Goal: Task Accomplishment & Management: Use online tool/utility

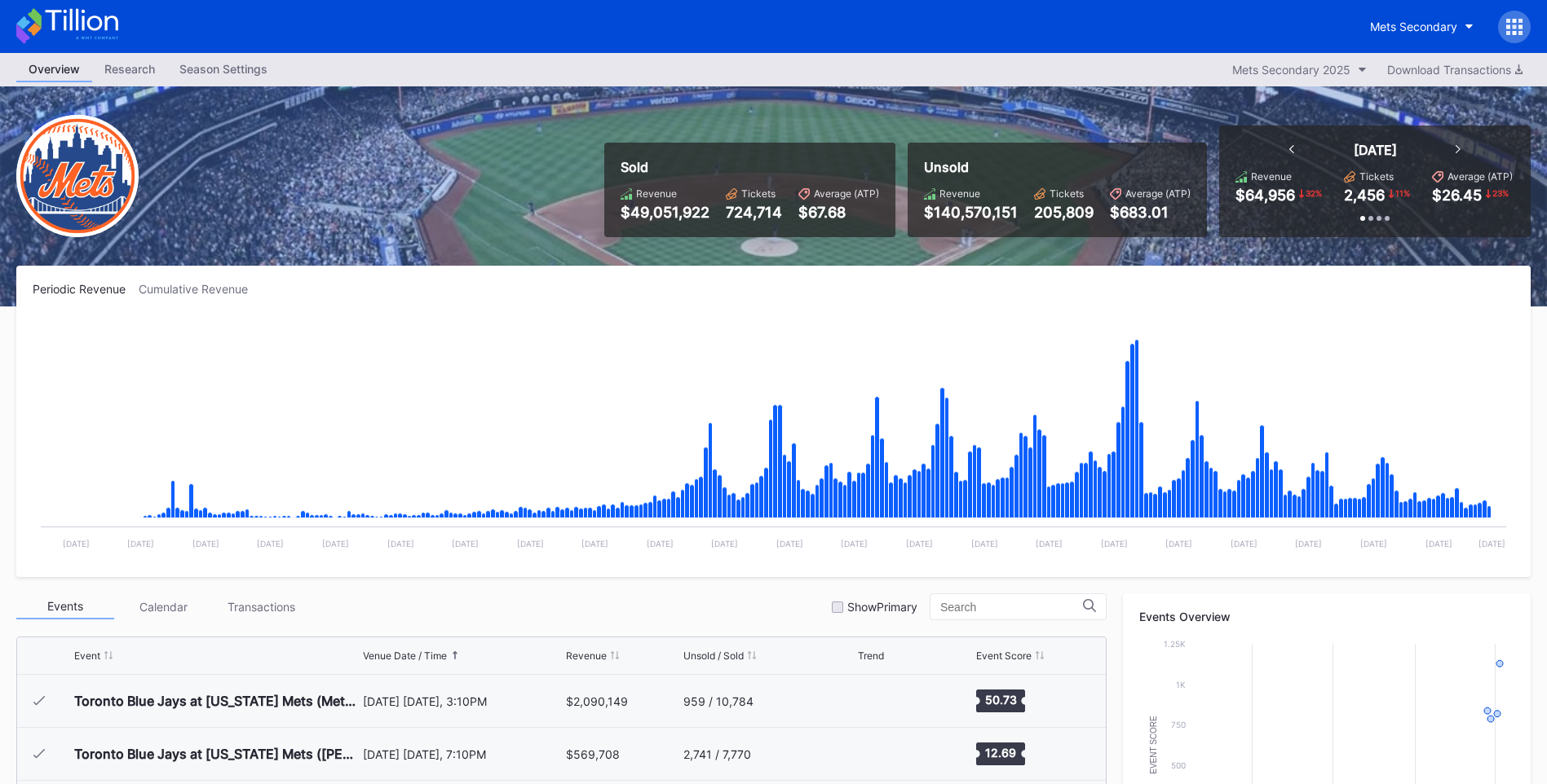
scroll to position [4080, 0]
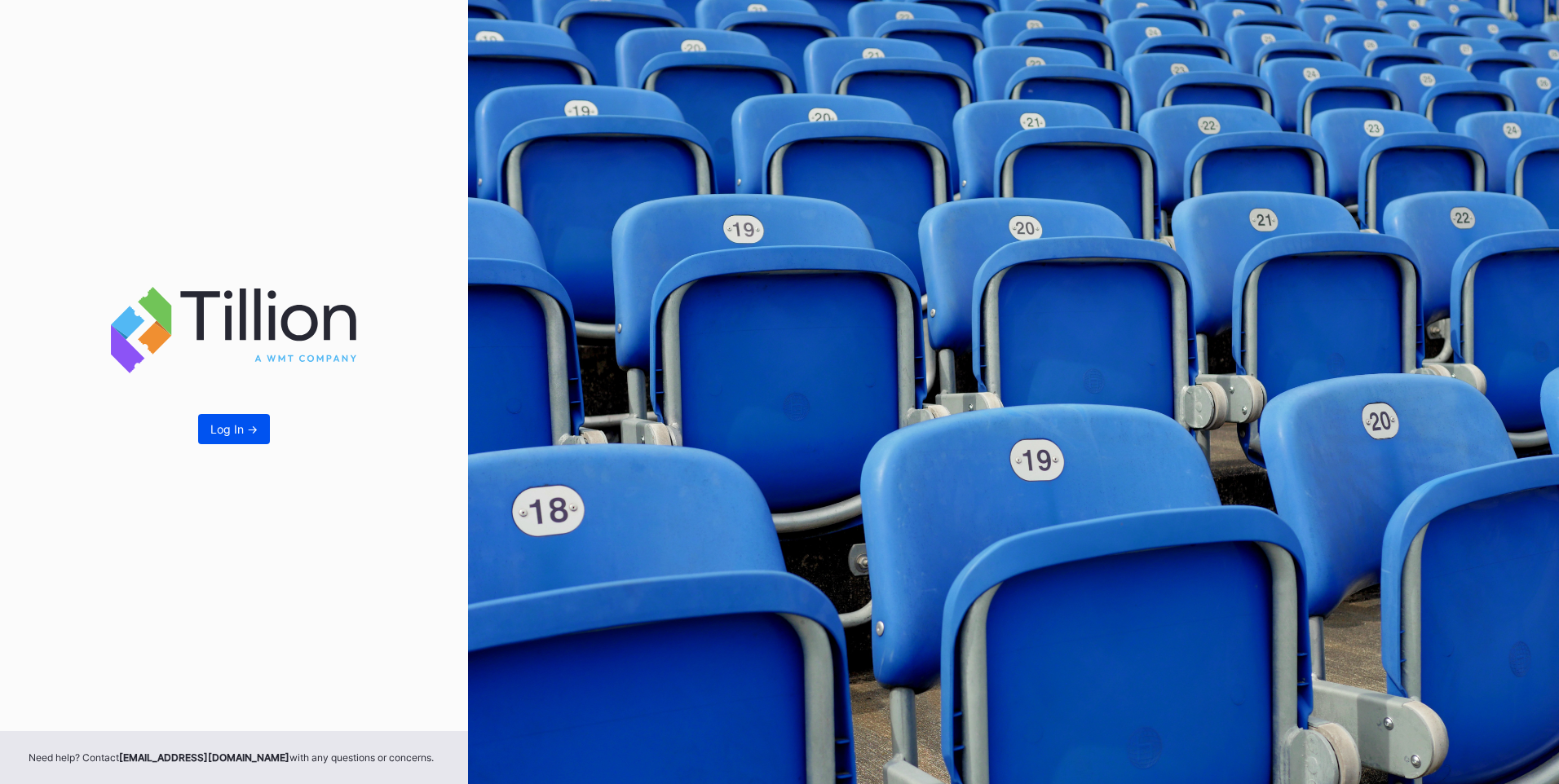
click at [241, 419] on button "Log In ->" at bounding box center [234, 428] width 72 height 30
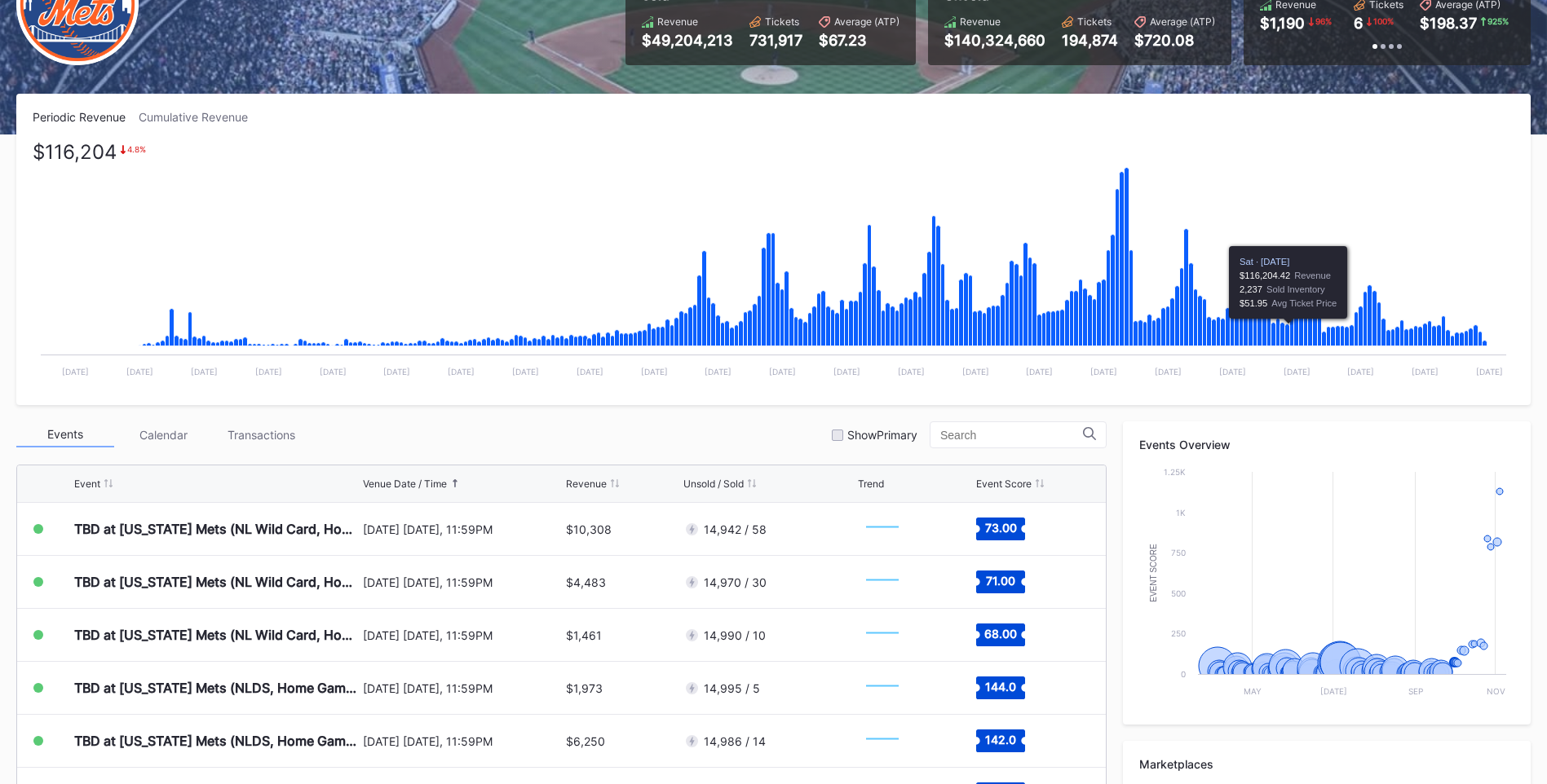
scroll to position [408, 0]
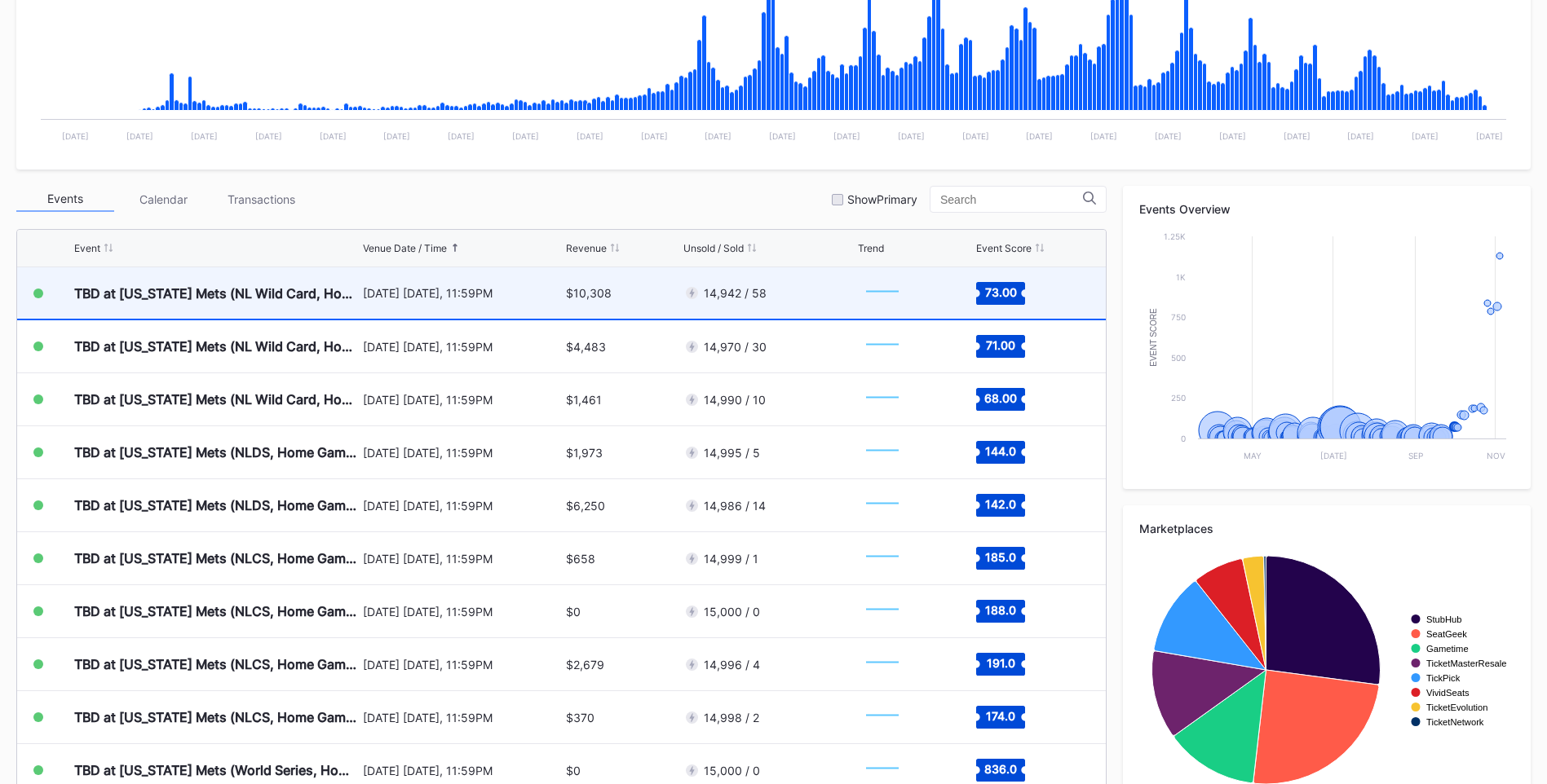
click at [496, 308] on div "[DATE] [DATE], 11:59PM" at bounding box center [461, 293] width 199 height 51
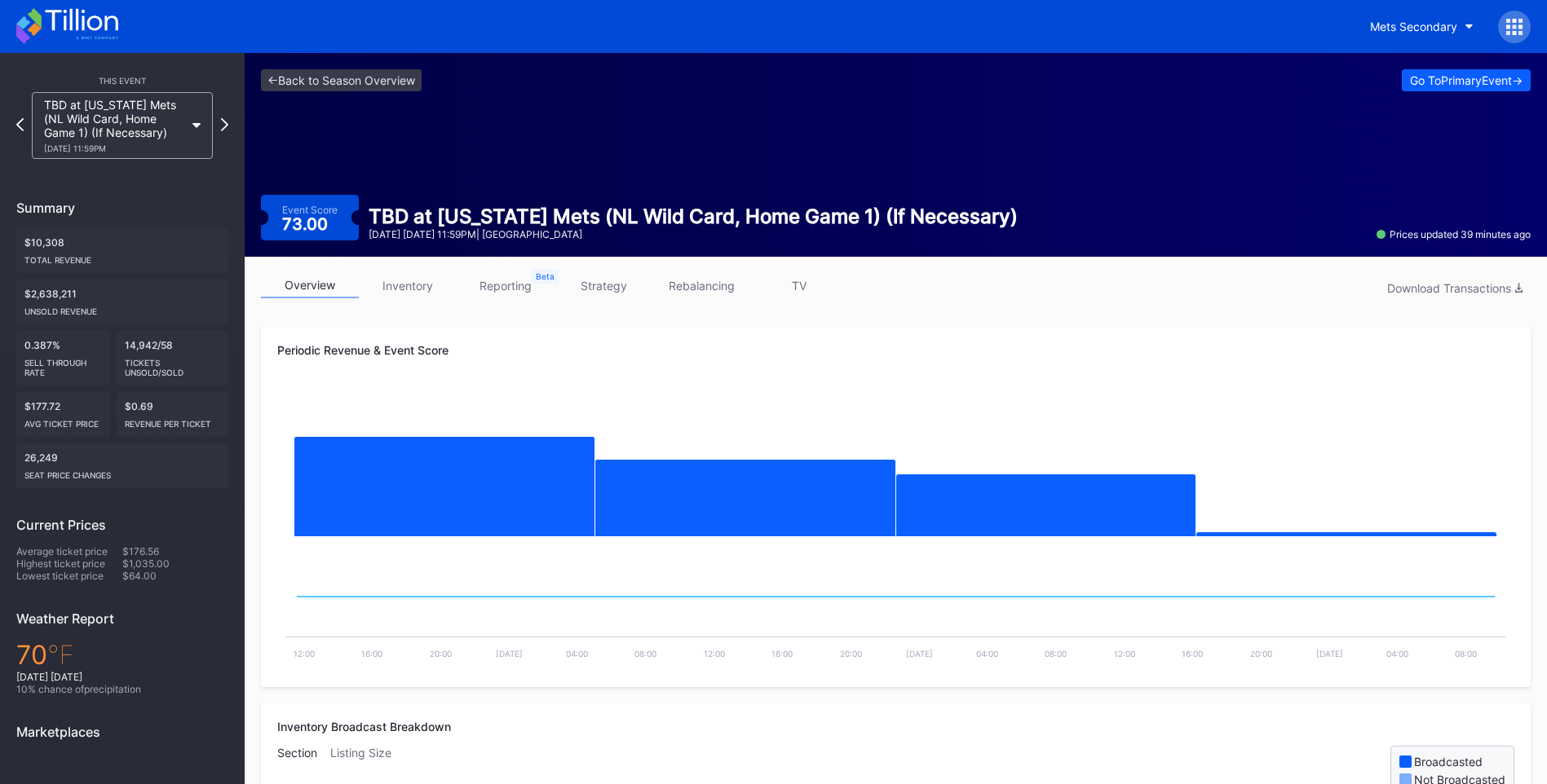
click at [99, 24] on icon at bounding box center [67, 25] width 102 height 36
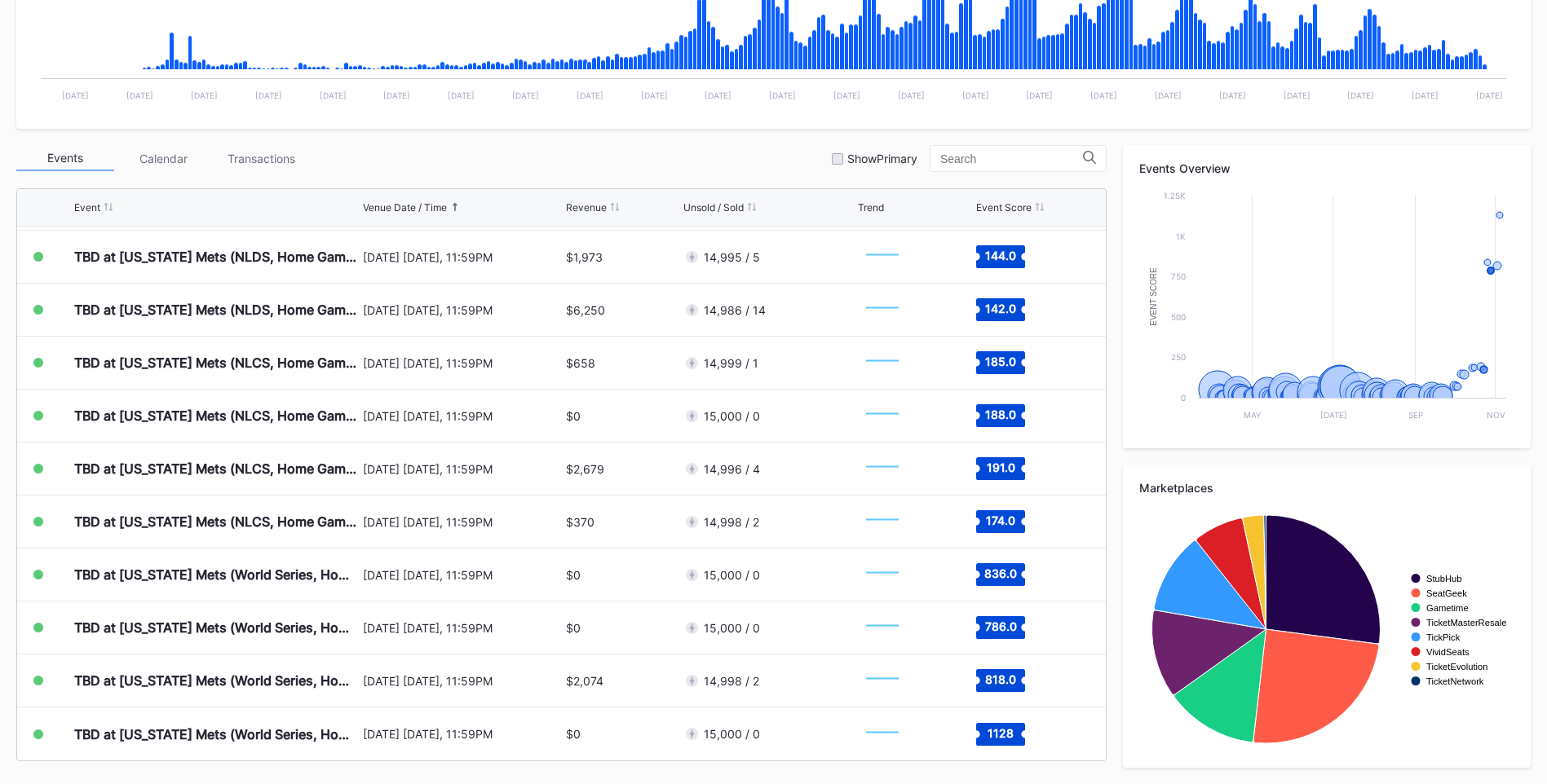
scroll to position [285, 0]
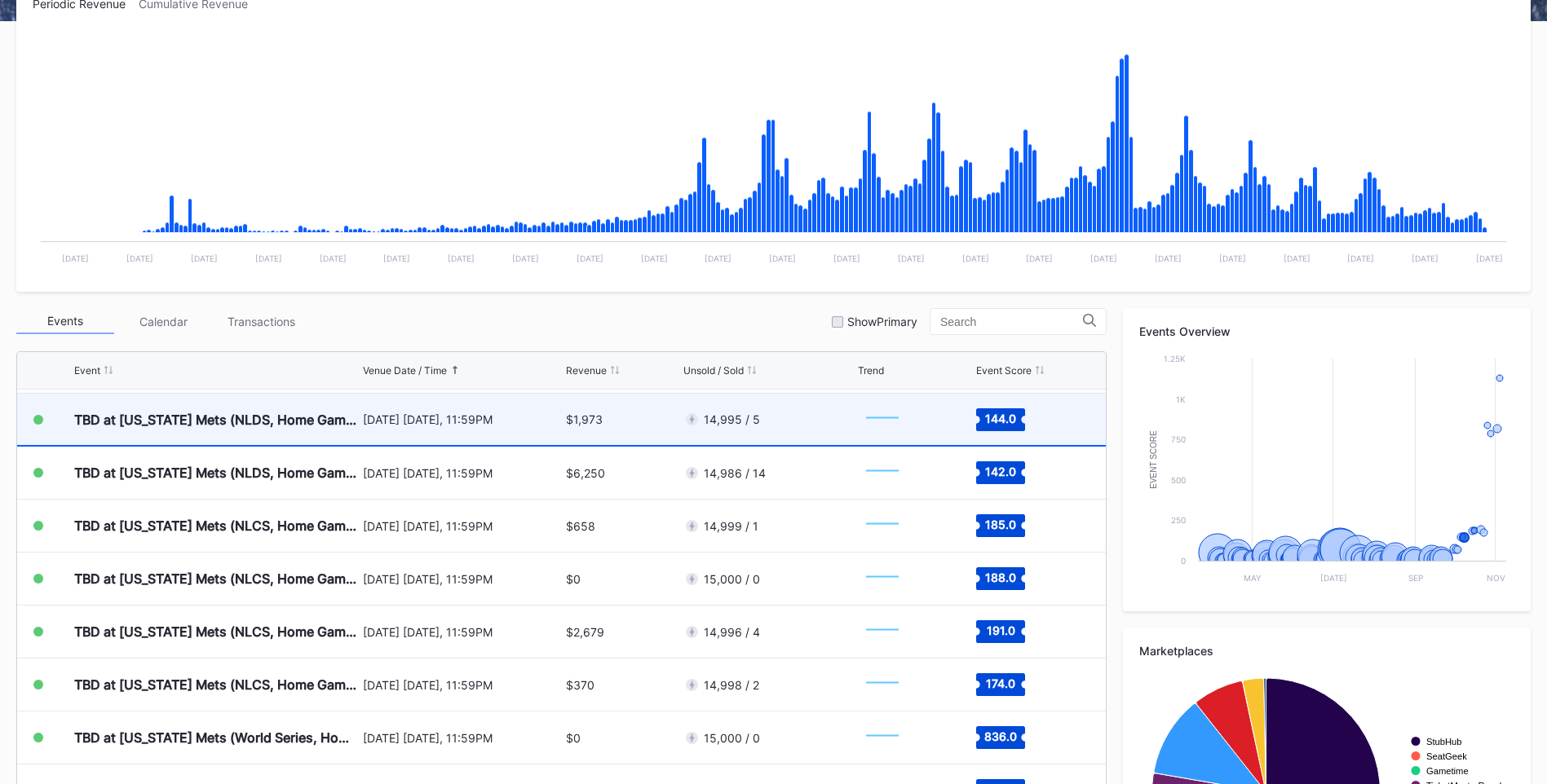
click at [412, 426] on div "[DATE] [DATE], 11:59PM" at bounding box center [461, 419] width 199 height 51
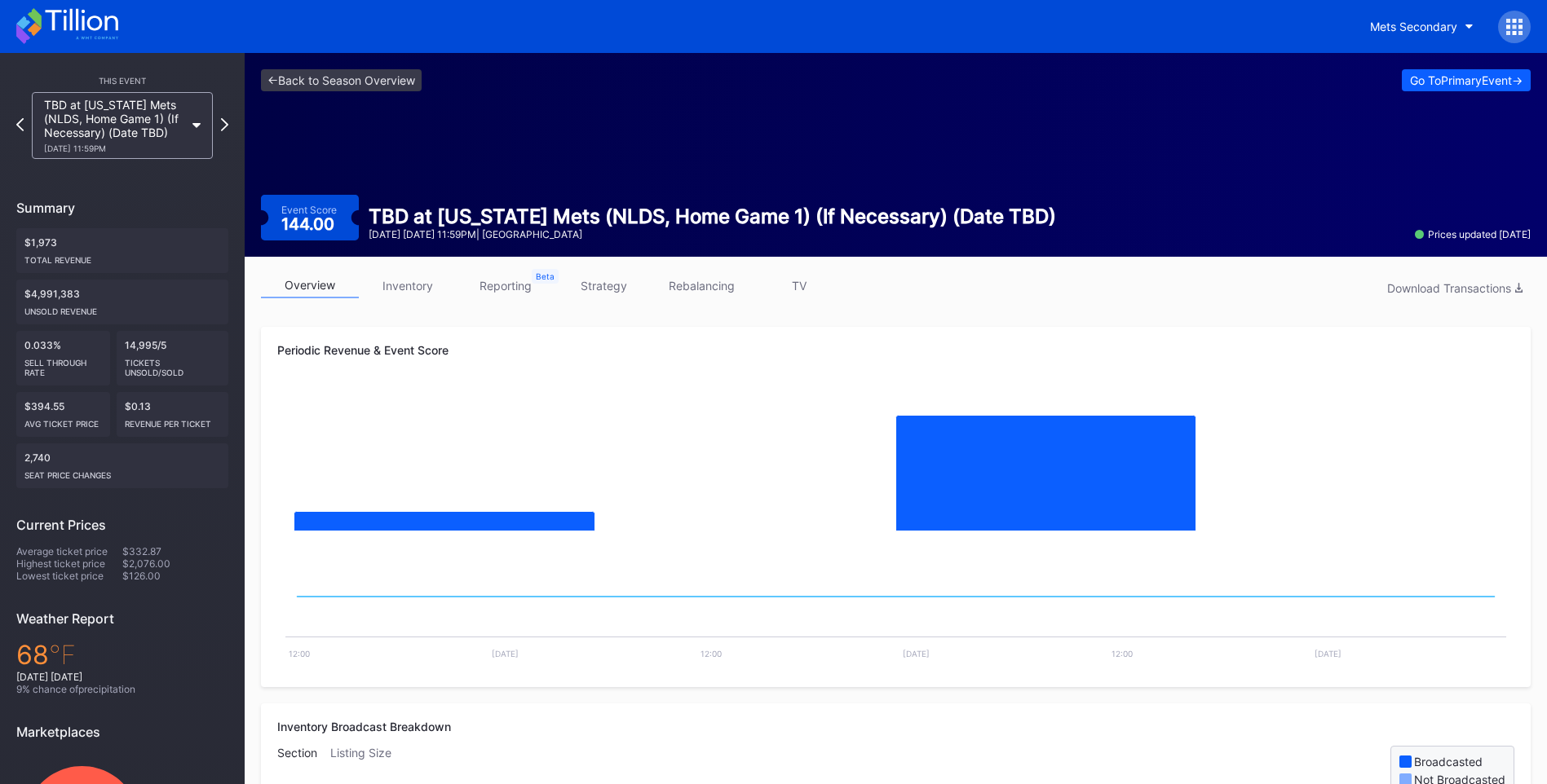
click at [100, 32] on icon at bounding box center [67, 25] width 102 height 36
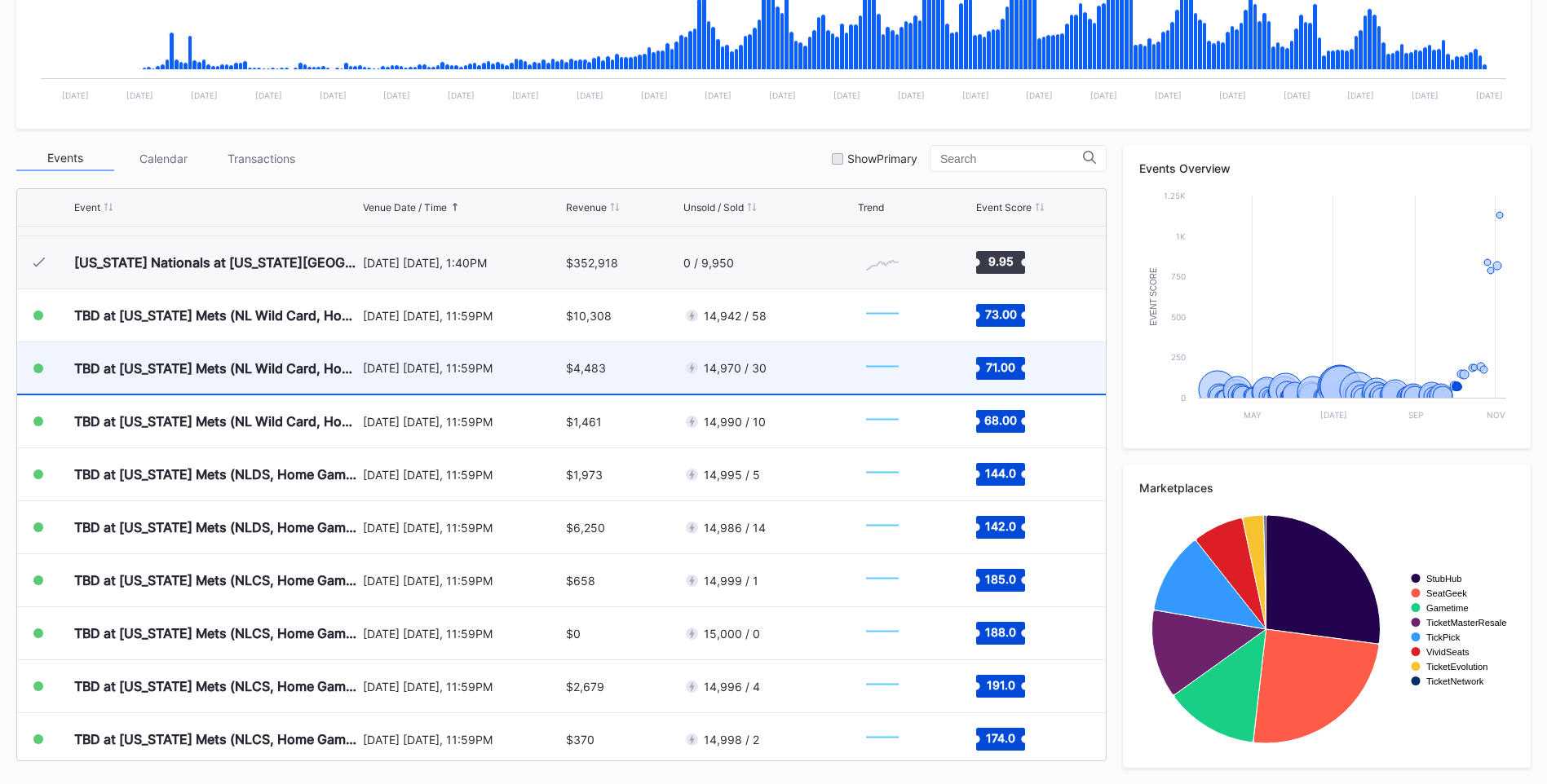
scroll to position [4239, 0]
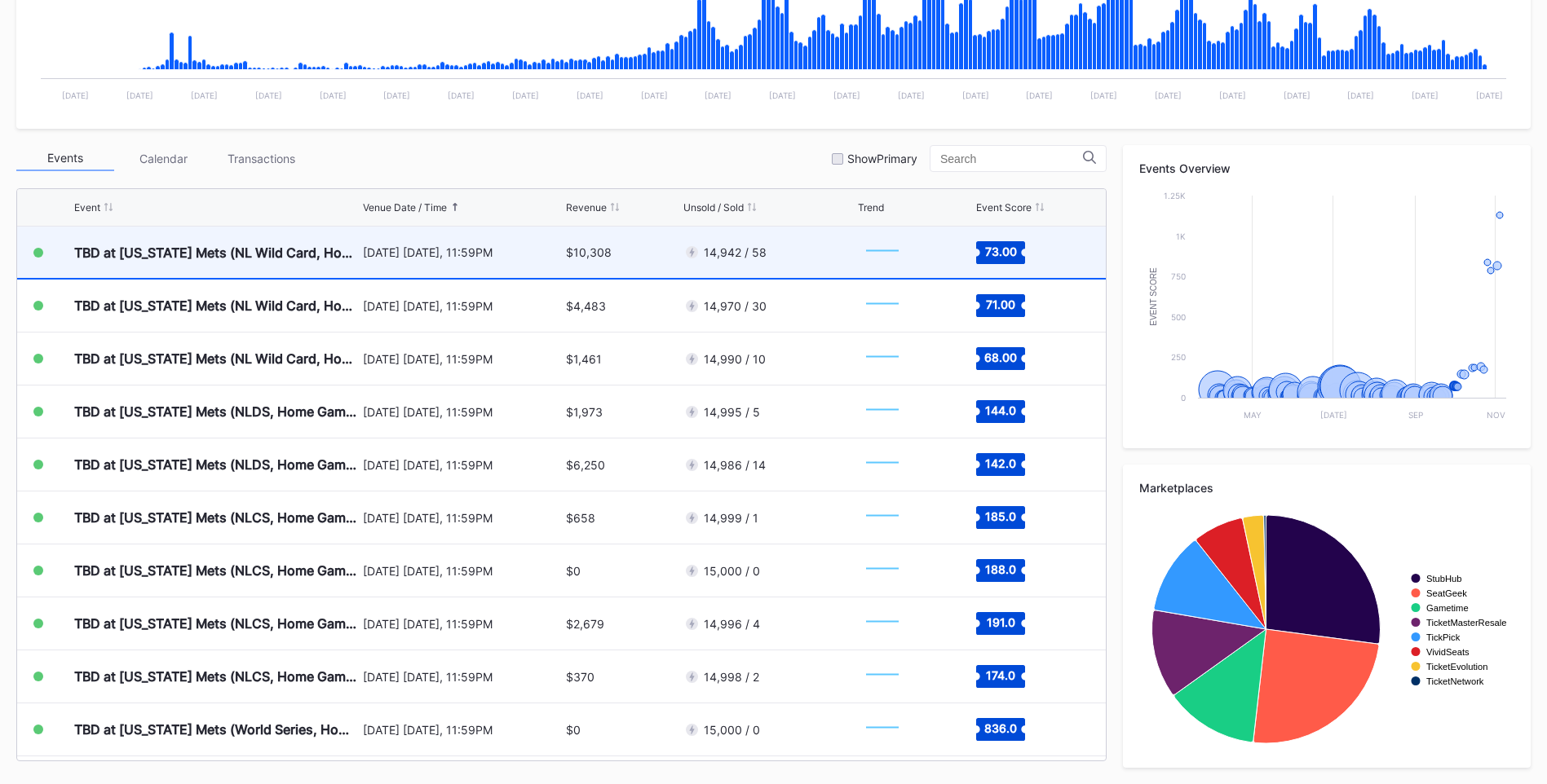
click at [363, 263] on div "September 30 Tuesday, 11:59PM" at bounding box center [461, 252] width 199 height 51
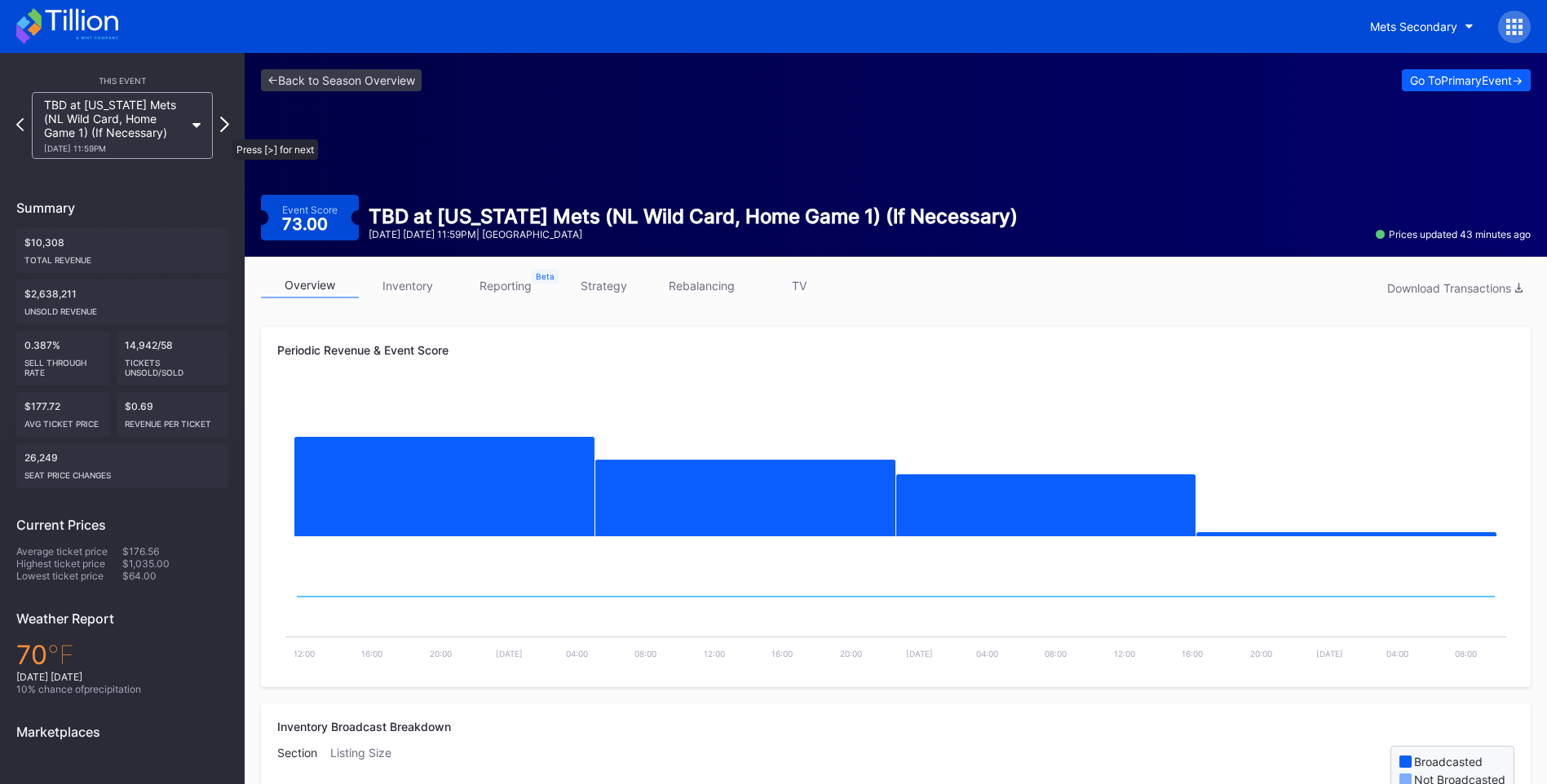
click at [224, 131] on icon at bounding box center [224, 124] width 9 height 16
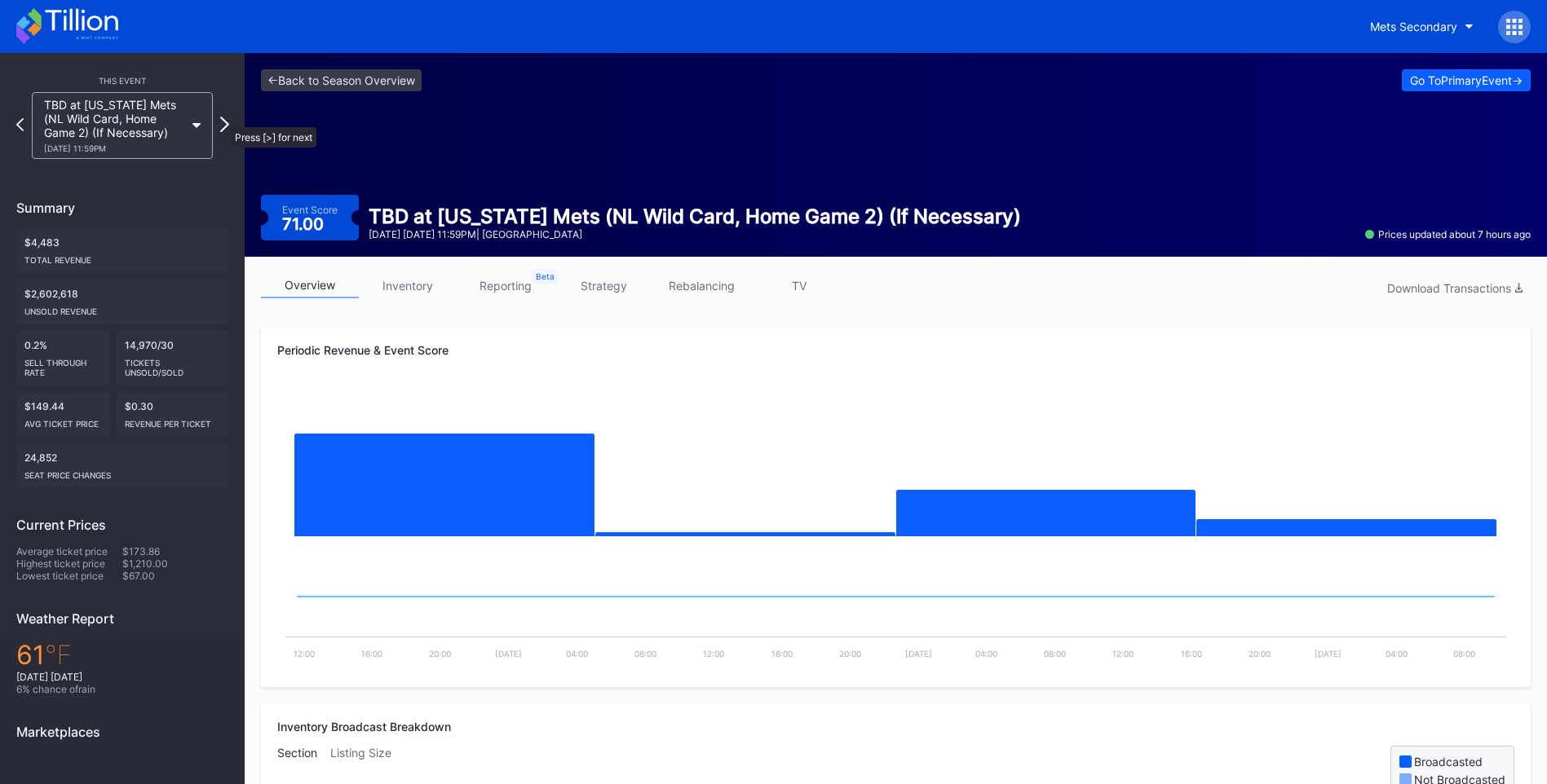
click at [223, 119] on icon at bounding box center [224, 124] width 9 height 16
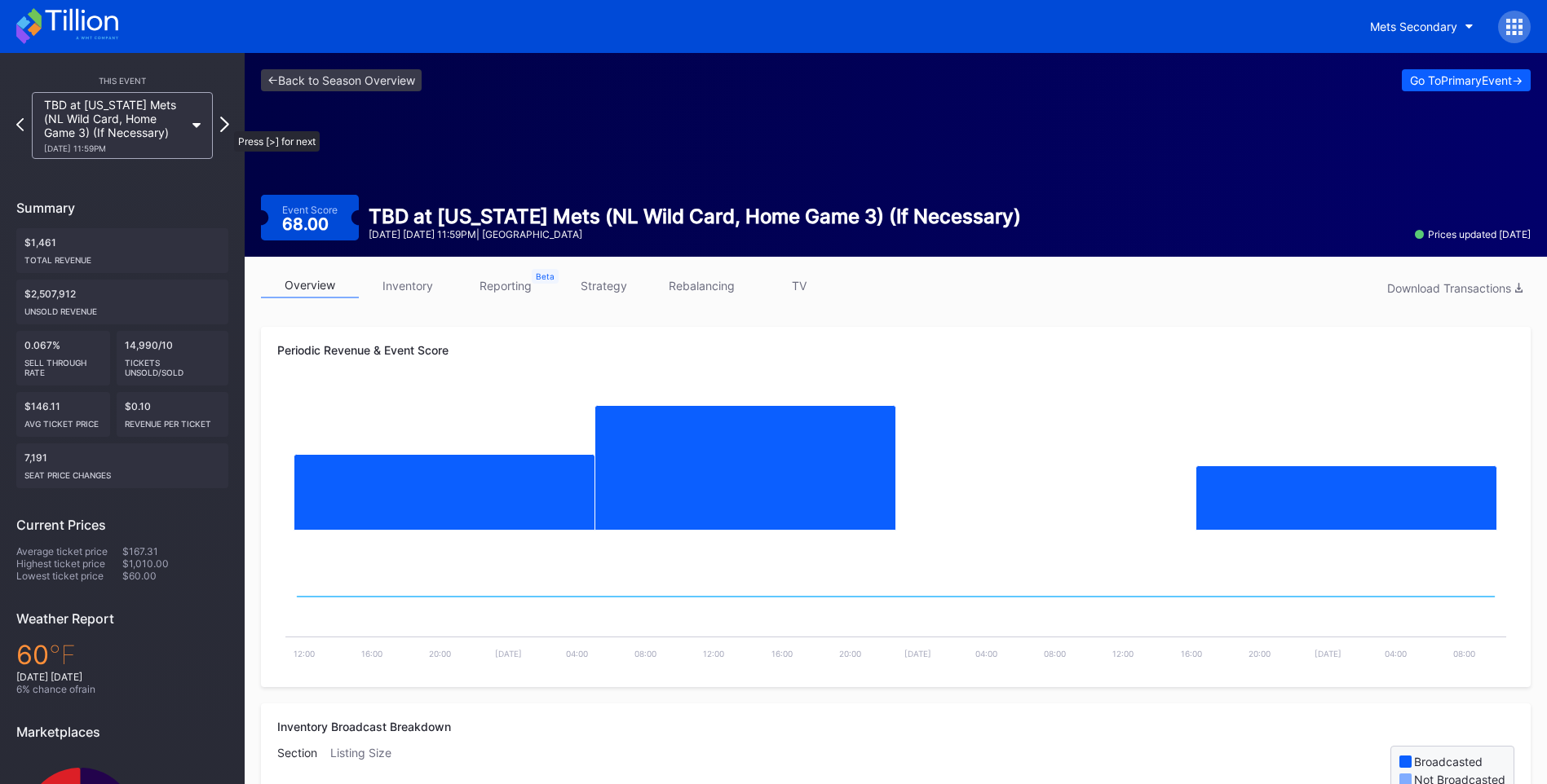
click at [226, 123] on icon at bounding box center [224, 124] width 9 height 16
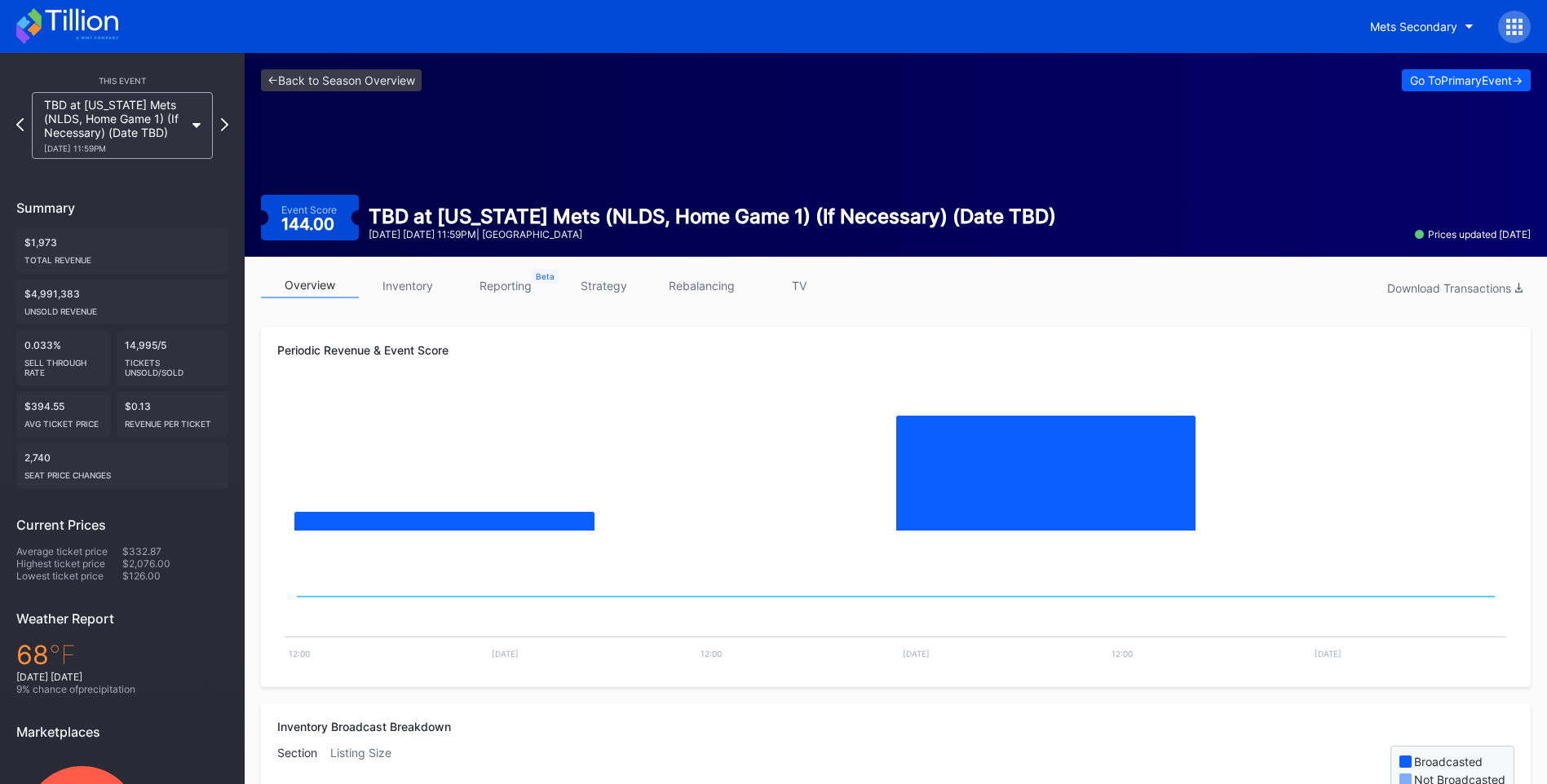
click at [229, 124] on div "This Event TBD at New York Mets (NLDS, Home Game 1) (If Necessary) (Date TBD) 1…" at bounding box center [122, 483] width 244 height 859
click at [224, 124] on icon at bounding box center [224, 124] width 9 height 16
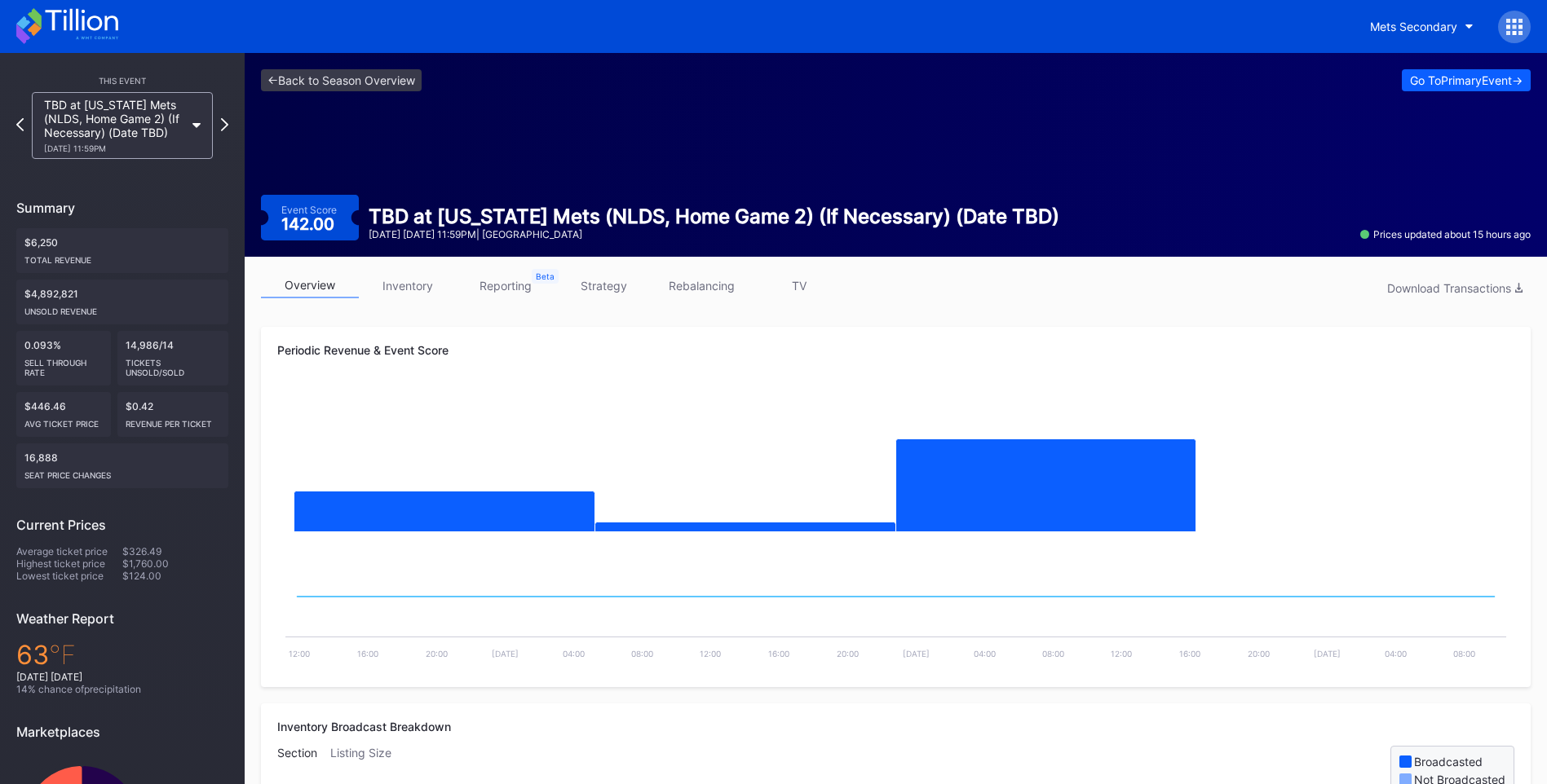
click at [219, 121] on div "TBD at New York Mets (NLDS, Home Game 2) (If Necessary) (Date TBD) 10/7 Tuesday…" at bounding box center [122, 125] width 198 height 67
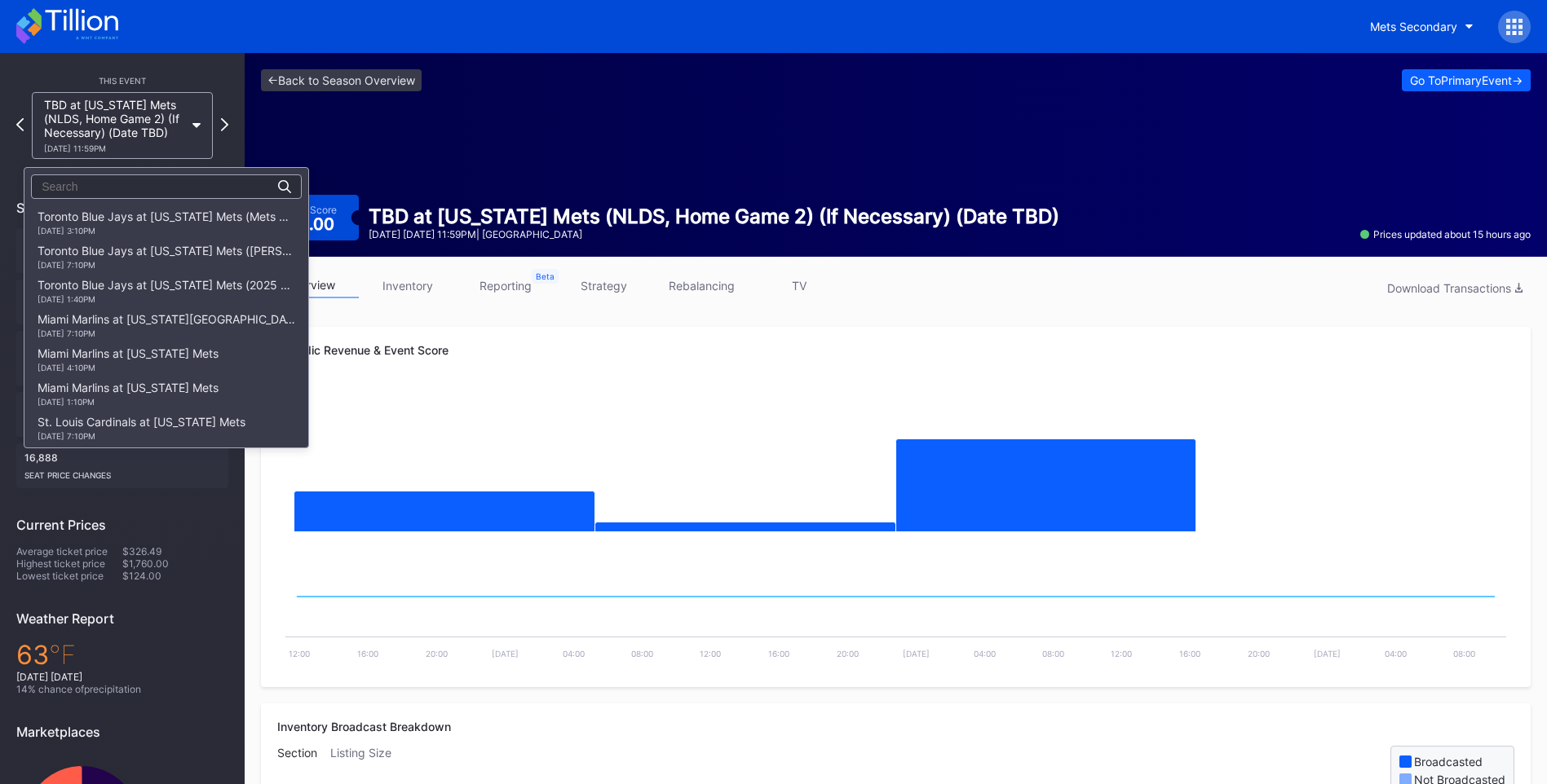
scroll to position [2876, 0]
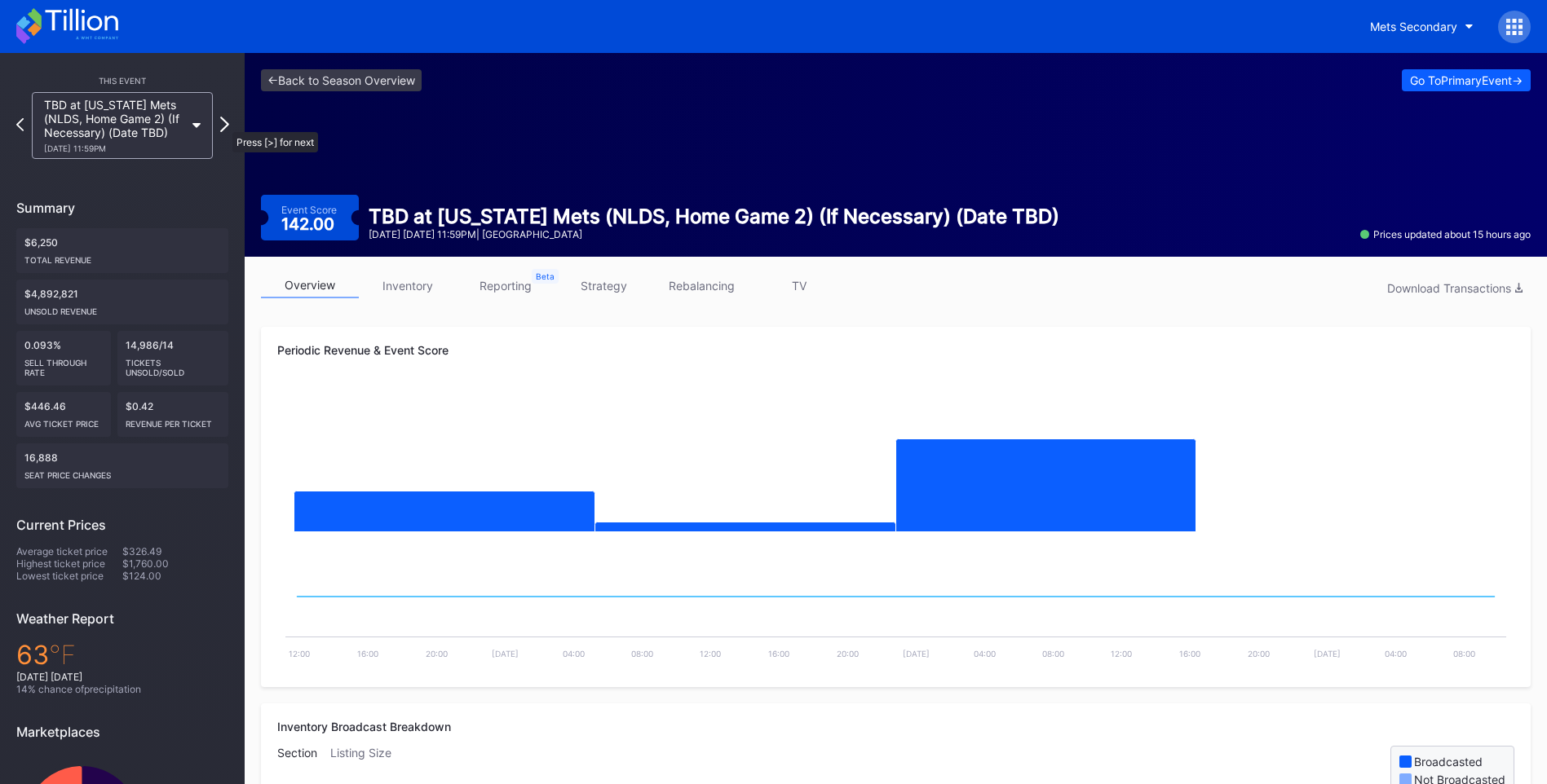
click at [224, 124] on icon at bounding box center [224, 124] width 9 height 16
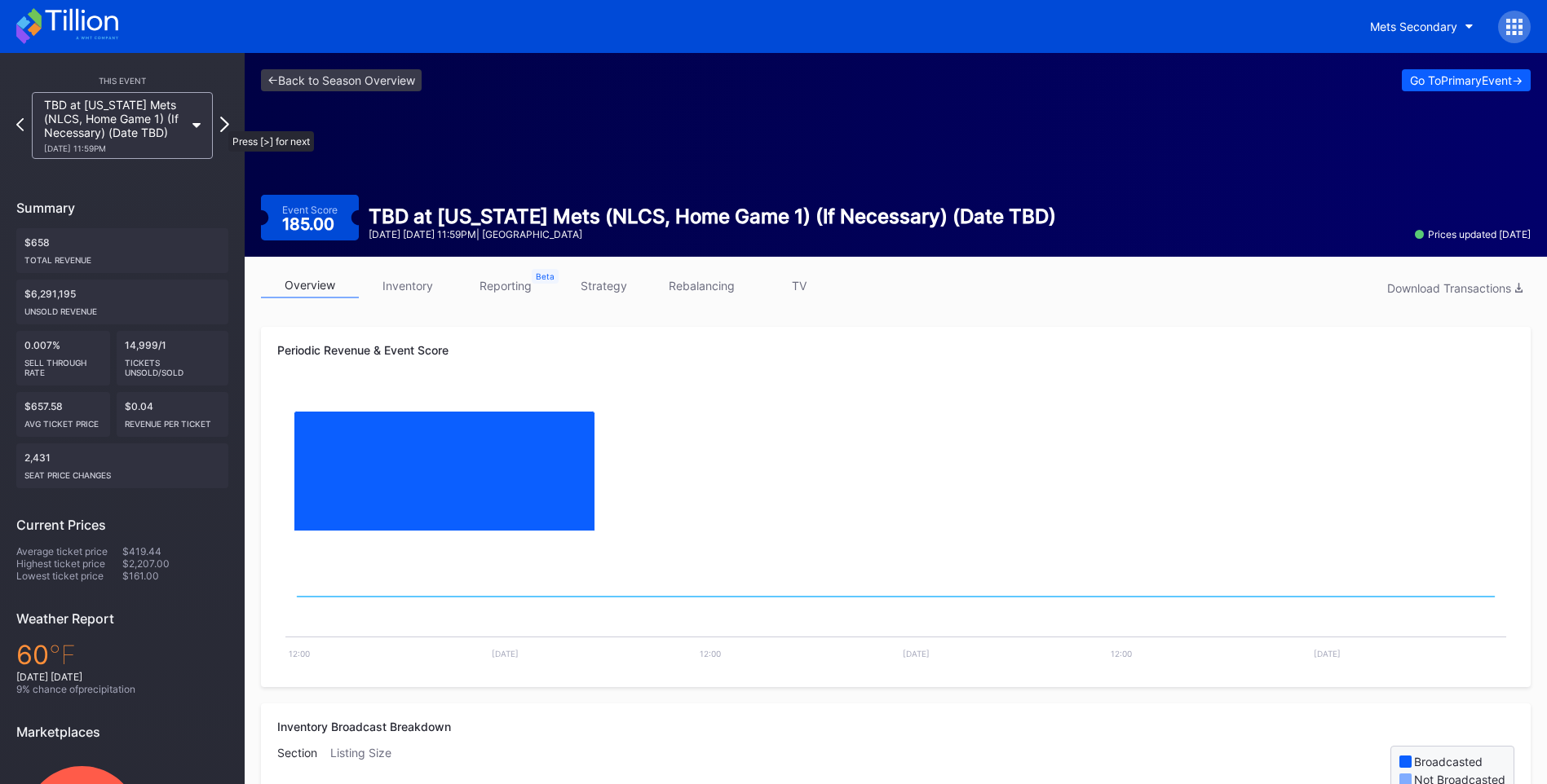
click at [220, 123] on icon at bounding box center [224, 124] width 9 height 16
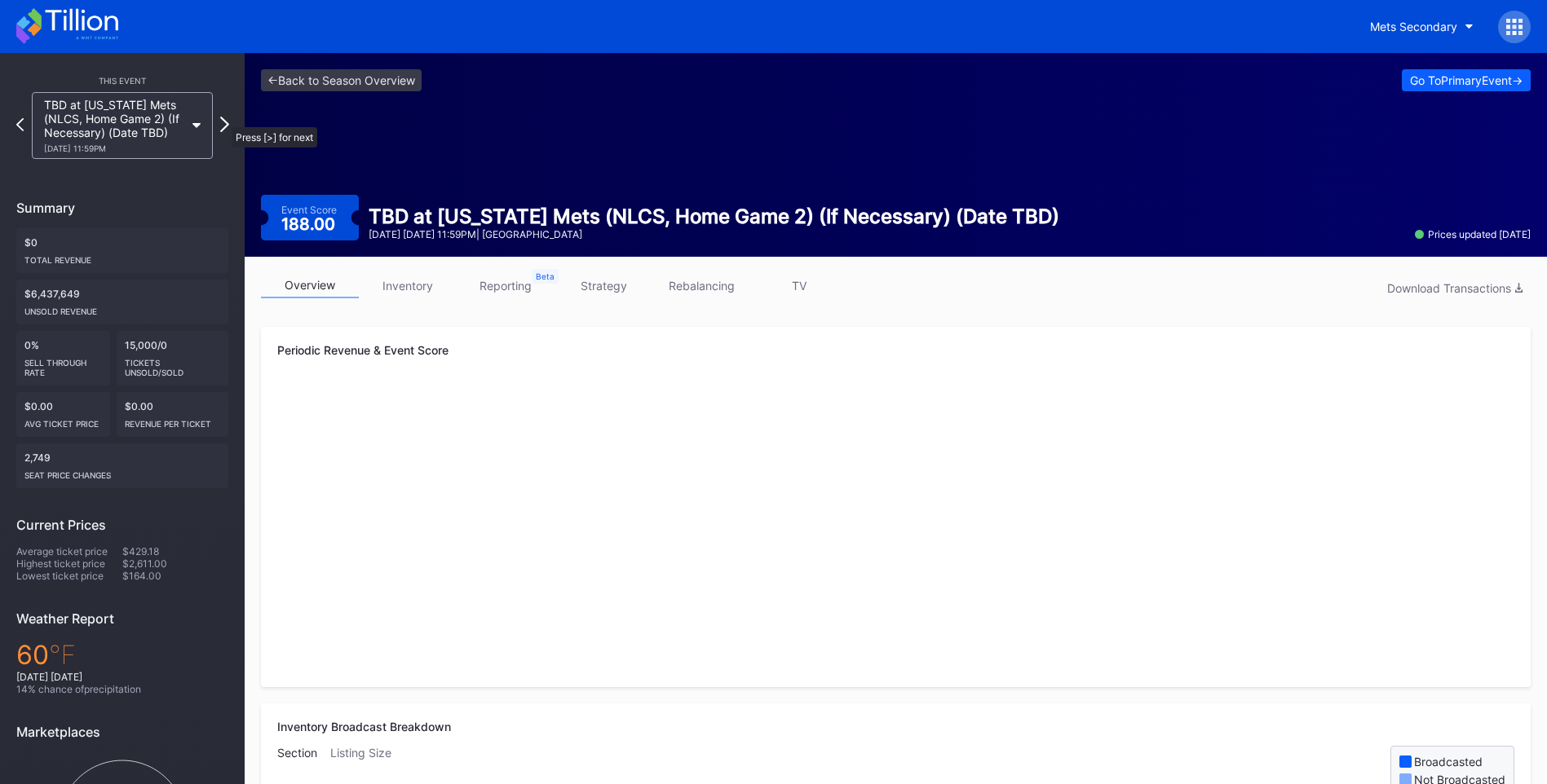
click at [223, 119] on icon at bounding box center [224, 124] width 9 height 16
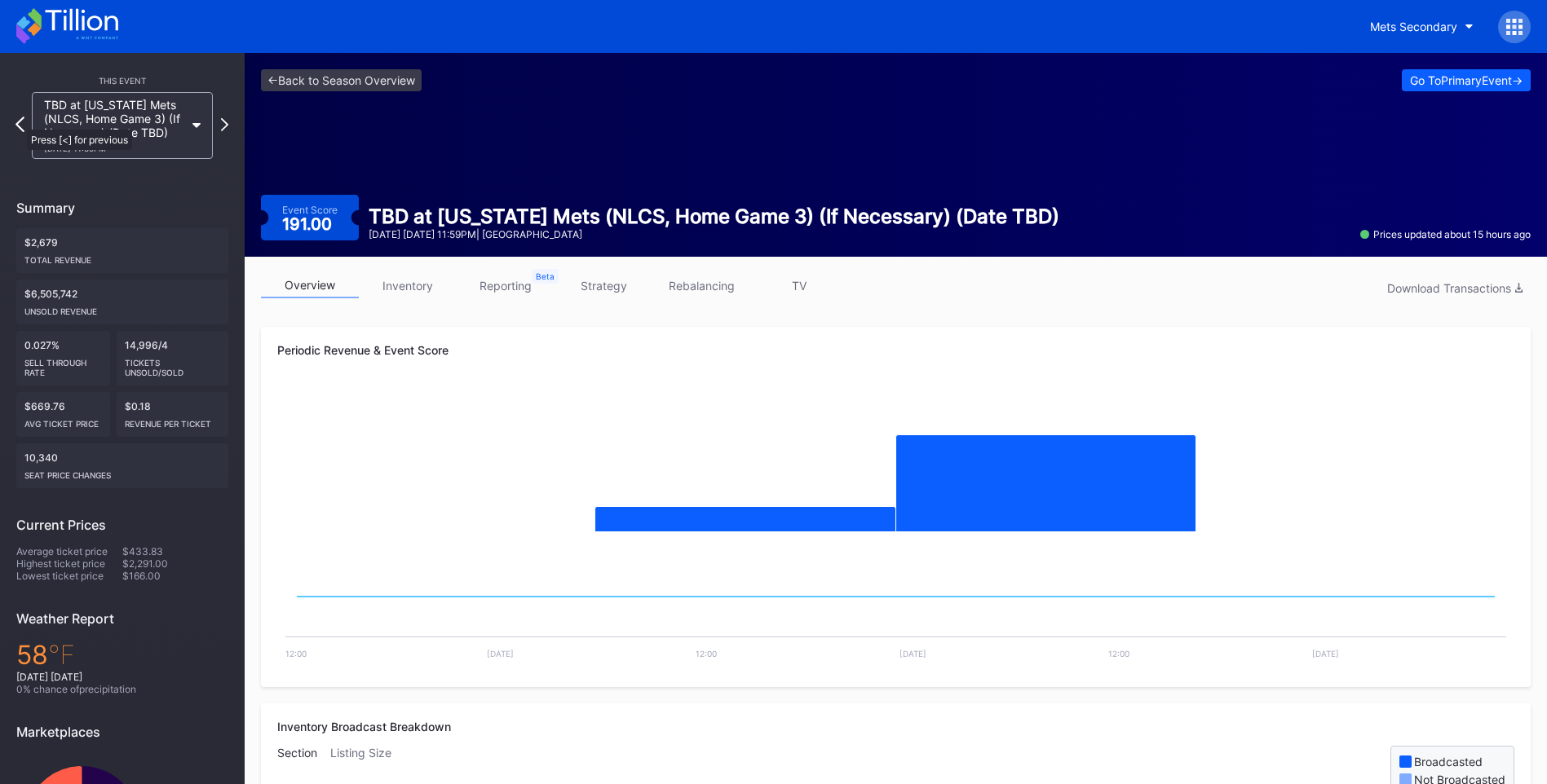
click at [18, 121] on icon at bounding box center [19, 124] width 9 height 16
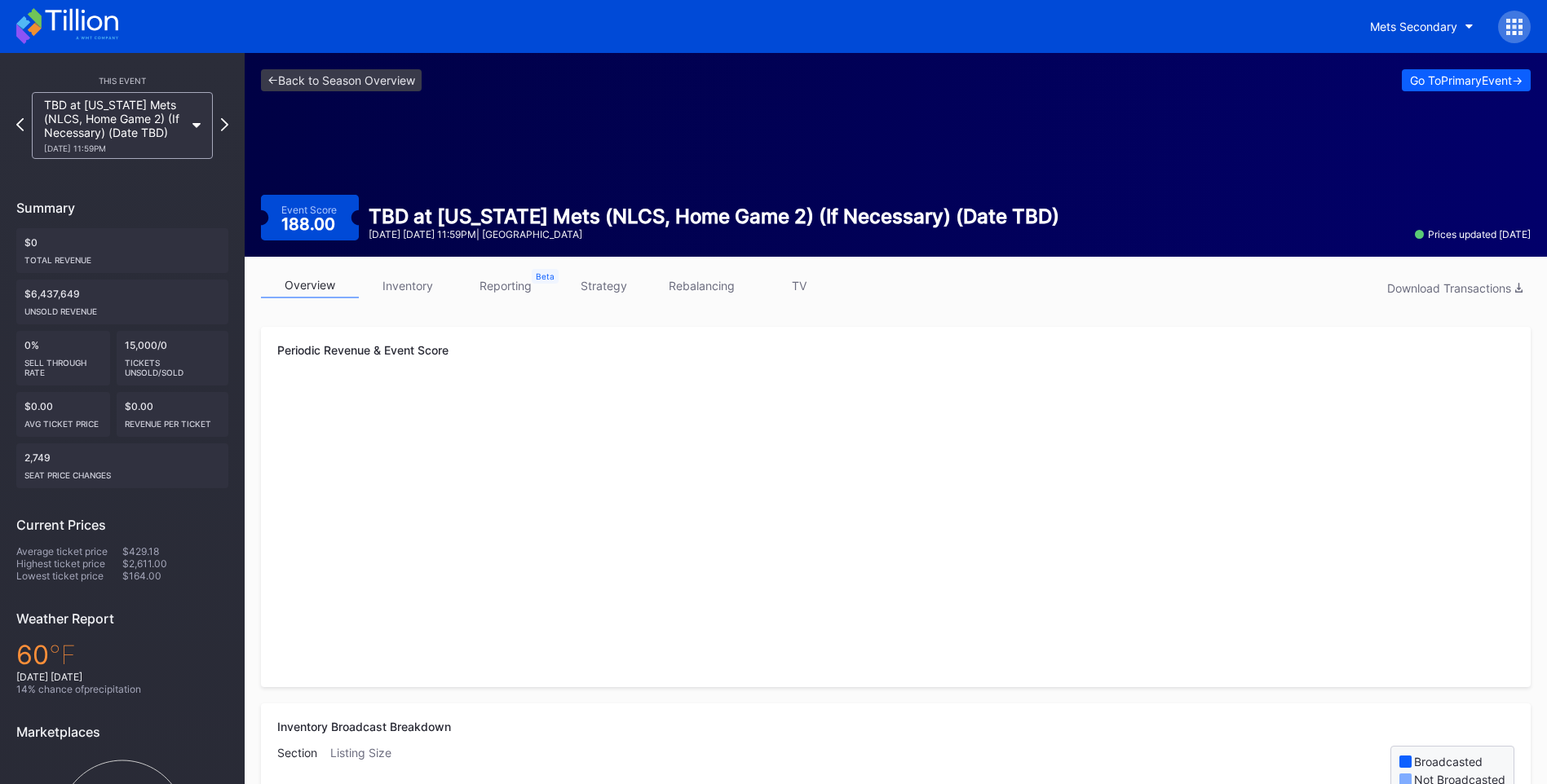
click at [18, 121] on icon at bounding box center [20, 123] width 8 height 13
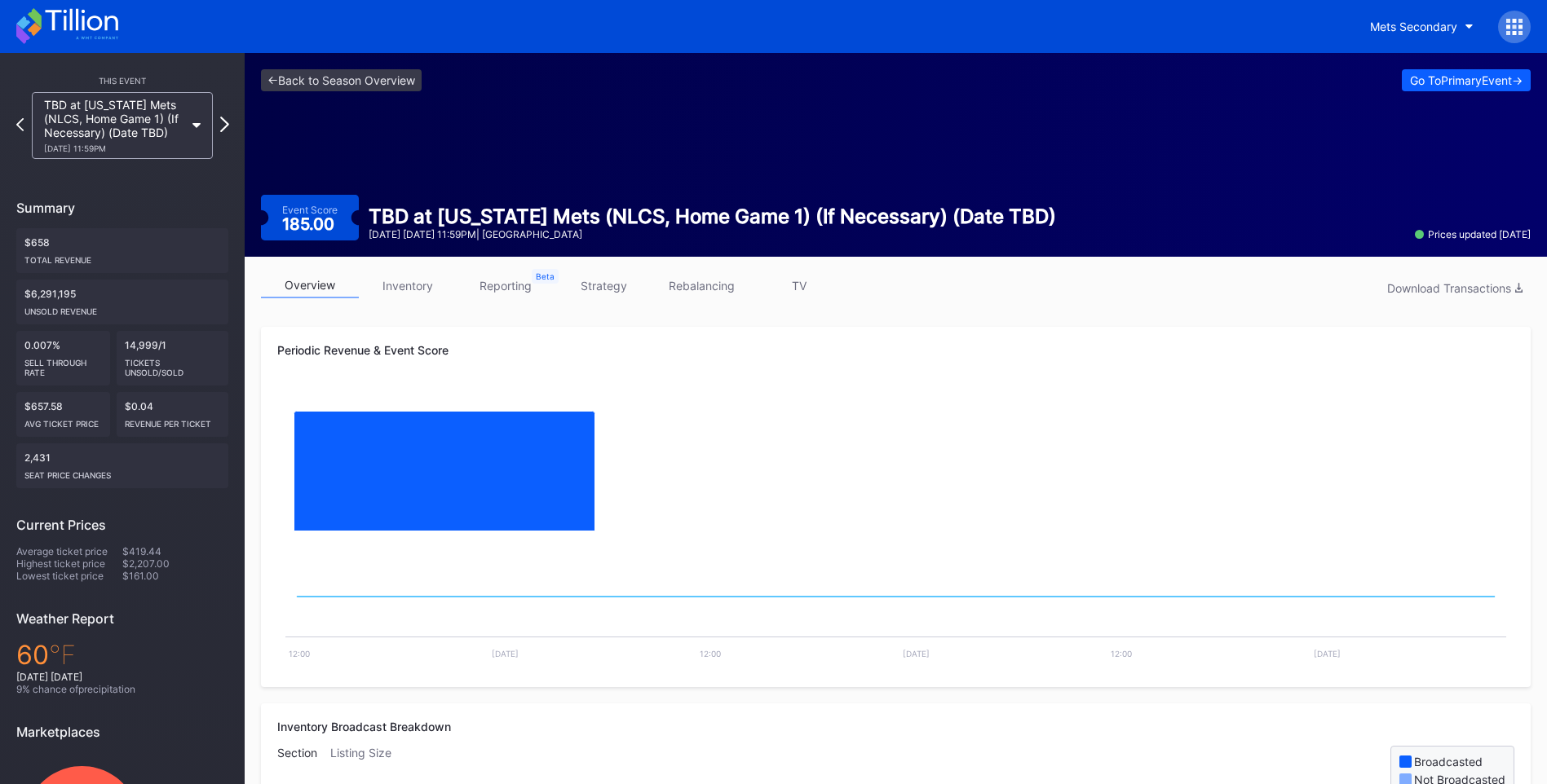
click at [220, 120] on icon at bounding box center [224, 124] width 9 height 16
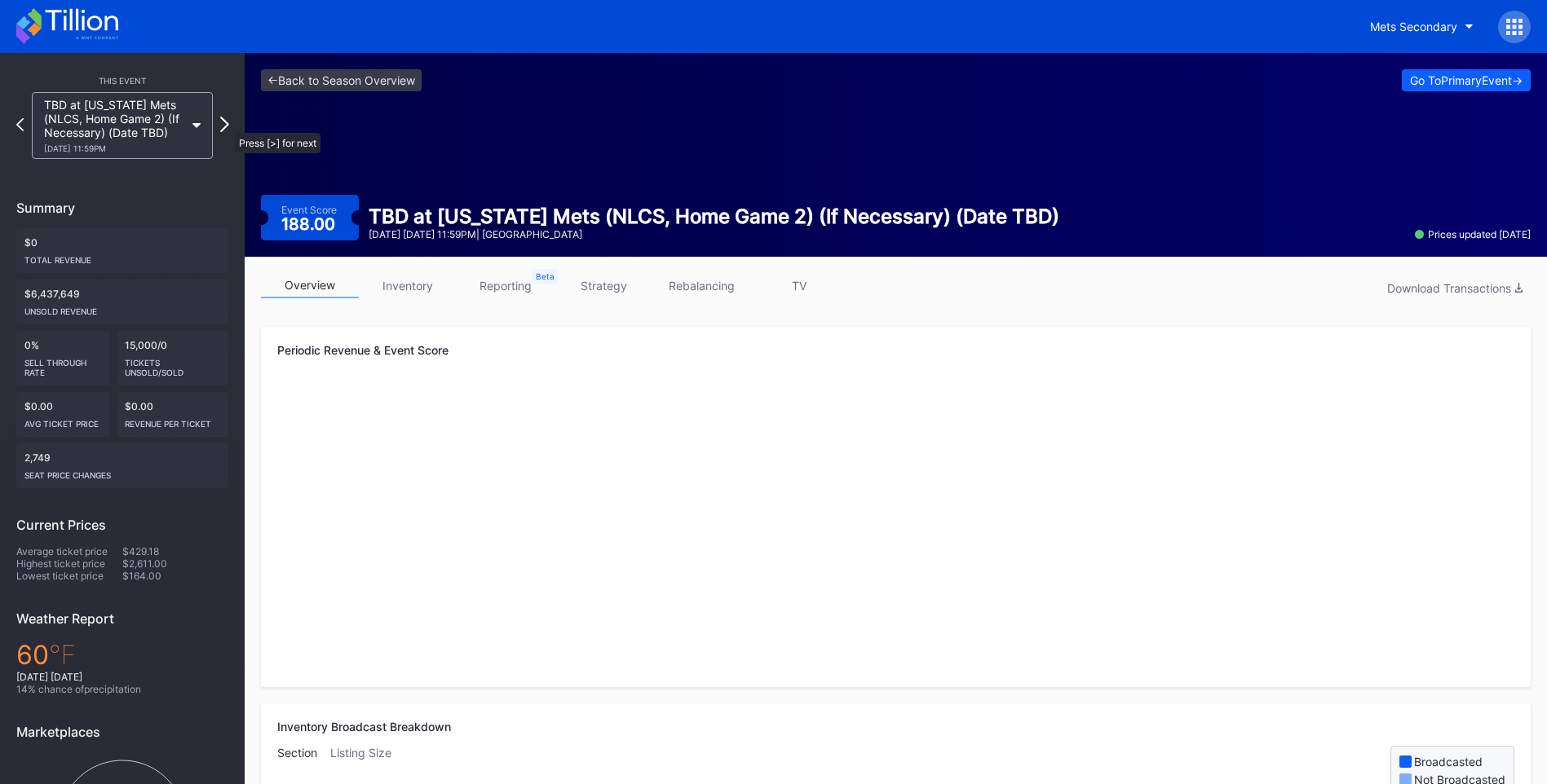
click at [224, 124] on icon at bounding box center [224, 124] width 9 height 16
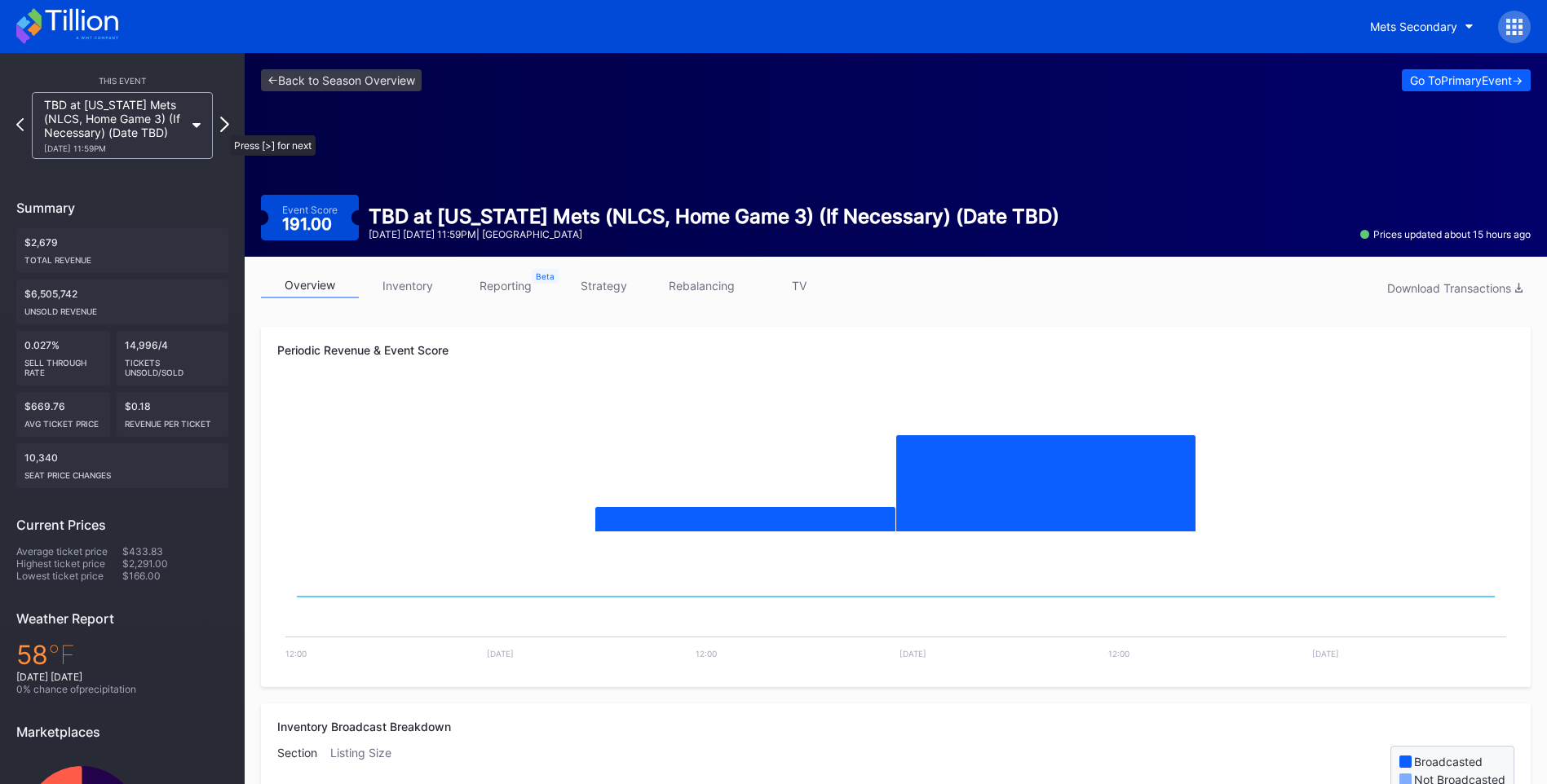
click at [220, 127] on icon at bounding box center [224, 124] width 9 height 16
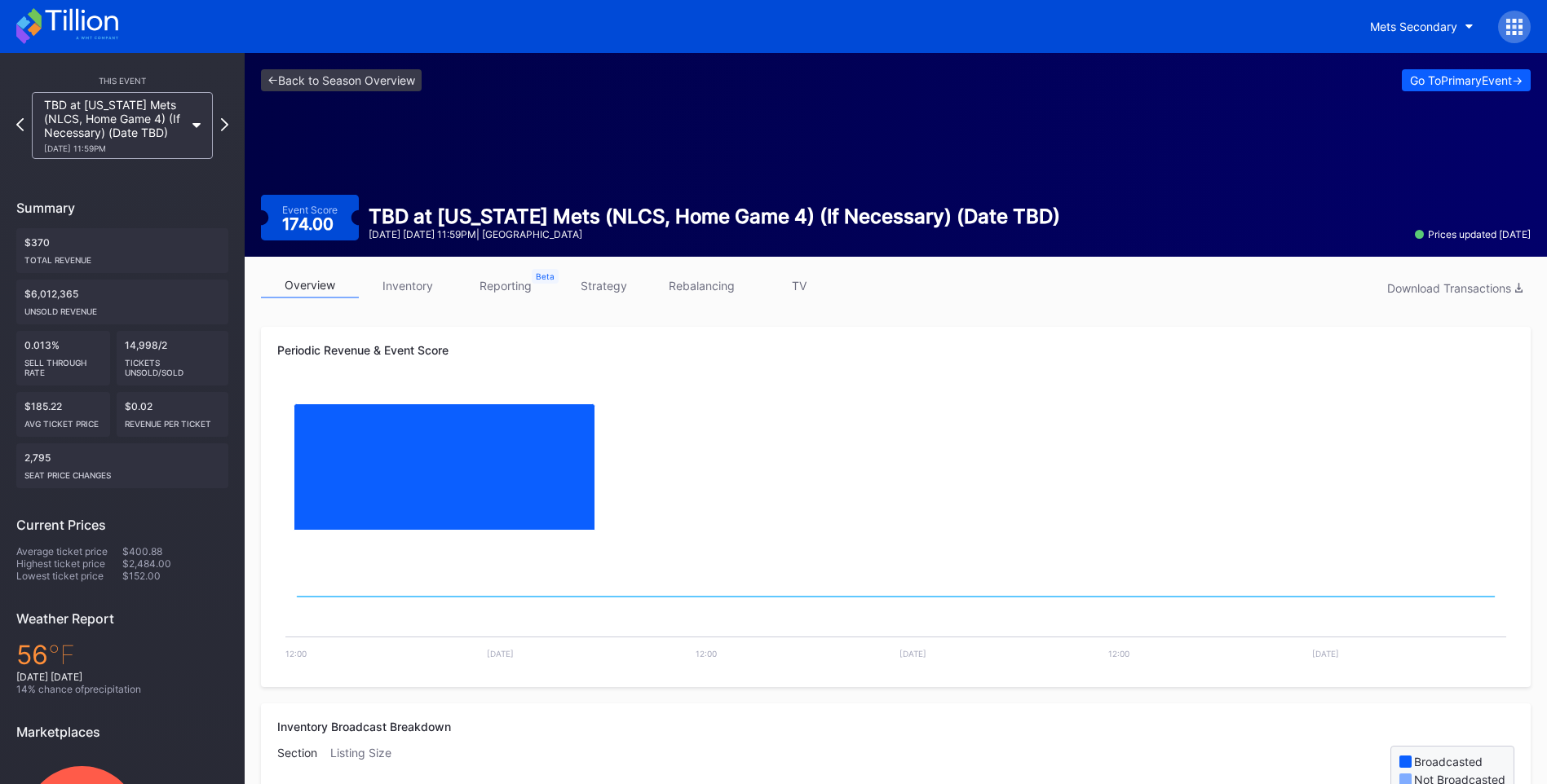
click at [218, 127] on div "TBD at New York Mets (NLCS, Home Game 4) (If Necessary) (Date TBD) 10/22 Wednes…" at bounding box center [122, 125] width 198 height 67
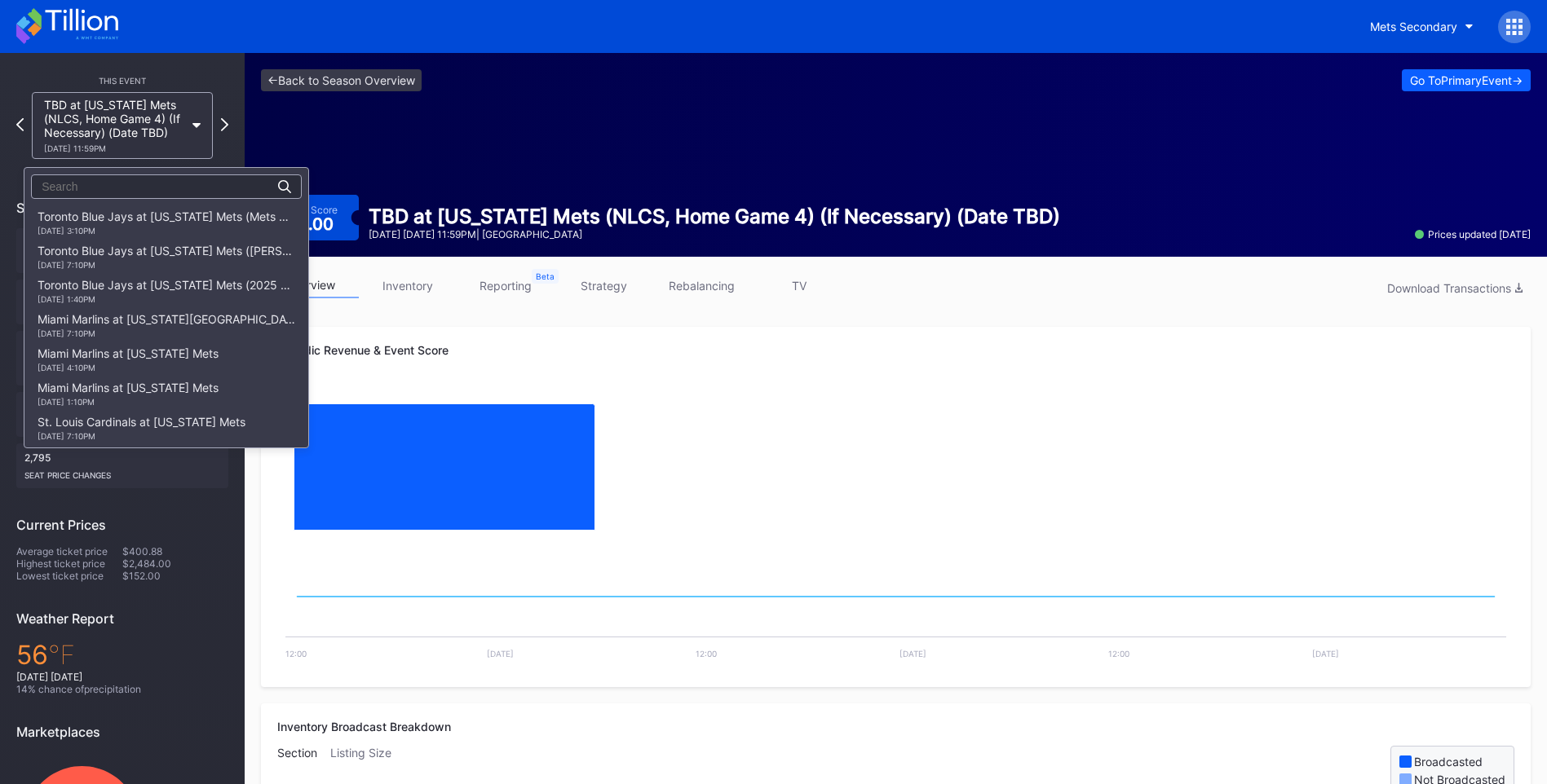
scroll to position [2948, 0]
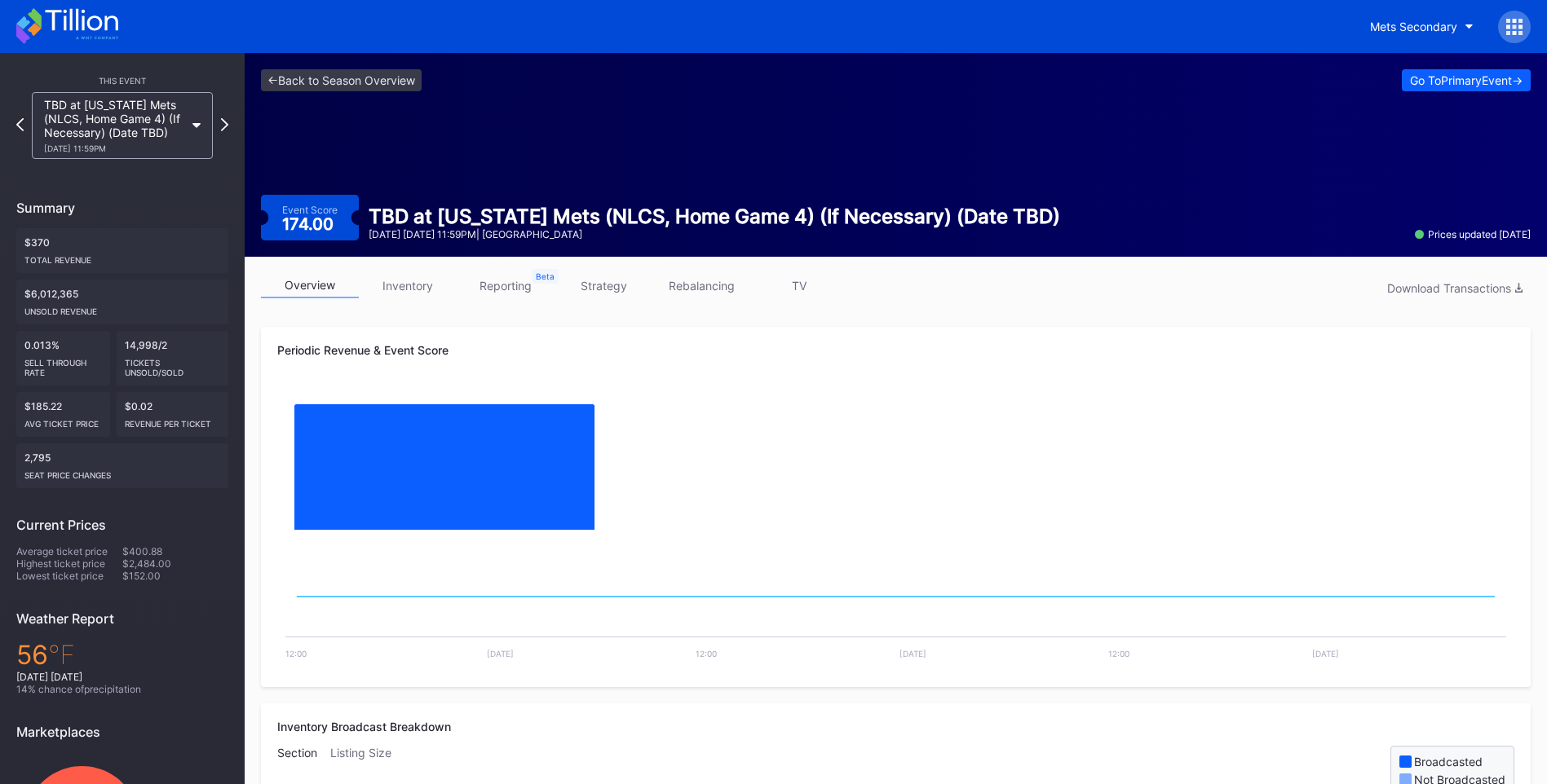
click at [225, 127] on icon at bounding box center [225, 124] width 8 height 13
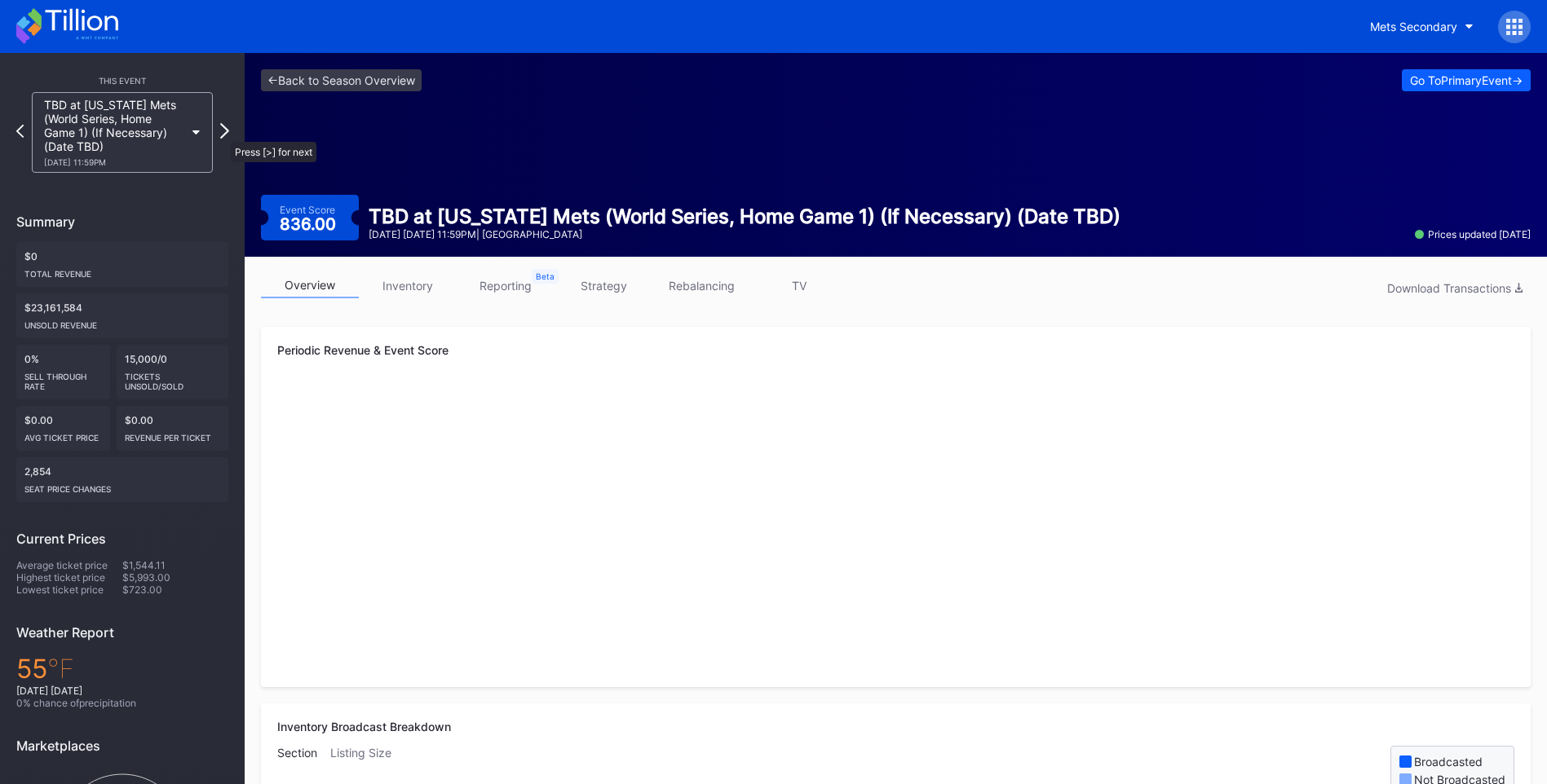
click at [223, 134] on icon at bounding box center [224, 131] width 9 height 16
click at [225, 132] on icon at bounding box center [224, 131] width 9 height 16
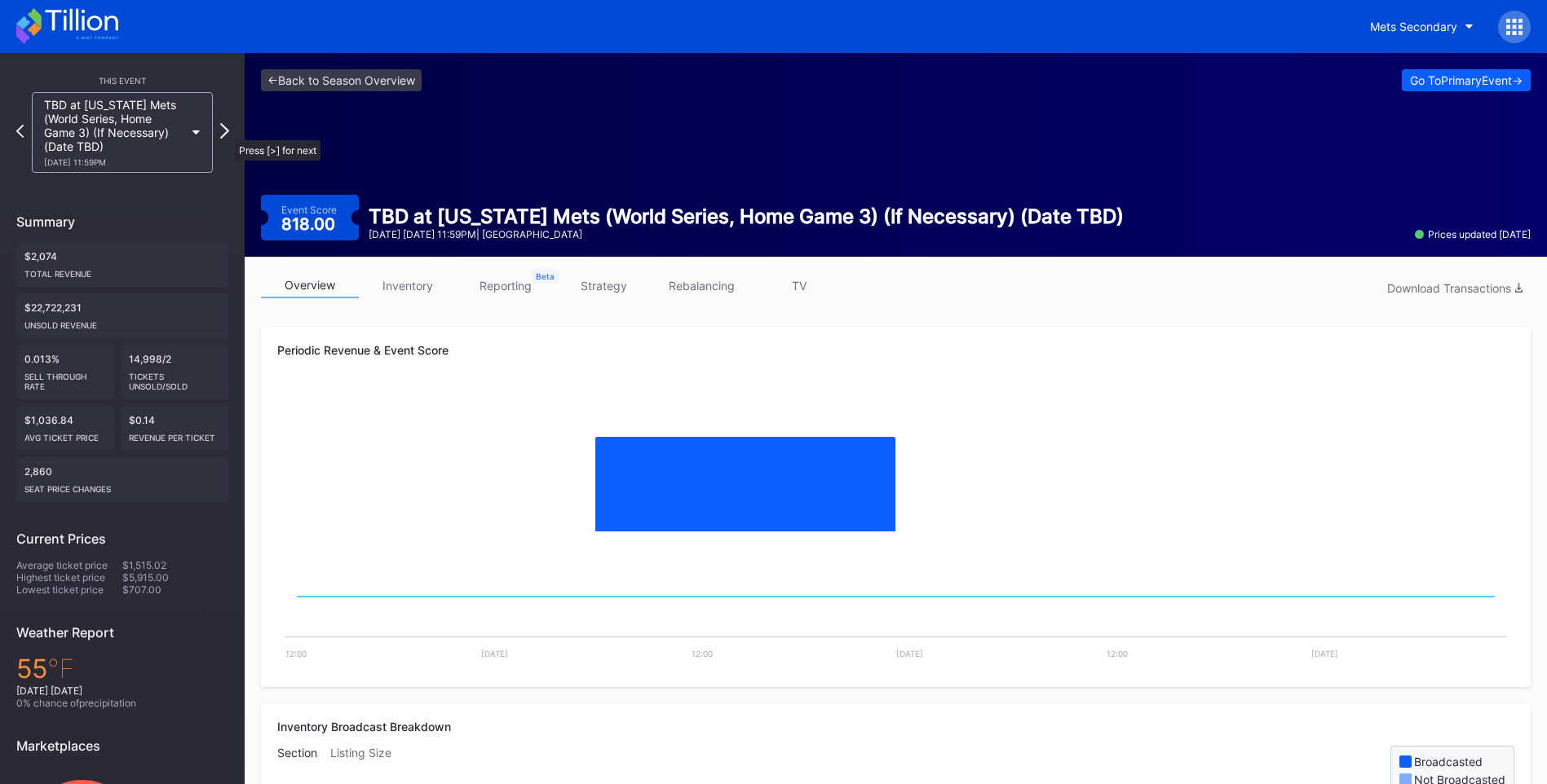
click at [227, 132] on icon at bounding box center [224, 131] width 9 height 16
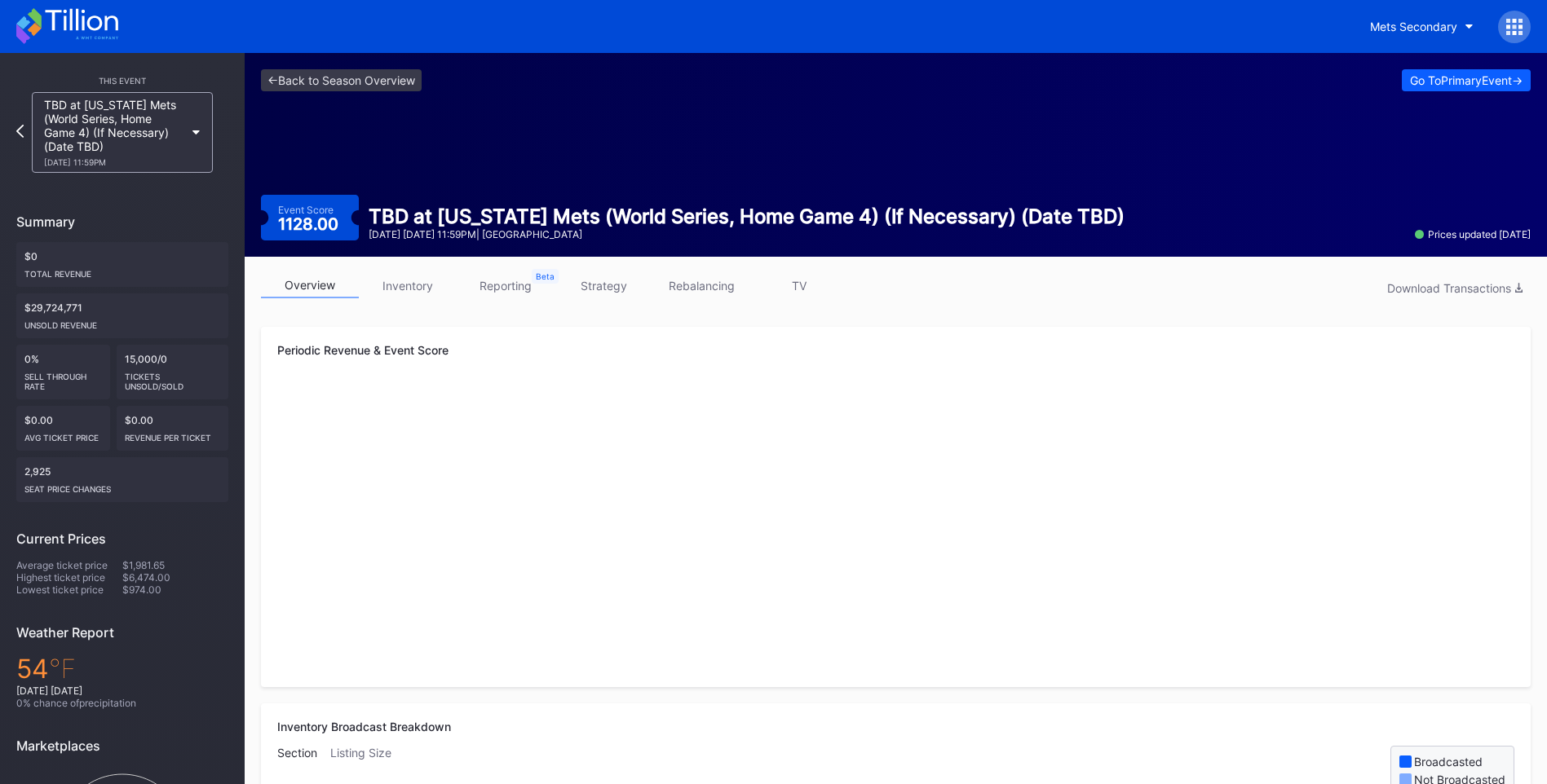
click at [96, 28] on icon at bounding box center [67, 25] width 102 height 36
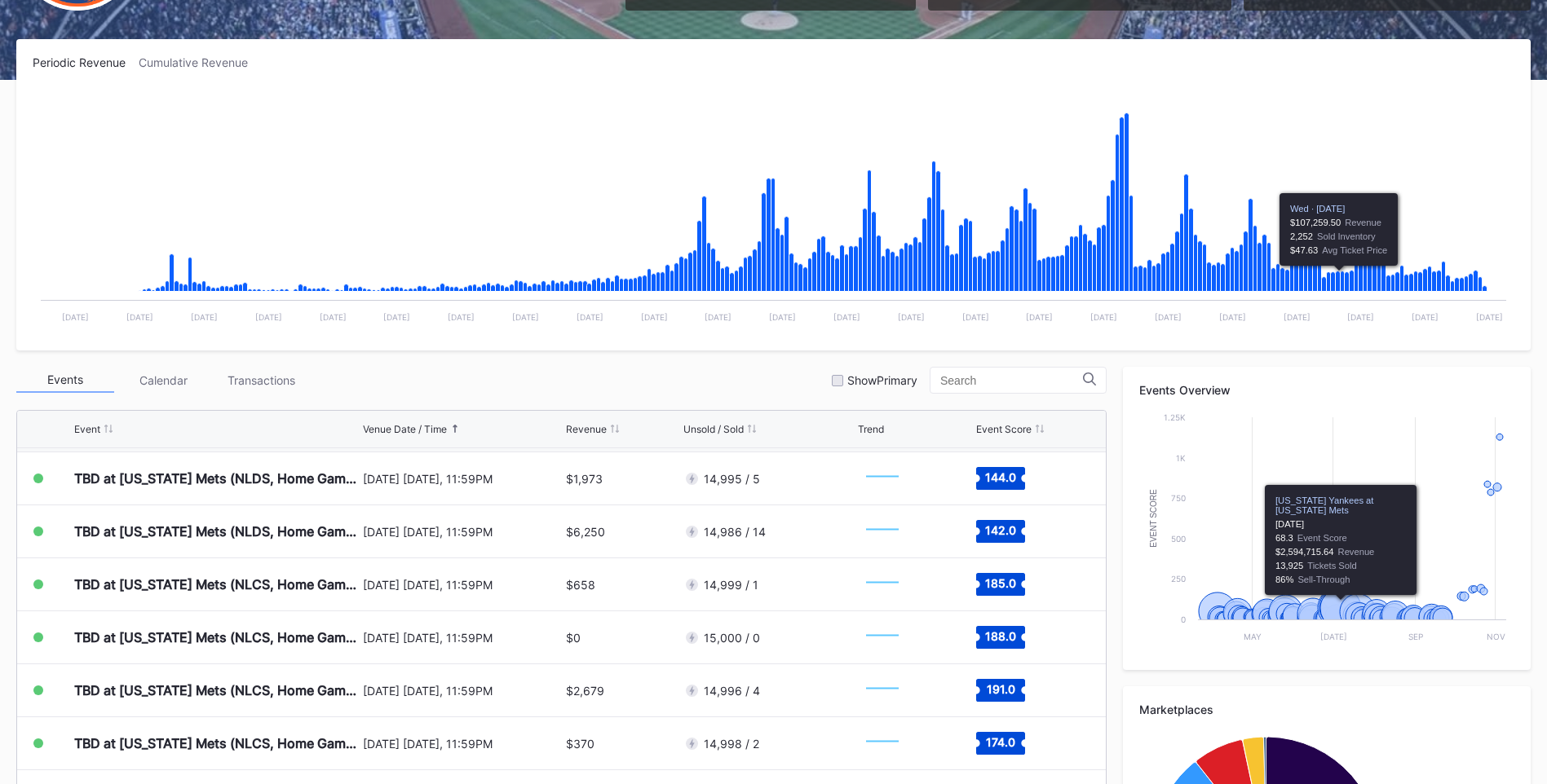
scroll to position [408, 0]
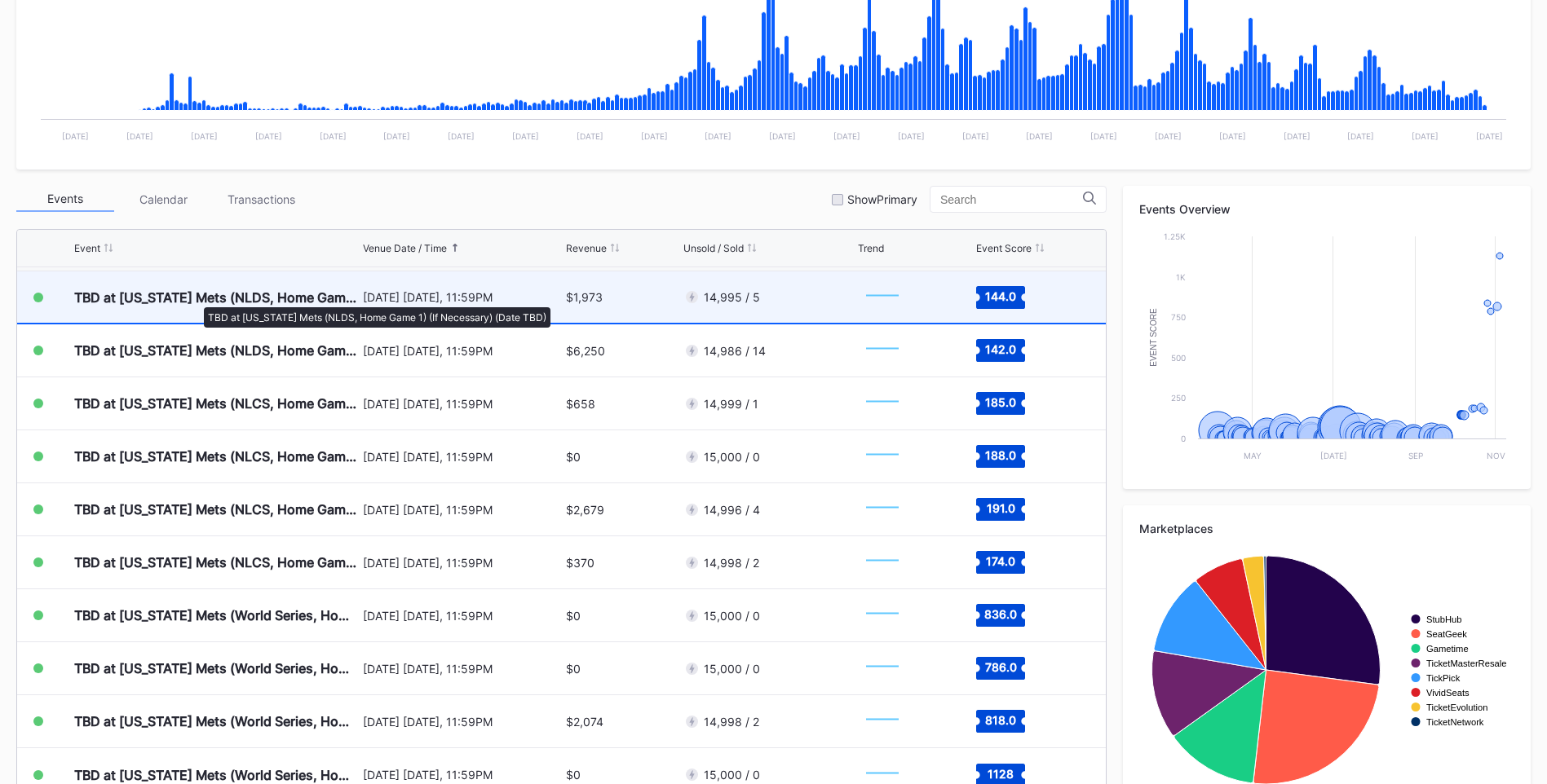
click at [196, 299] on div "TBD at [US_STATE] Mets (NLDS, Home Game 1) (If Necessary) (Date TBD)" at bounding box center [217, 298] width 285 height 16
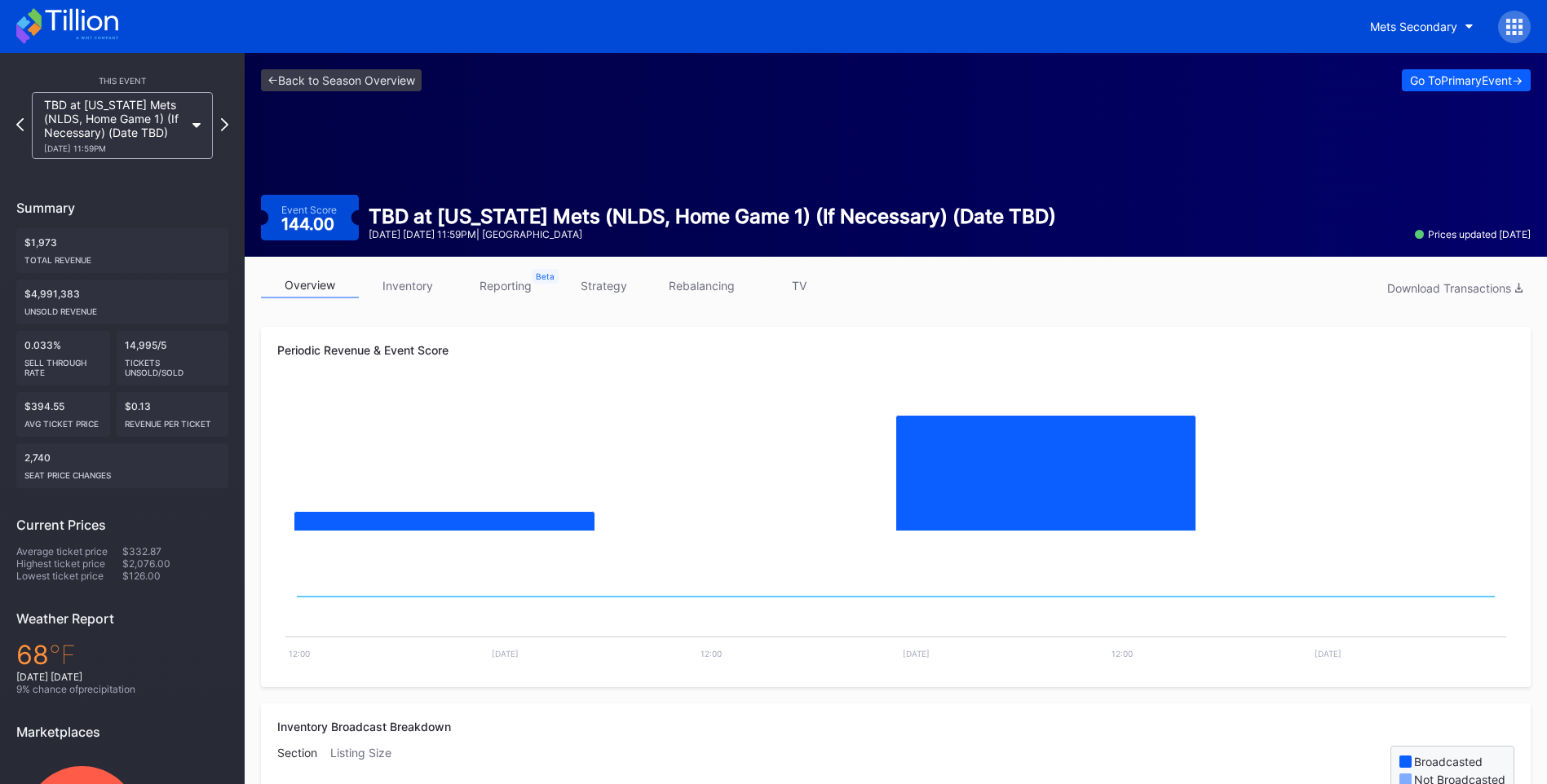
click at [114, 27] on icon at bounding box center [67, 25] width 102 height 36
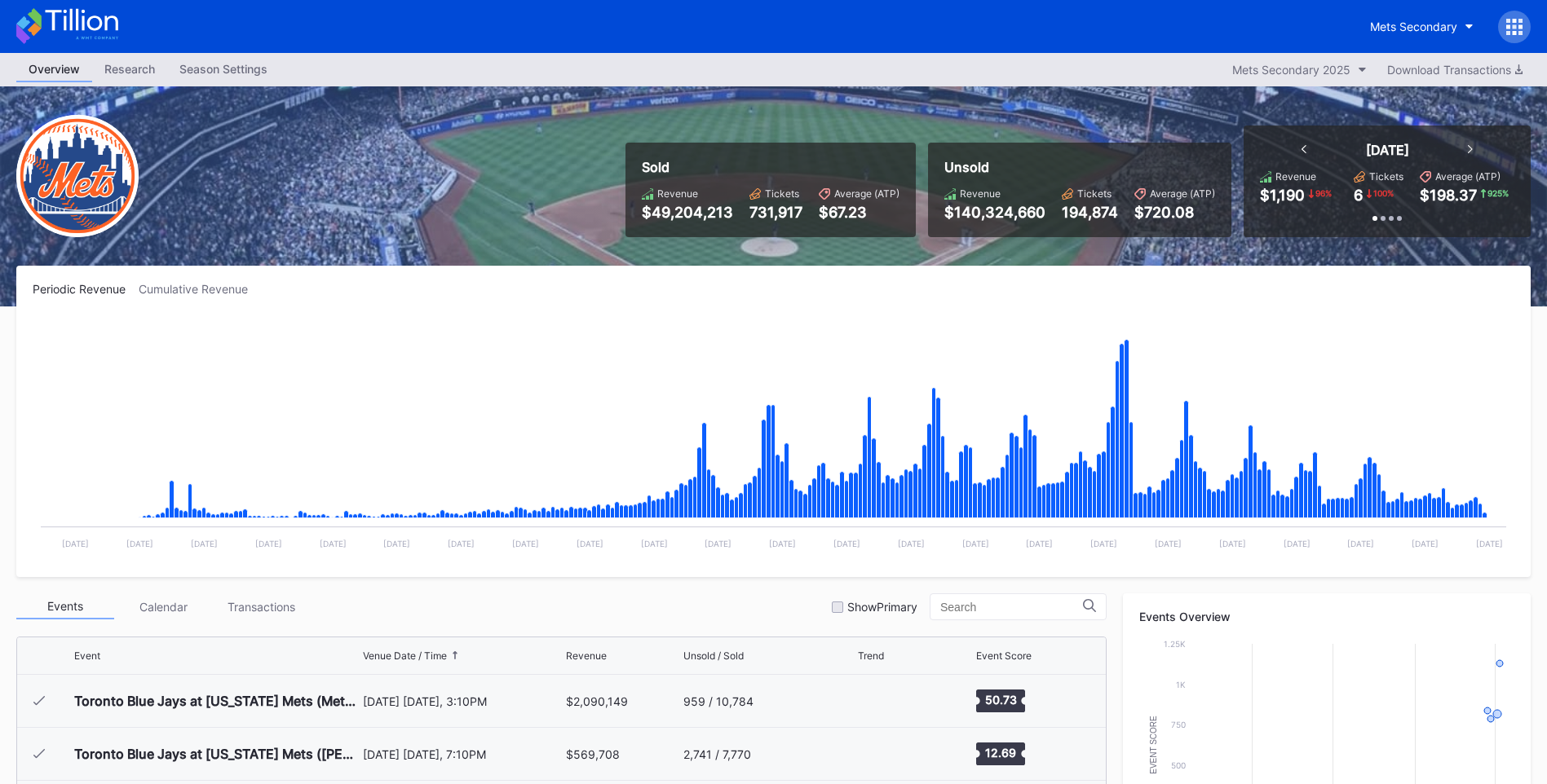
scroll to position [4235, 0]
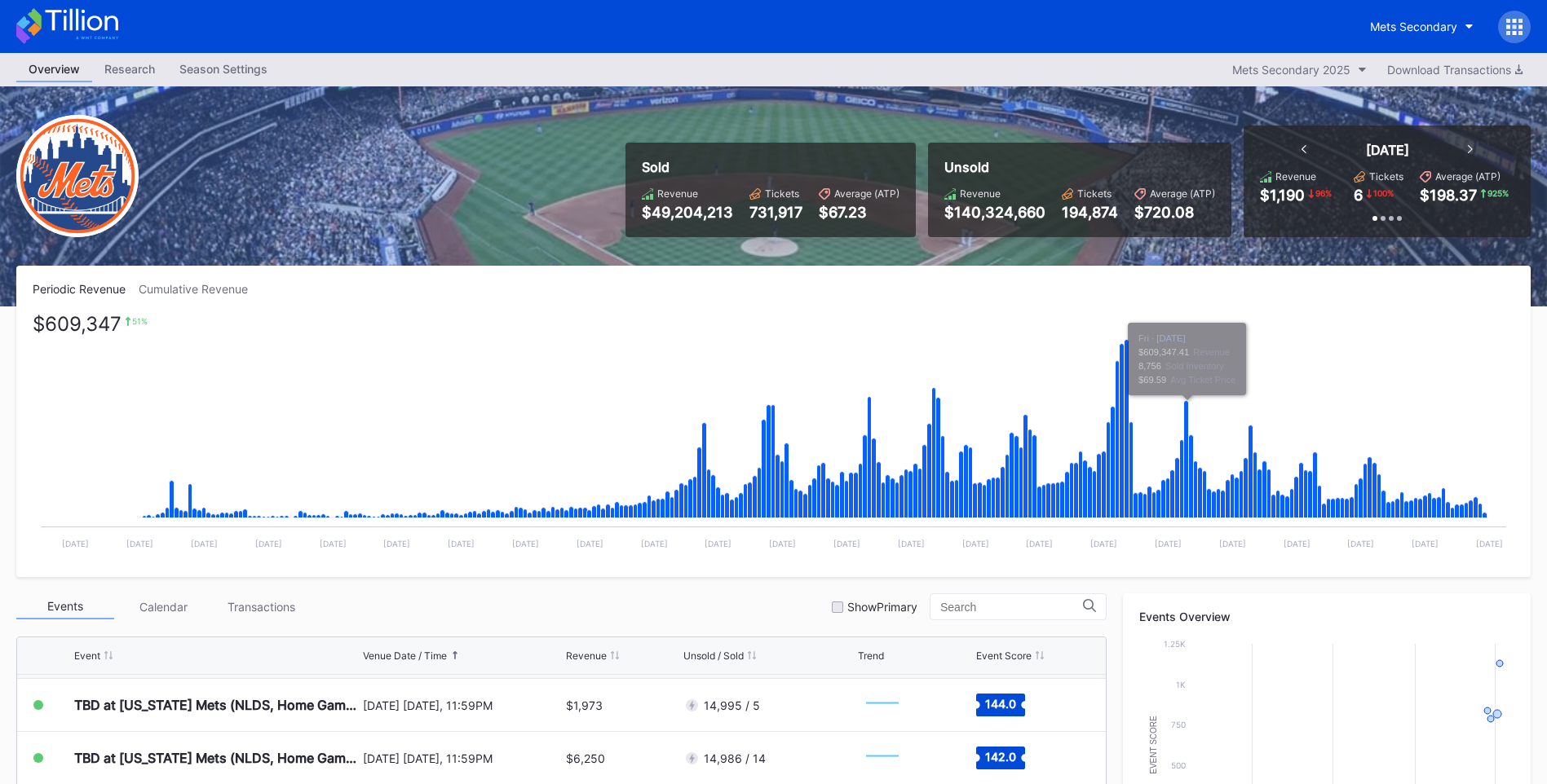
click at [1334, 331] on rect "Chart title" at bounding box center [774, 438] width 1481 height 244
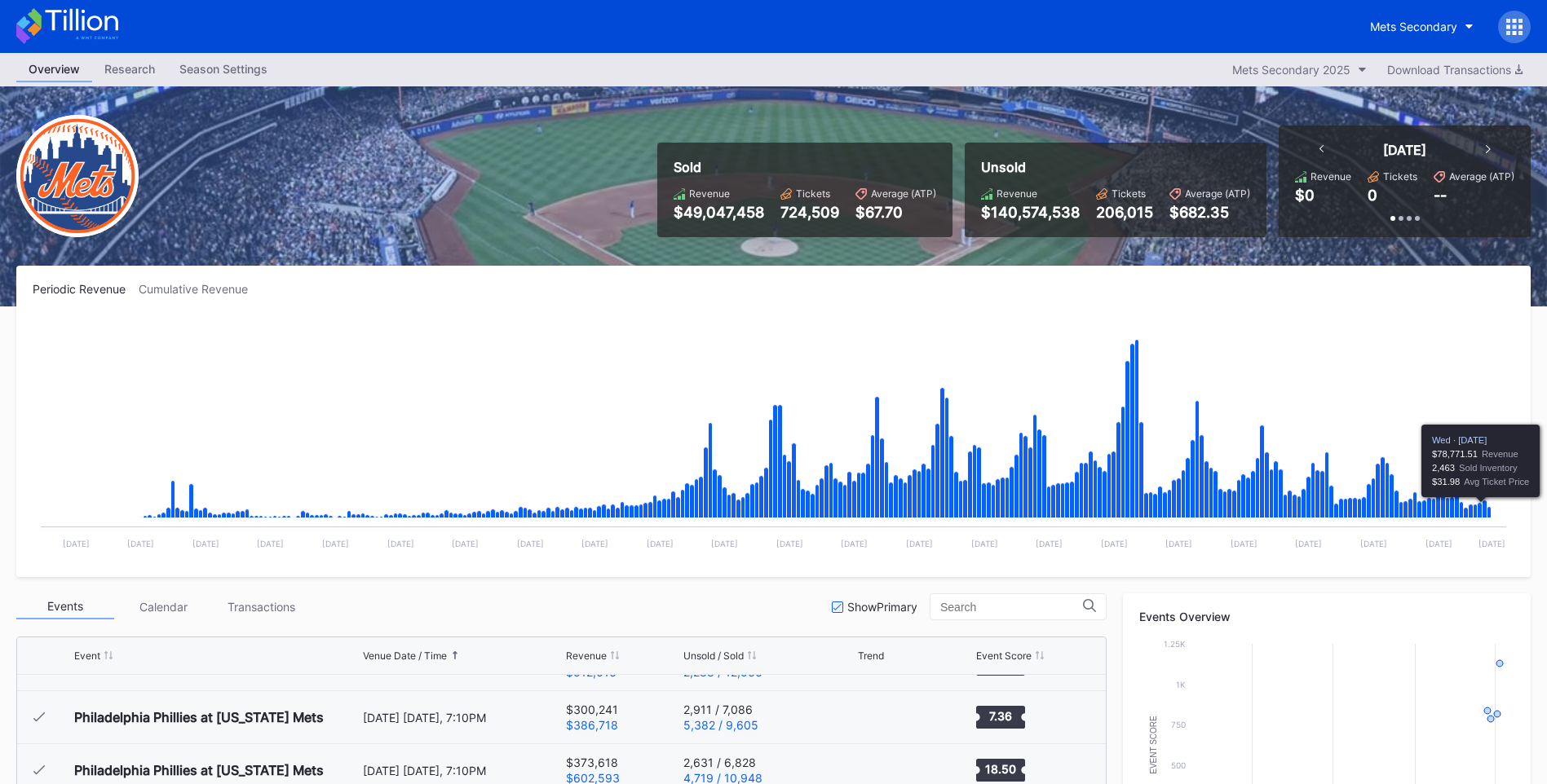
scroll to position [4235, 0]
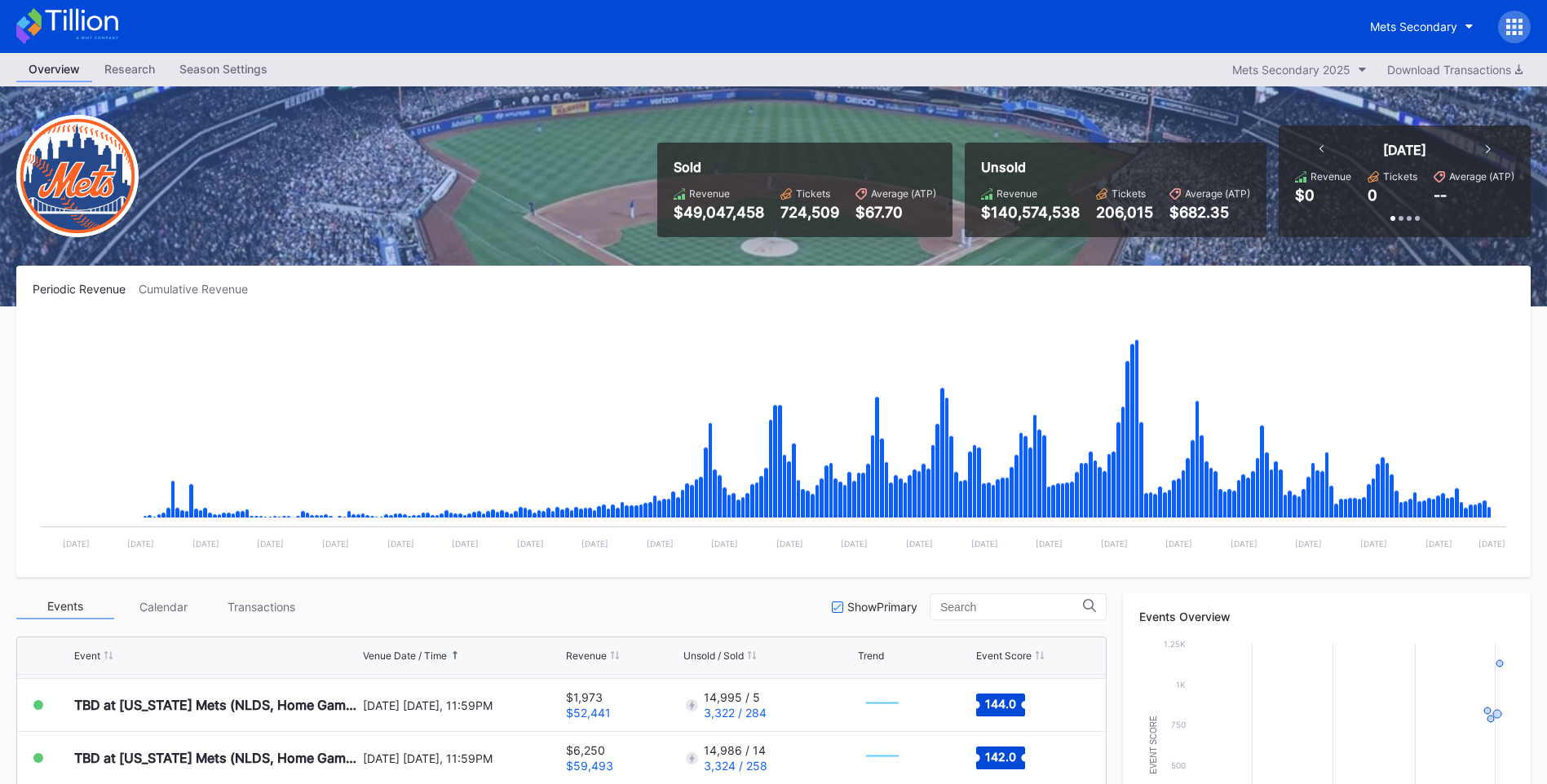
click at [1492, 513] on rect "Chart title" at bounding box center [774, 438] width 1481 height 244
click at [841, 613] on div "Events Calendar Transactions Show Primary" at bounding box center [561, 607] width 1090 height 27
click at [835, 607] on icon at bounding box center [837, 607] width 8 height 7
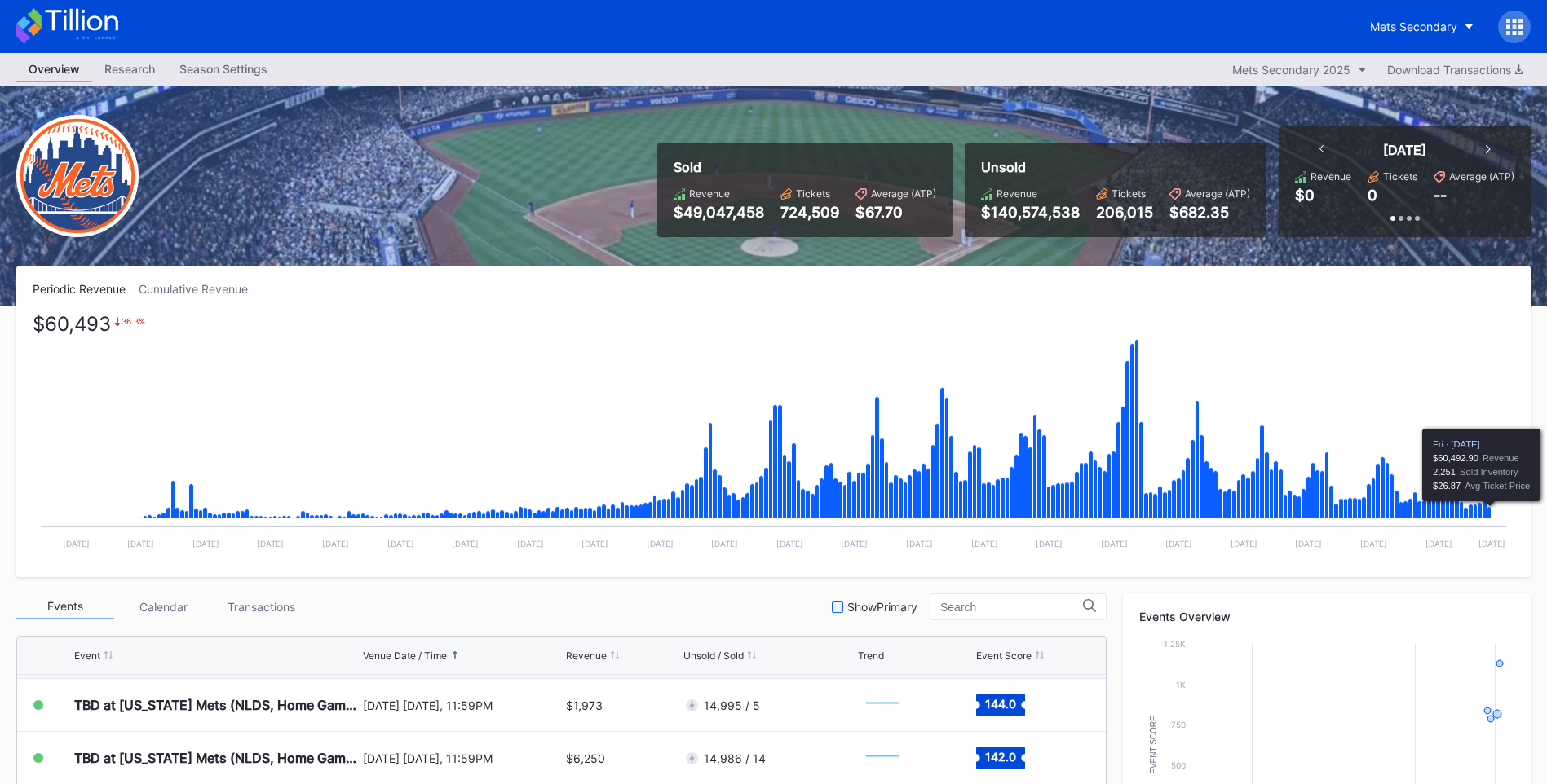
click at [1489, 515] on icon "Chart title" at bounding box center [1489, 513] width 4 height 12
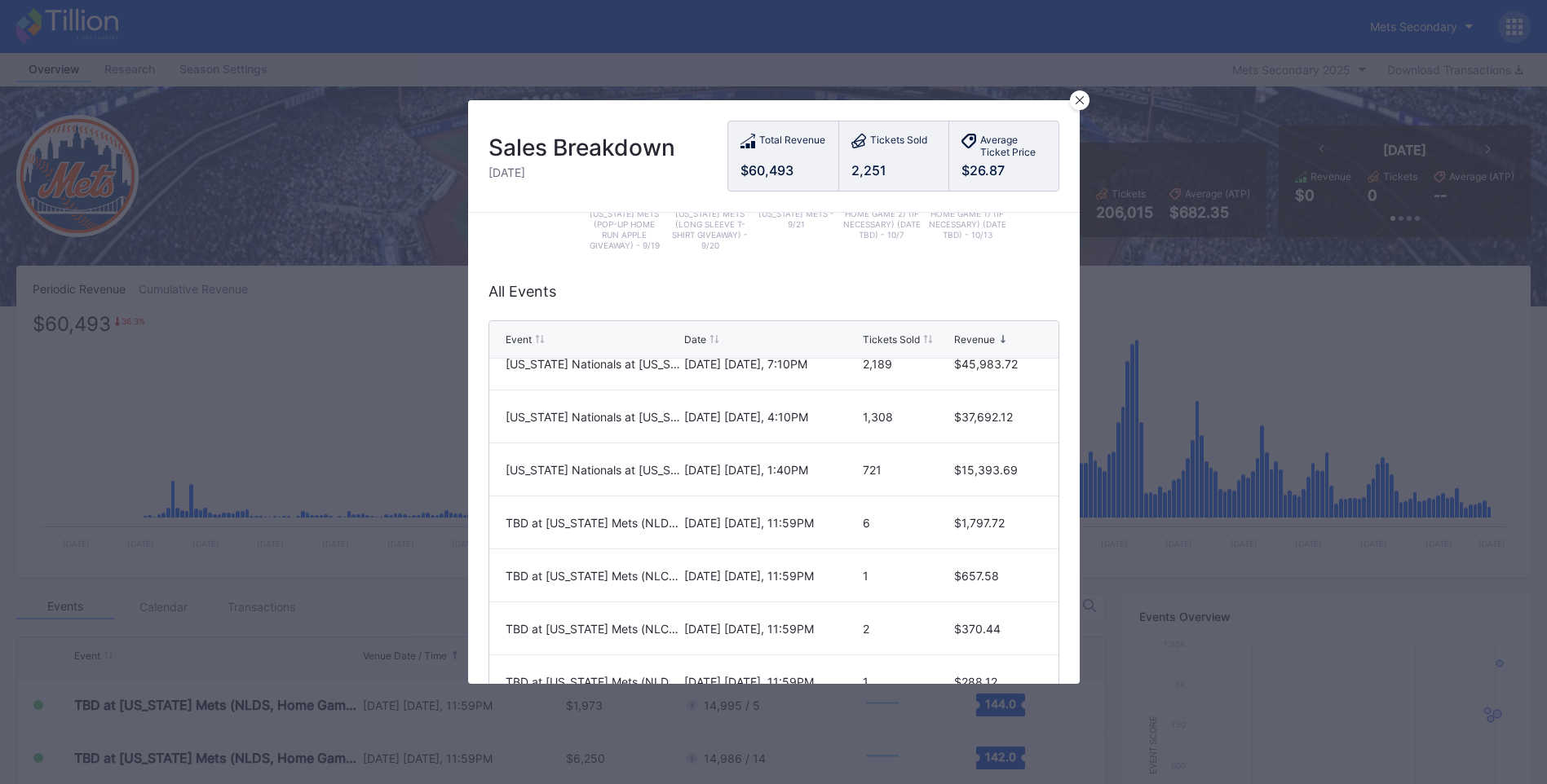
scroll to position [41, 0]
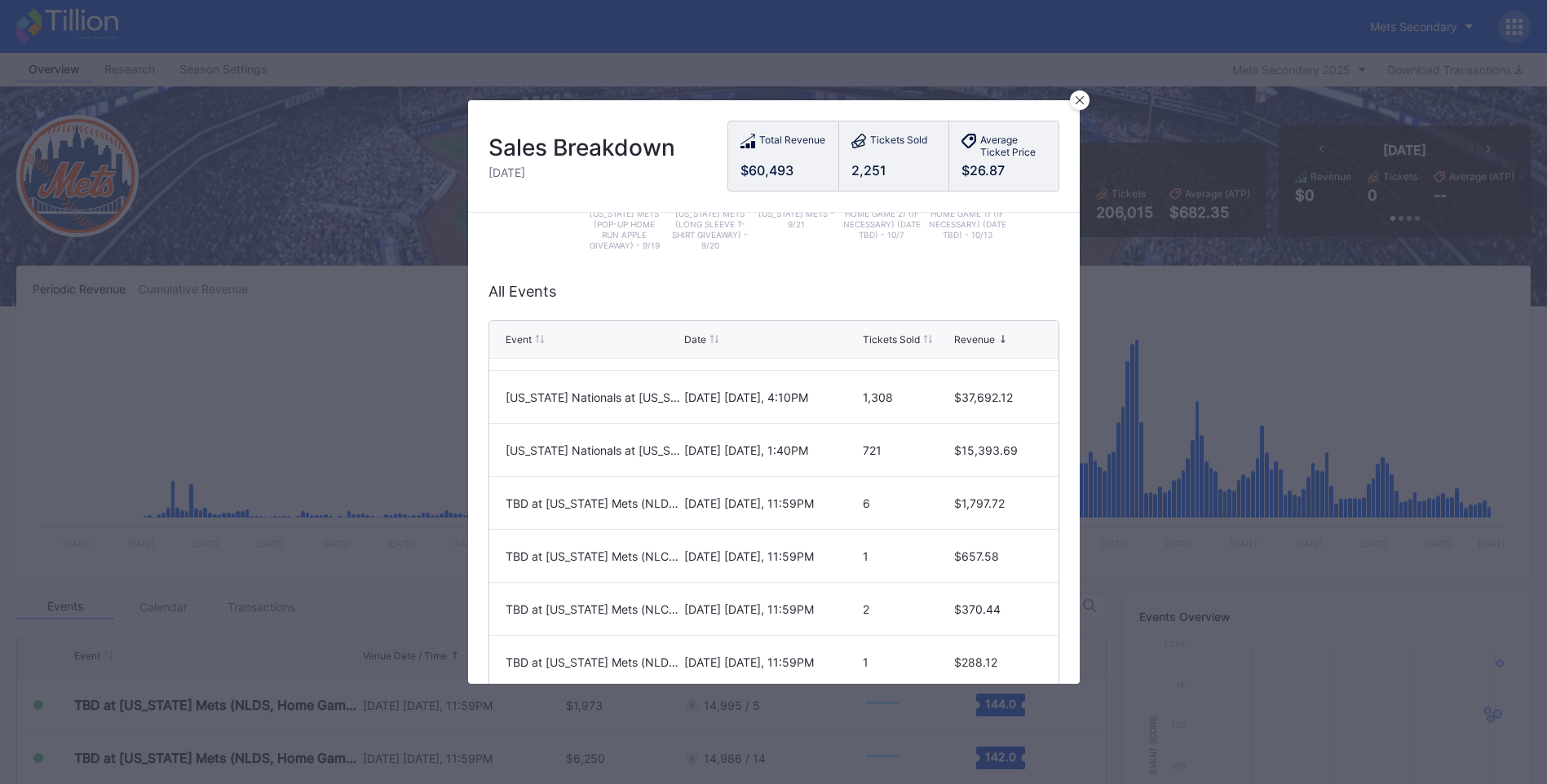
click at [659, 505] on div "TBD at [US_STATE] Mets (NLDS, Home Game 2) (If Necessary) (Date TBD)" at bounding box center [593, 503] width 174 height 14
drag, startPoint x: 670, startPoint y: 341, endPoint x: 709, endPoint y: 343, distance: 39.1
click at [709, 343] on div "Event Date Tickets Sold Revenue" at bounding box center [774, 339] width 569 height 38
click at [690, 554] on div "[DATE] [DATE], 11:59PM" at bounding box center [772, 556] width 174 height 14
click at [646, 551] on div "TBD at [US_STATE] Mets (NLCS, Home Game 1) (If Necessary) (Date TBD)" at bounding box center [593, 556] width 174 height 14
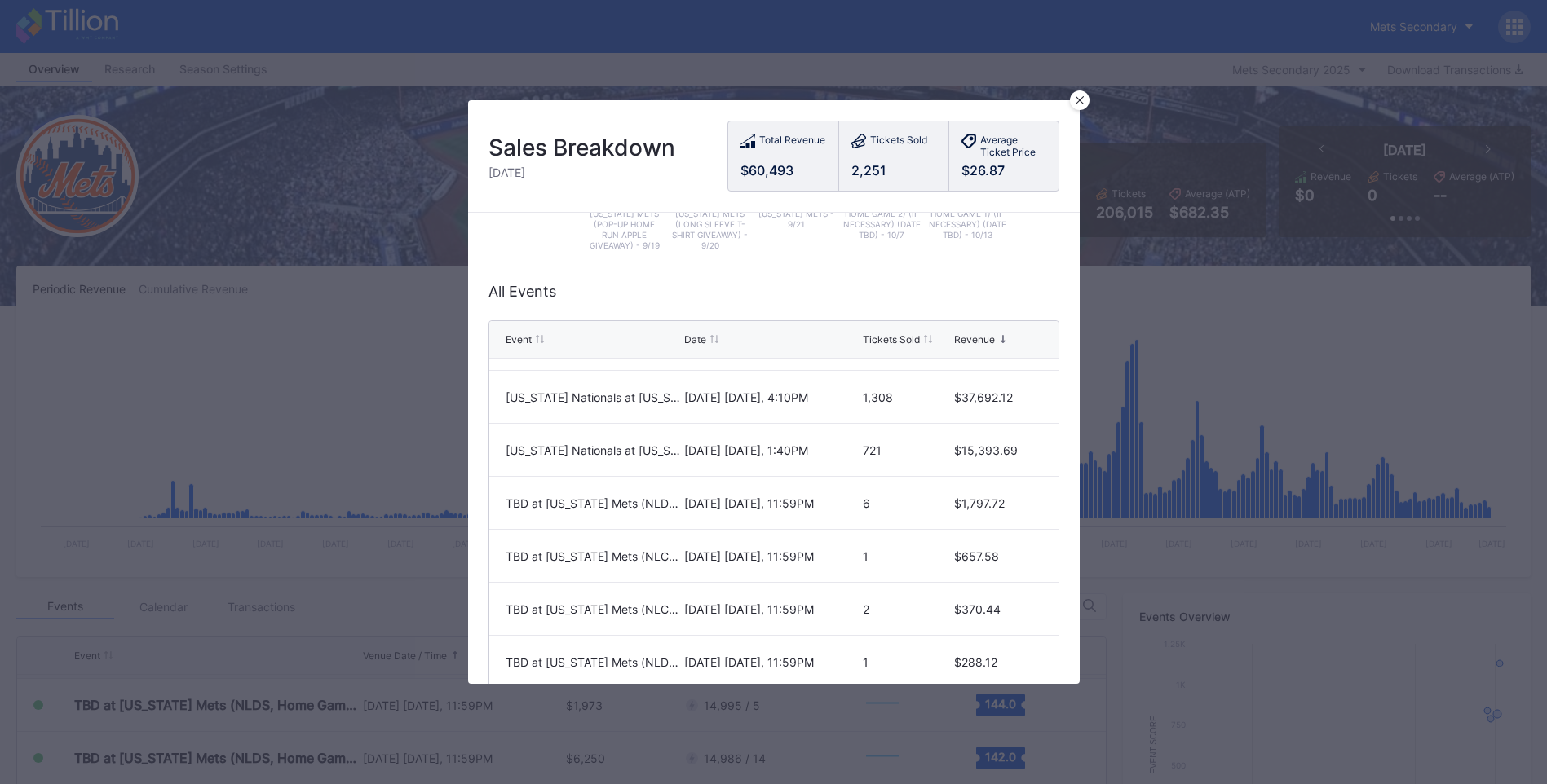
click at [652, 554] on div "TBD at [US_STATE] Mets (NLCS, Home Game 1) (If Necessary) (Date TBD)" at bounding box center [593, 556] width 174 height 14
click at [654, 555] on div "TBD at [US_STATE] Mets (NLCS, Home Game 1) (If Necessary) (Date TBD)" at bounding box center [593, 556] width 174 height 14
click at [658, 555] on div "TBD at [US_STATE] Mets (NLCS, Home Game 1) (If Necessary) (Date TBD)" at bounding box center [593, 556] width 174 height 14
click at [660, 555] on div "TBD at [US_STATE] Mets (NLCS, Home Game 1) (If Necessary) (Date TBD)" at bounding box center [593, 556] width 174 height 14
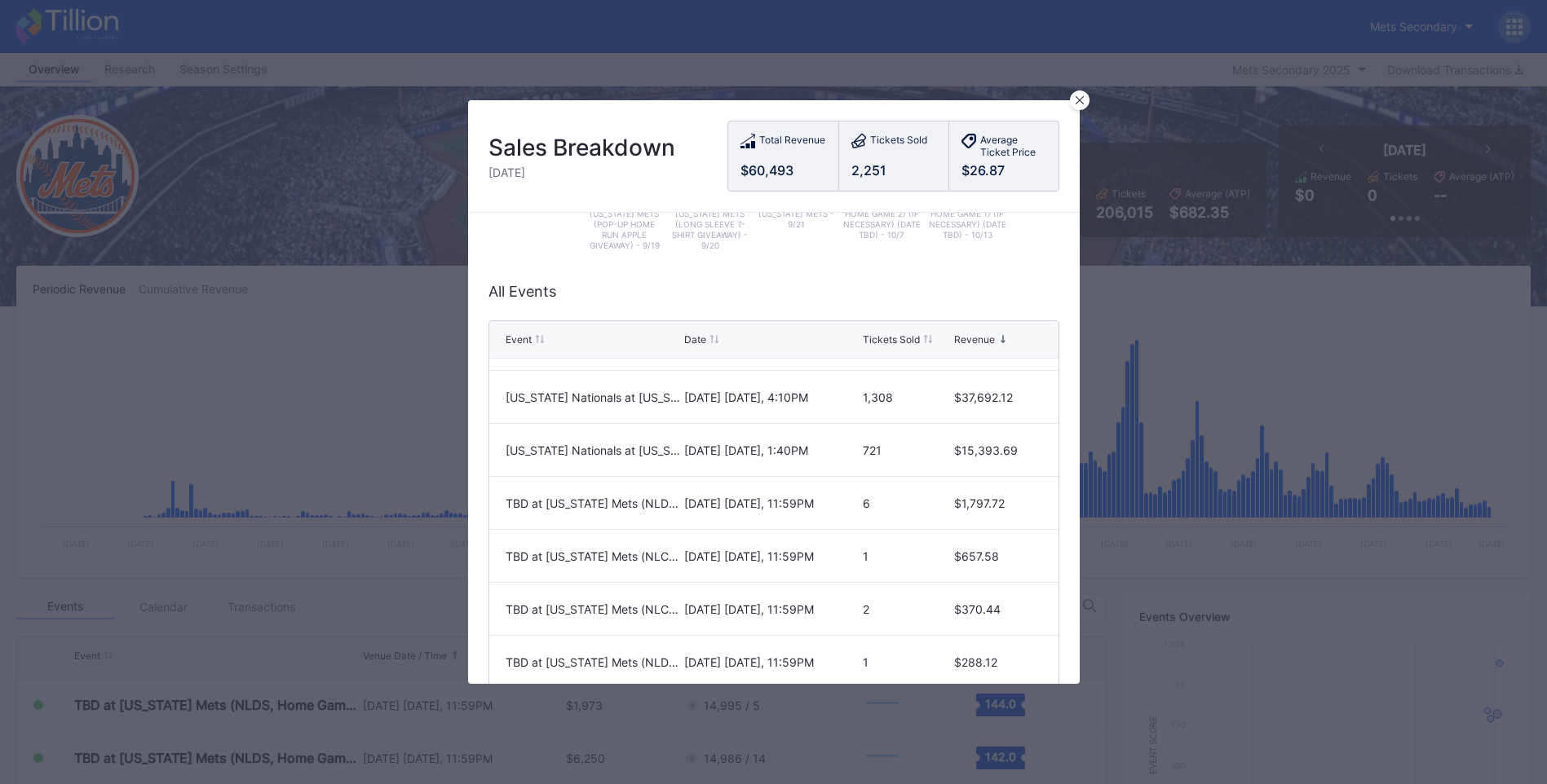
drag, startPoint x: 660, startPoint y: 555, endPoint x: 770, endPoint y: 572, distance: 111.3
click at [770, 572] on div "[DATE] [DATE], 11:59PM" at bounding box center [772, 556] width 174 height 52
drag, startPoint x: 1078, startPoint y: 102, endPoint x: 1090, endPoint y: 176, distance: 75.0
click at [1078, 100] on icon at bounding box center [1079, 100] width 8 height 8
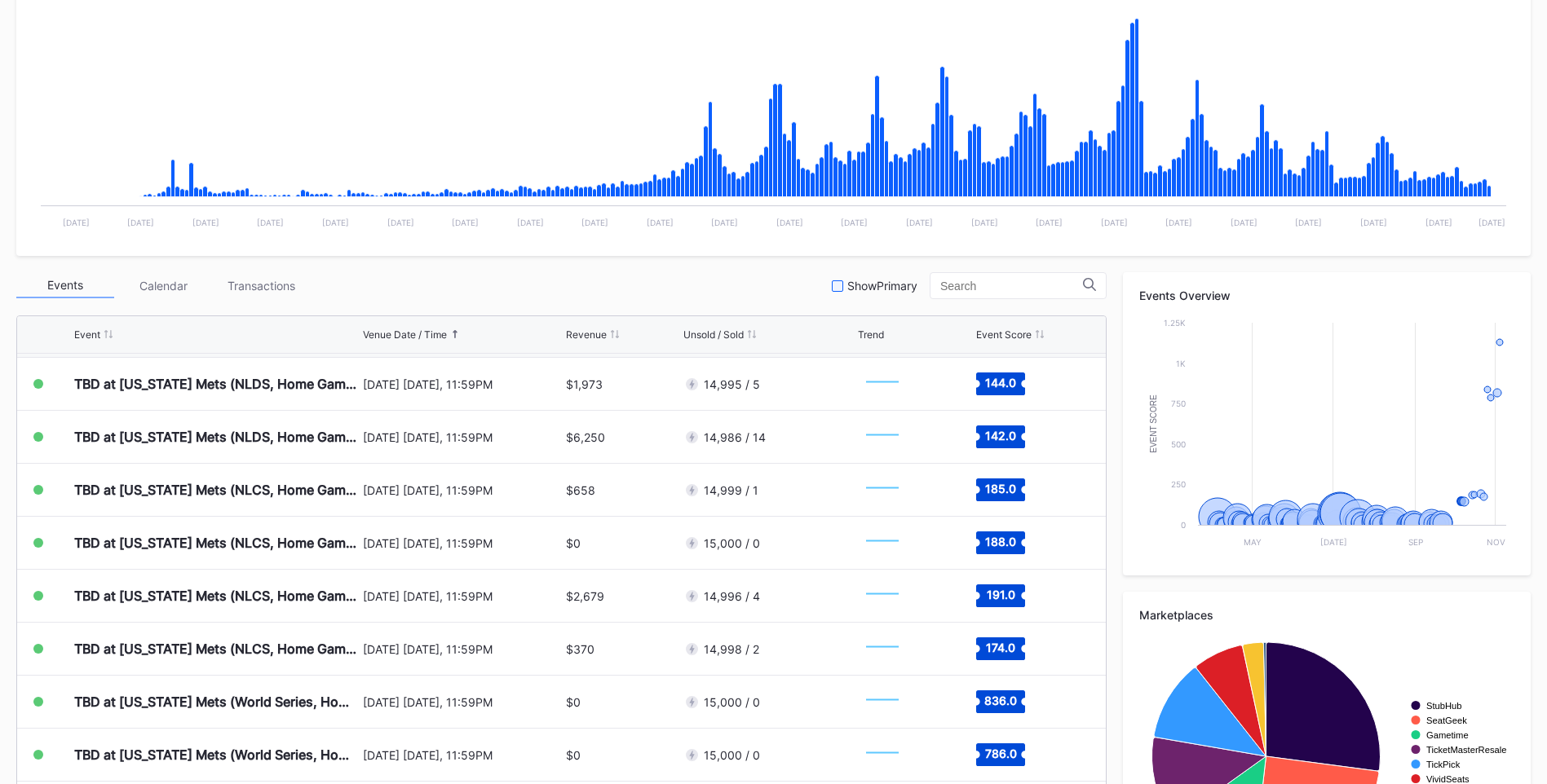
scroll to position [326, 0]
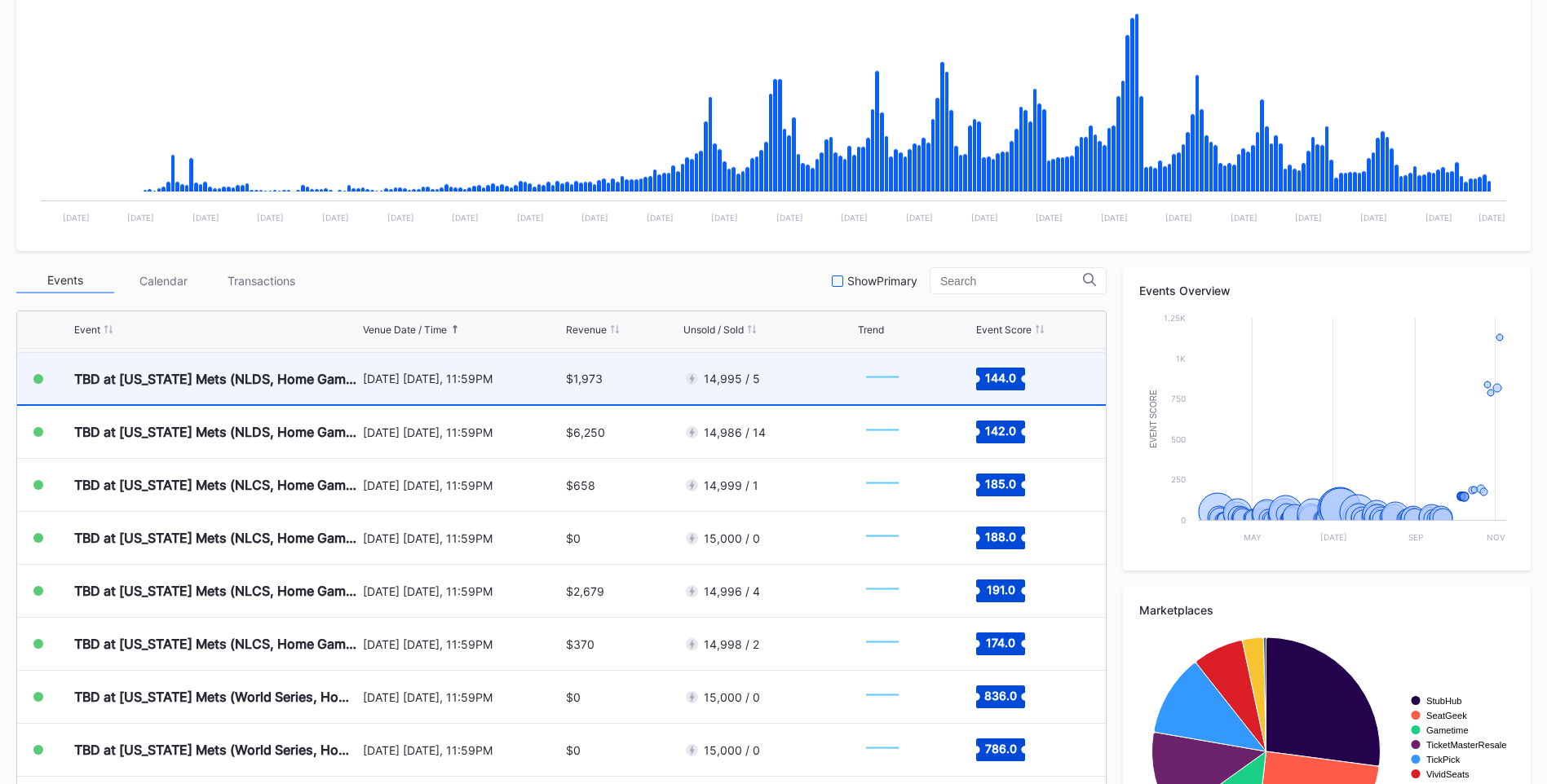
click at [353, 392] on div "TBD at [US_STATE] Mets (NLDS, Home Game 1) (If Necessary) (Date TBD)" at bounding box center [217, 378] width 285 height 51
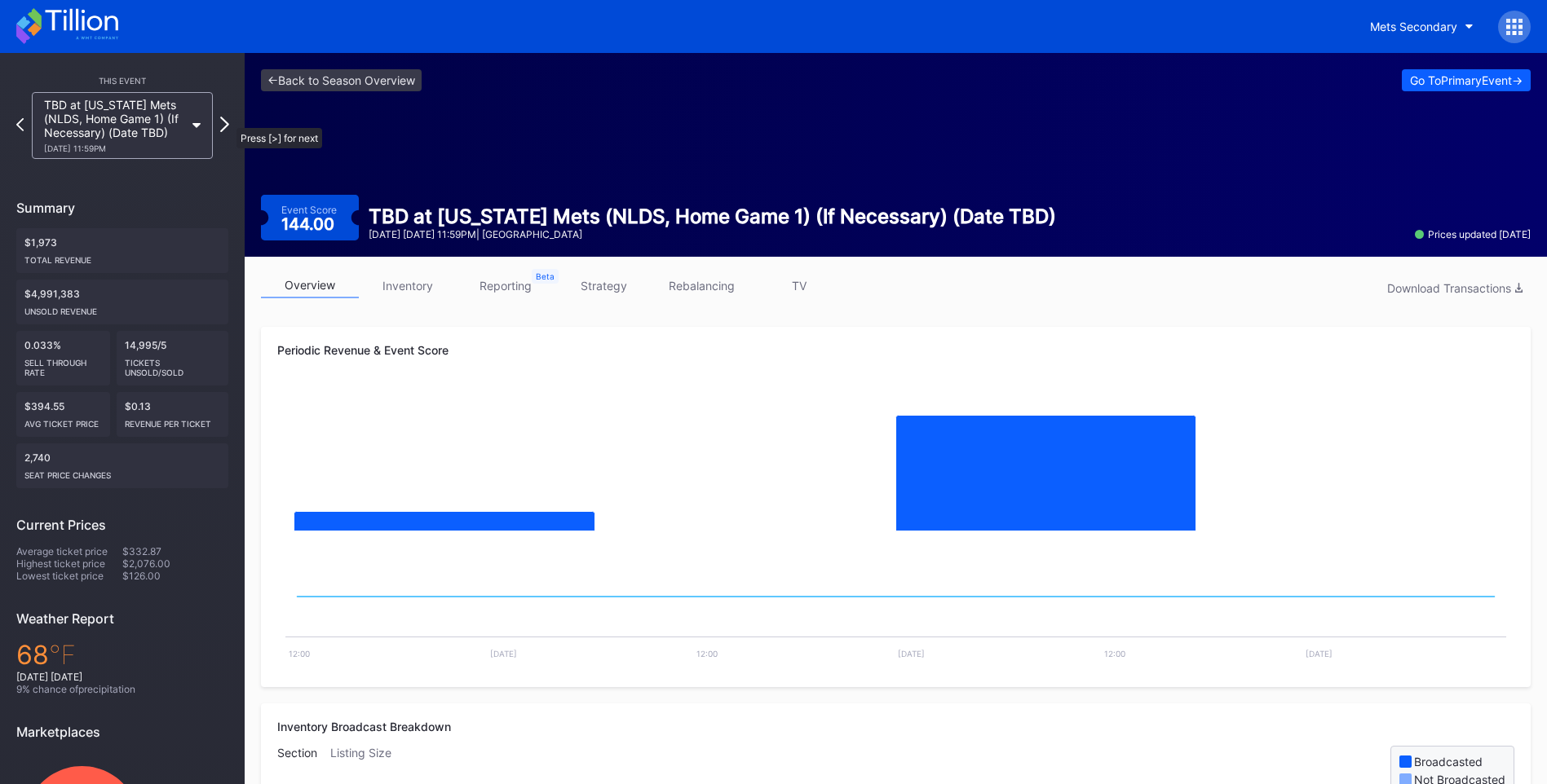
click at [223, 121] on icon at bounding box center [224, 124] width 9 height 16
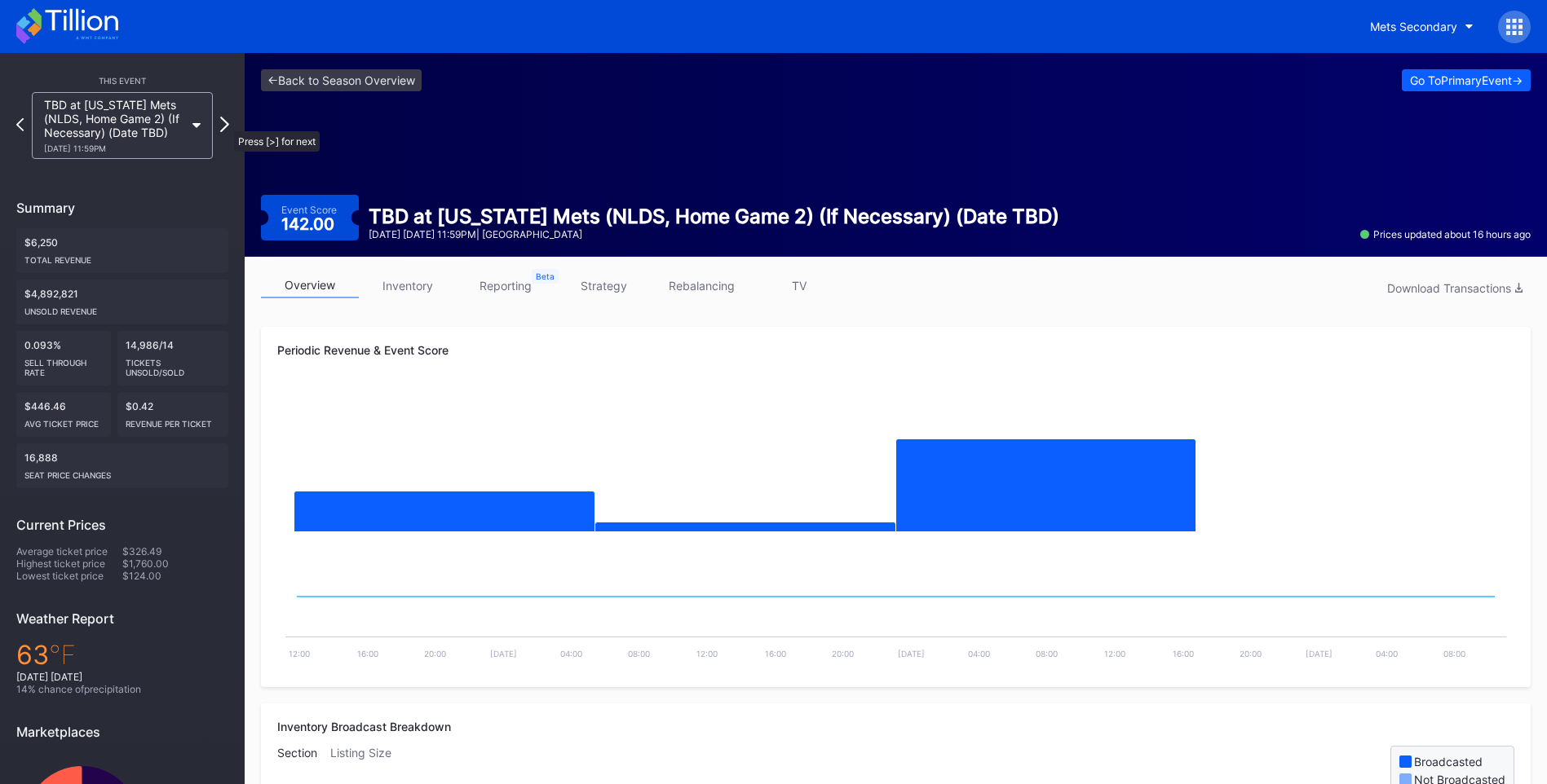
click at [226, 123] on icon at bounding box center [224, 124] width 9 height 16
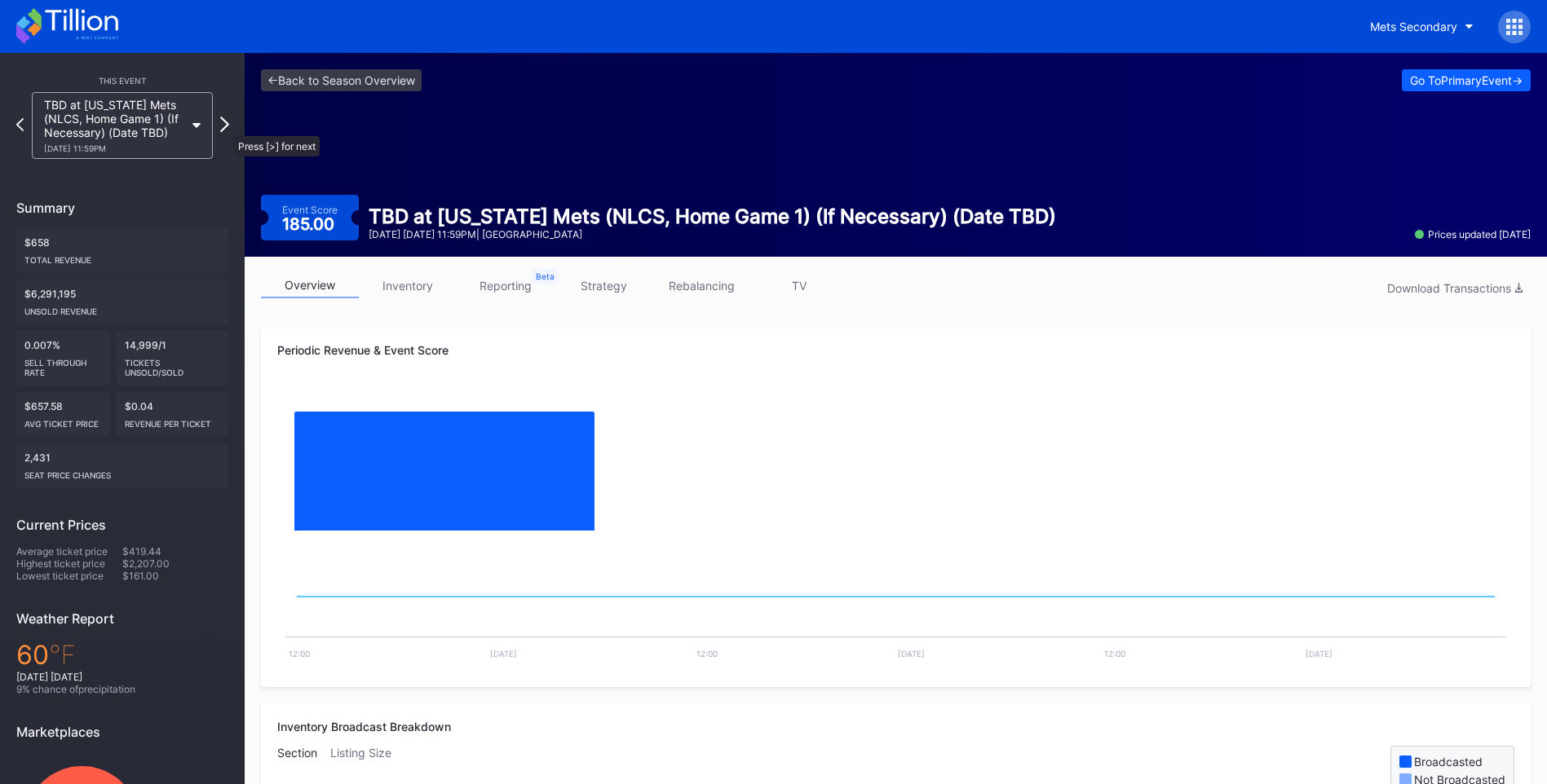
click at [226, 128] on icon at bounding box center [224, 124] width 9 height 16
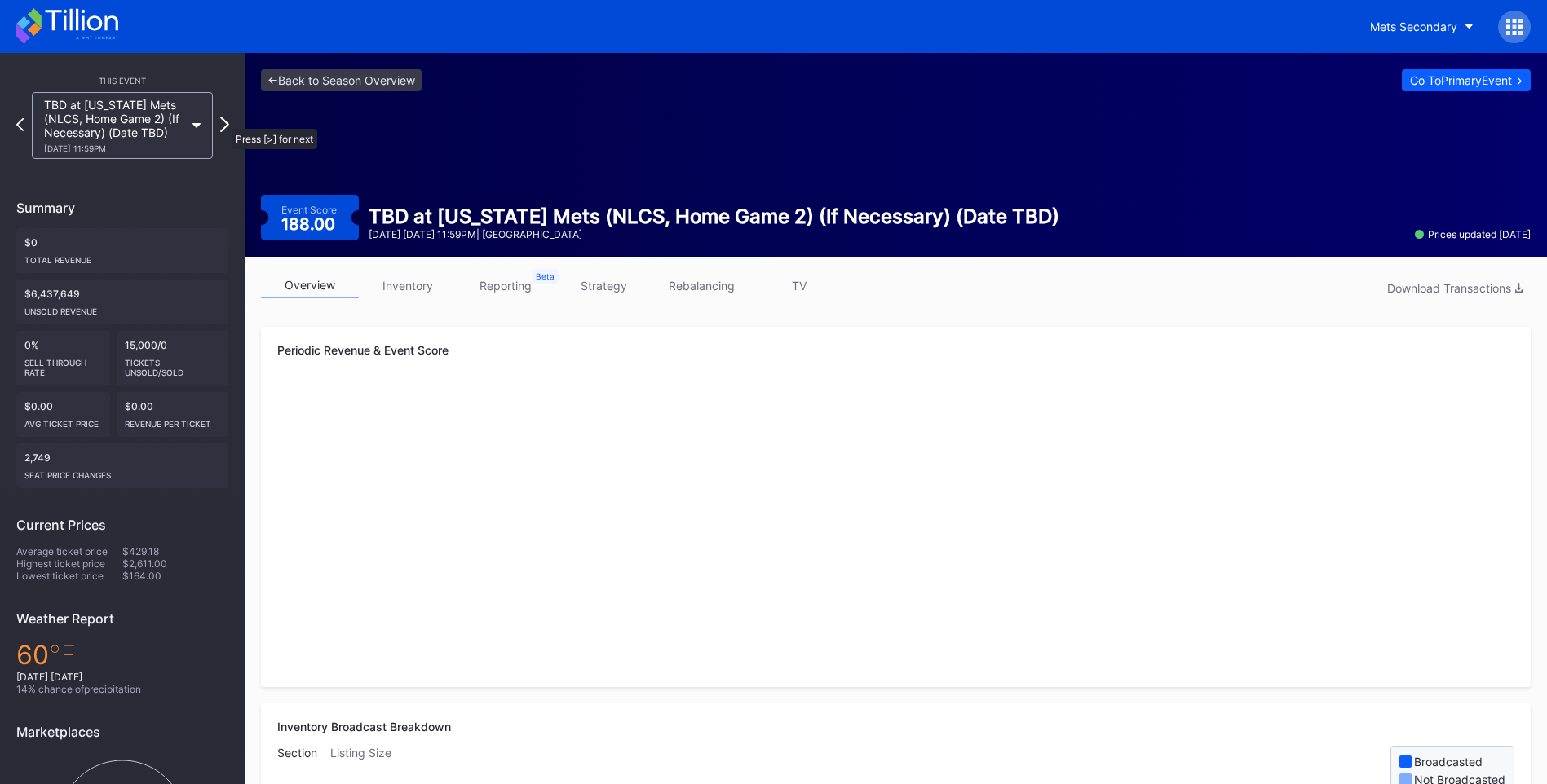
click at [224, 123] on icon at bounding box center [224, 124] width 9 height 16
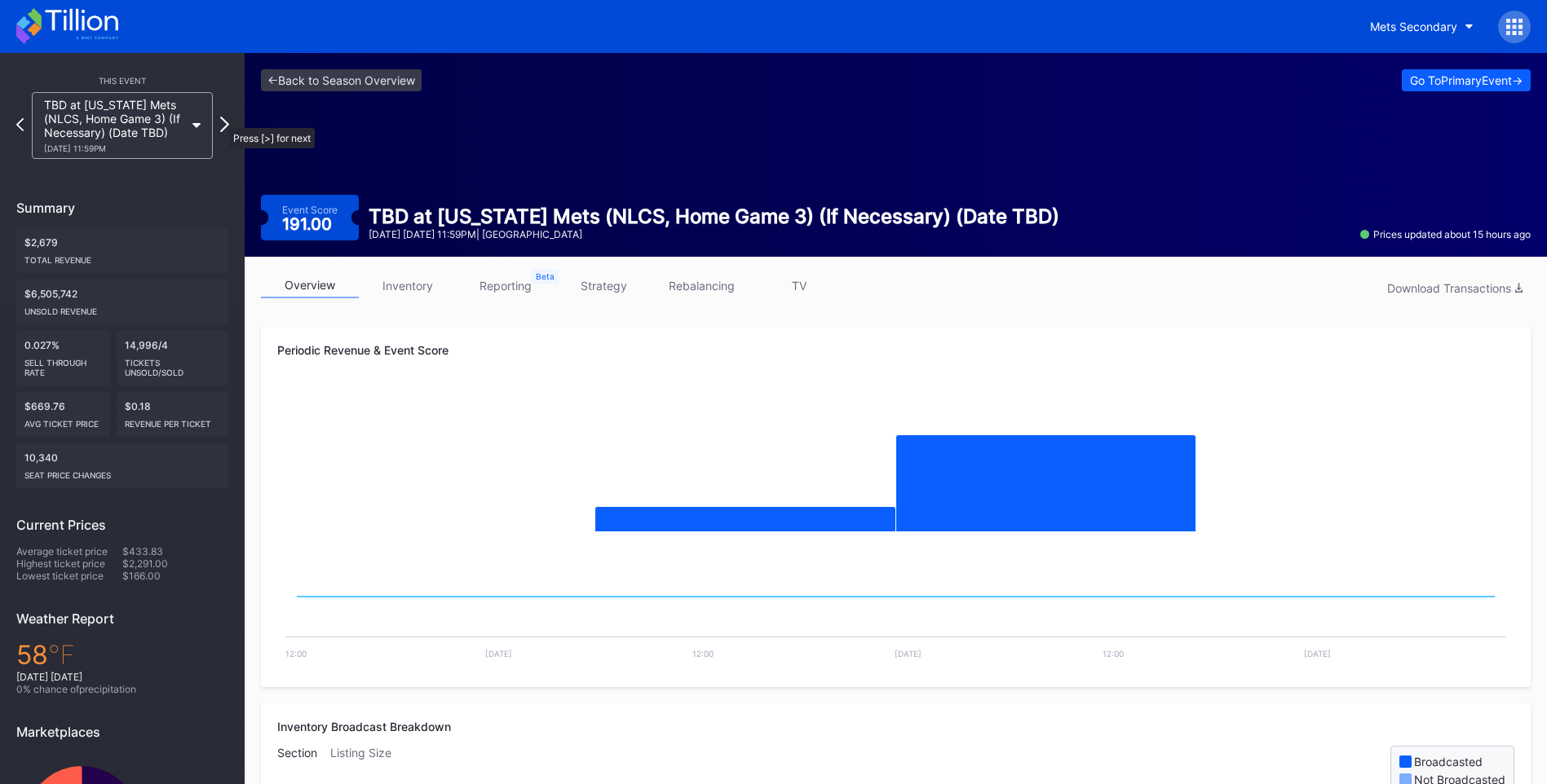
click at [221, 120] on icon at bounding box center [224, 124] width 9 height 16
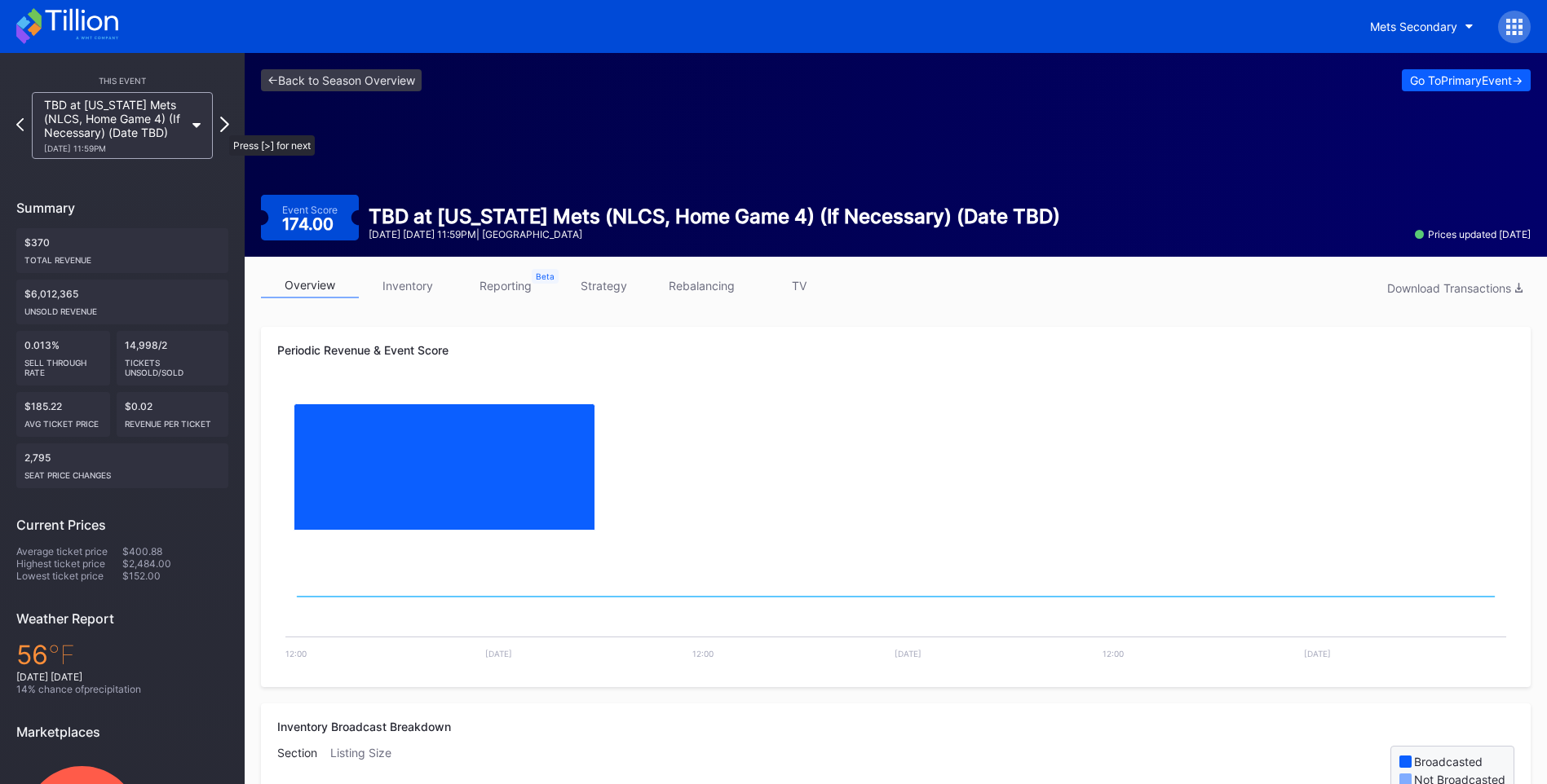
click at [221, 127] on icon at bounding box center [224, 124] width 9 height 16
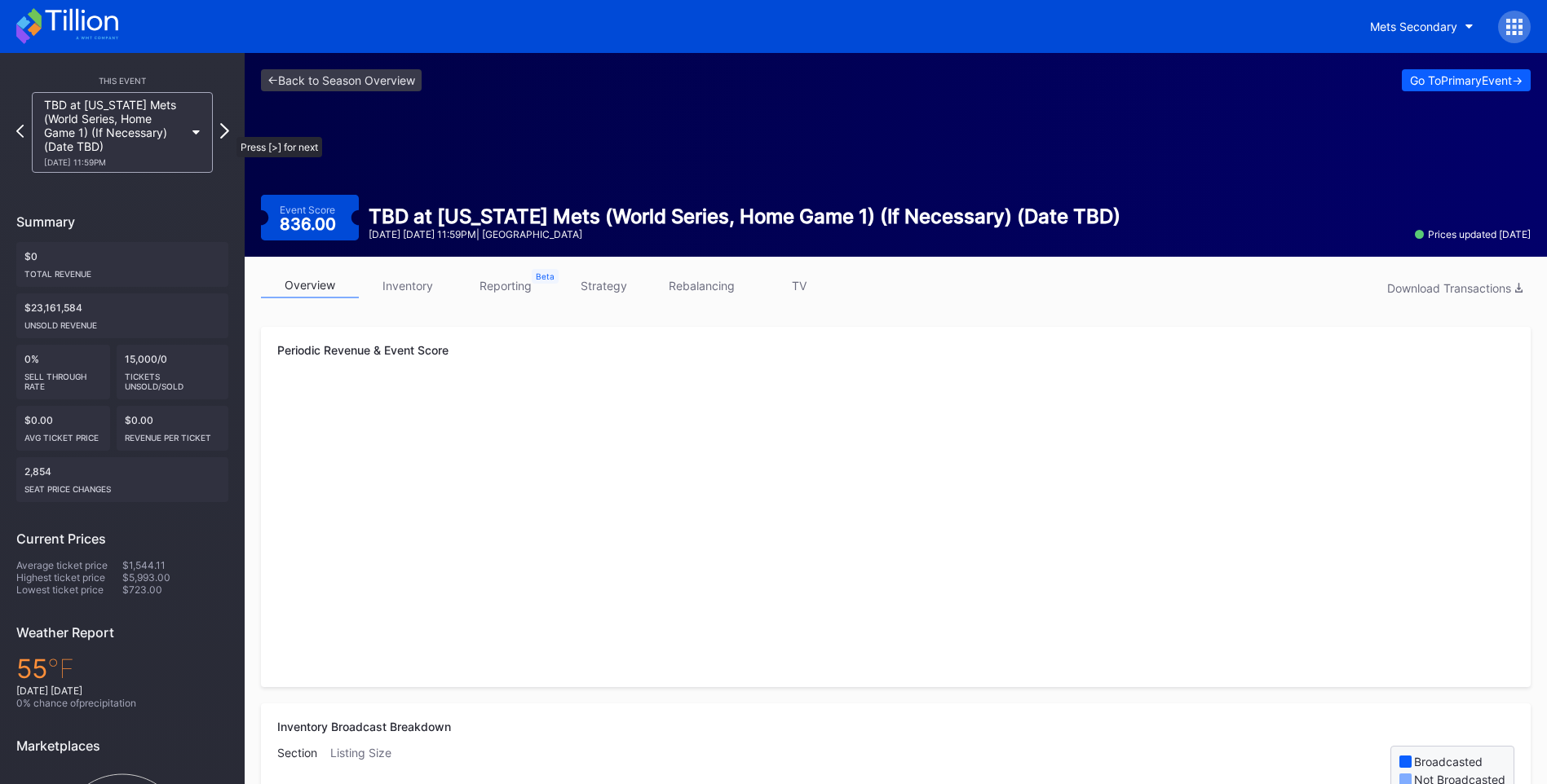
click at [229, 129] on icon at bounding box center [224, 131] width 9 height 16
click at [224, 131] on icon at bounding box center [224, 131] width 9 height 16
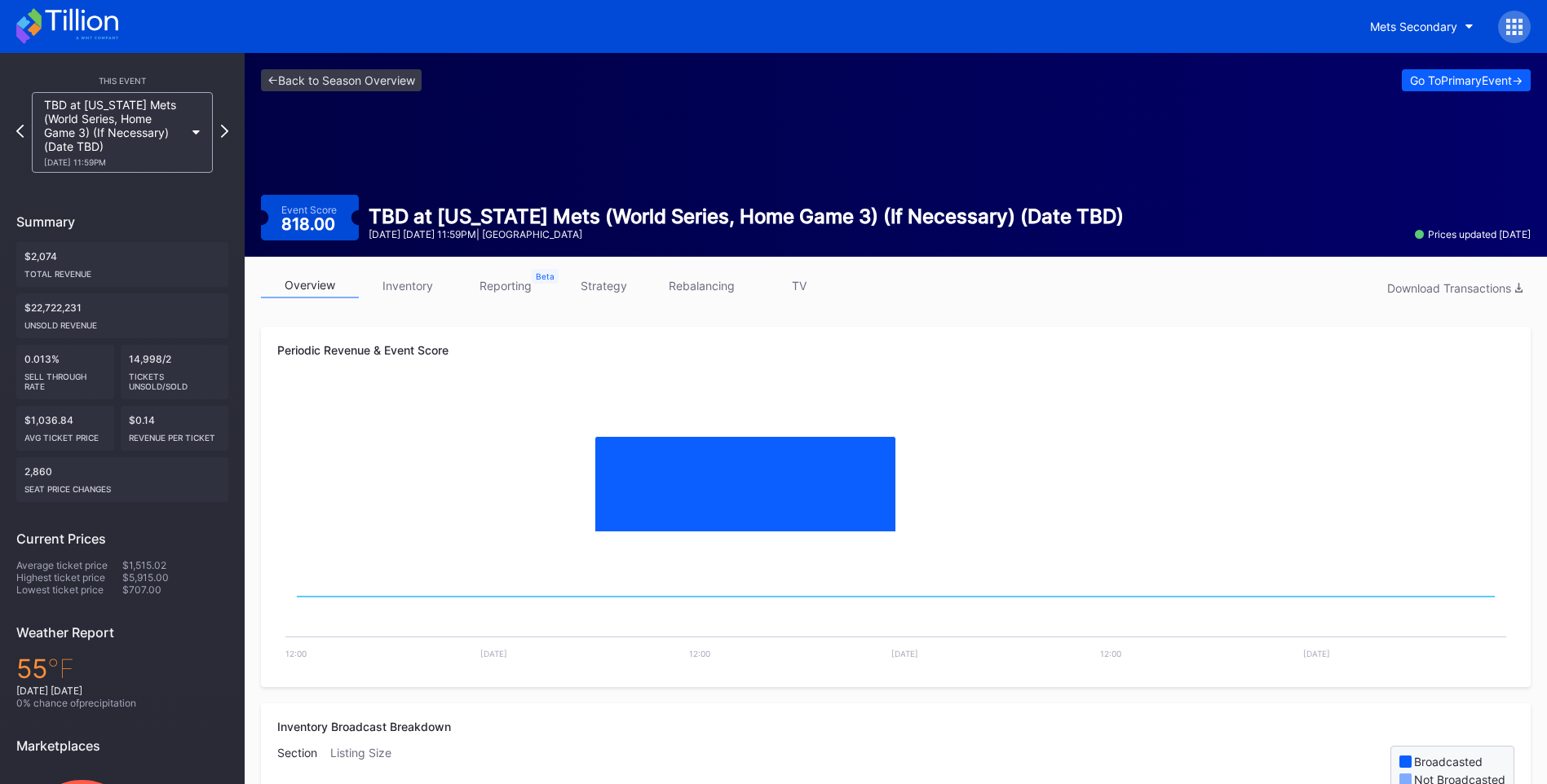
click at [218, 129] on div "TBD at New York Mets (World Series, Home Game 3) (If Necessary) (Date TBD) 11/1…" at bounding box center [122, 132] width 198 height 80
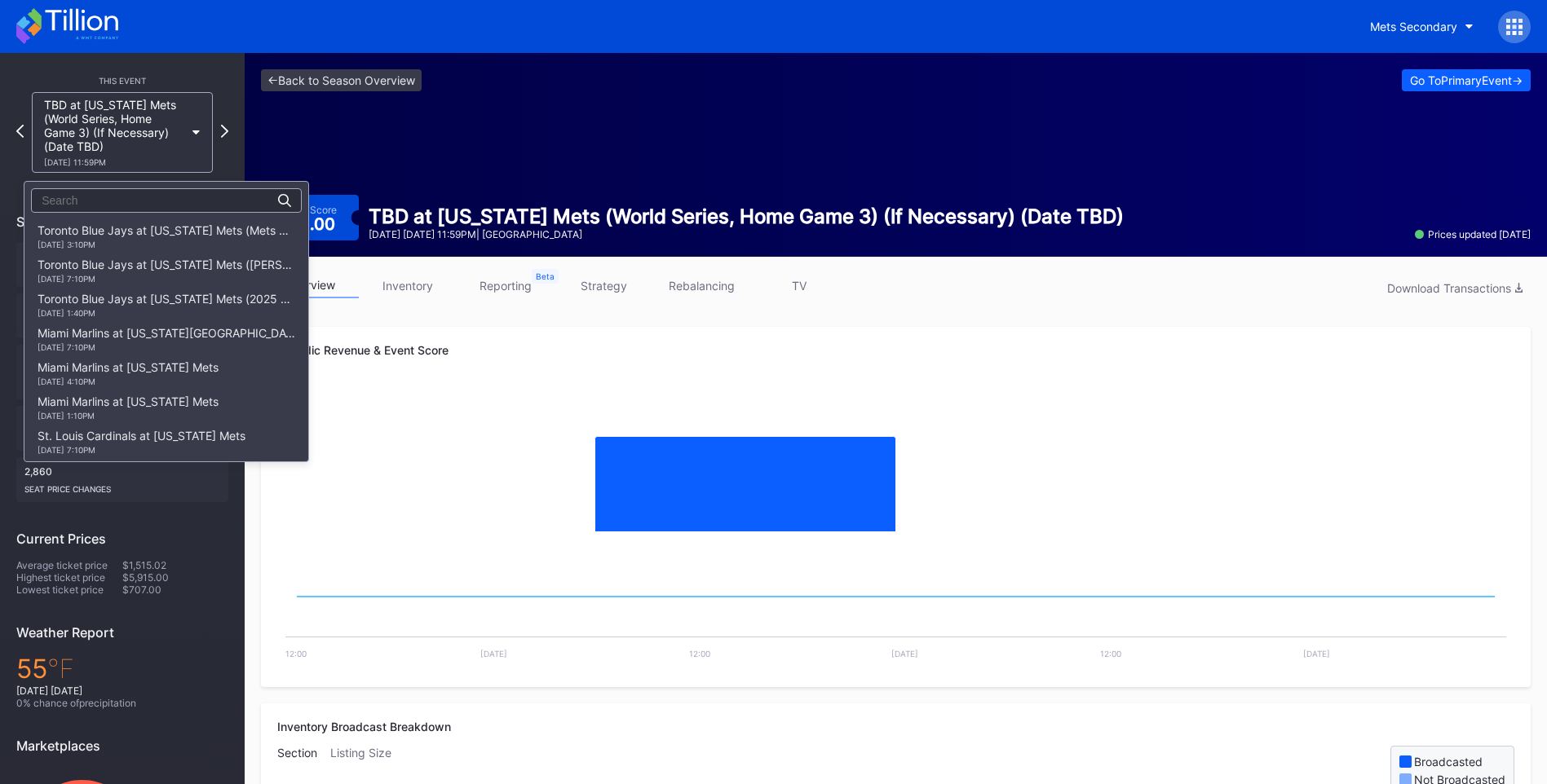
scroll to position [2845, 0]
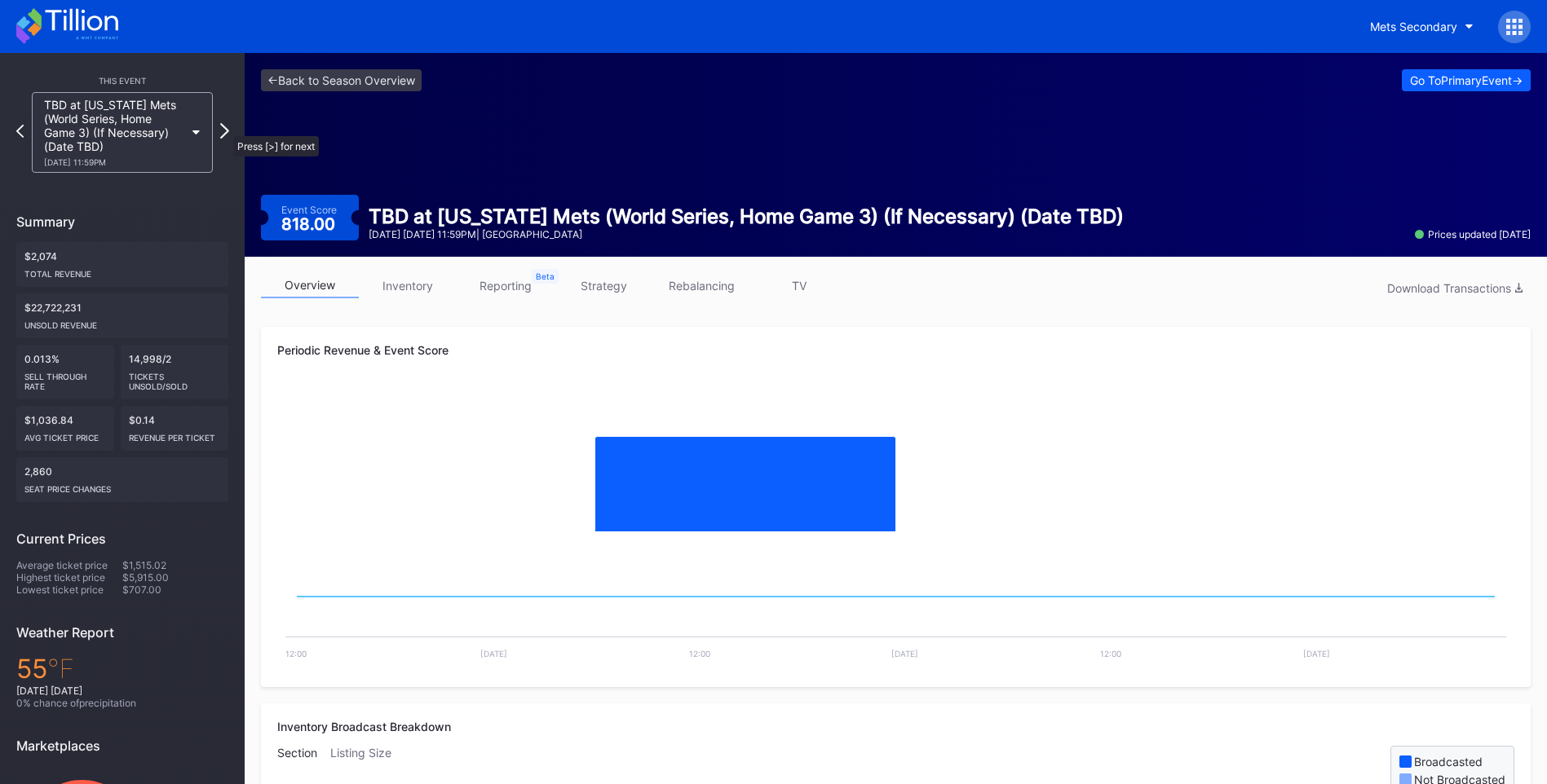
click at [225, 128] on icon at bounding box center [224, 131] width 9 height 16
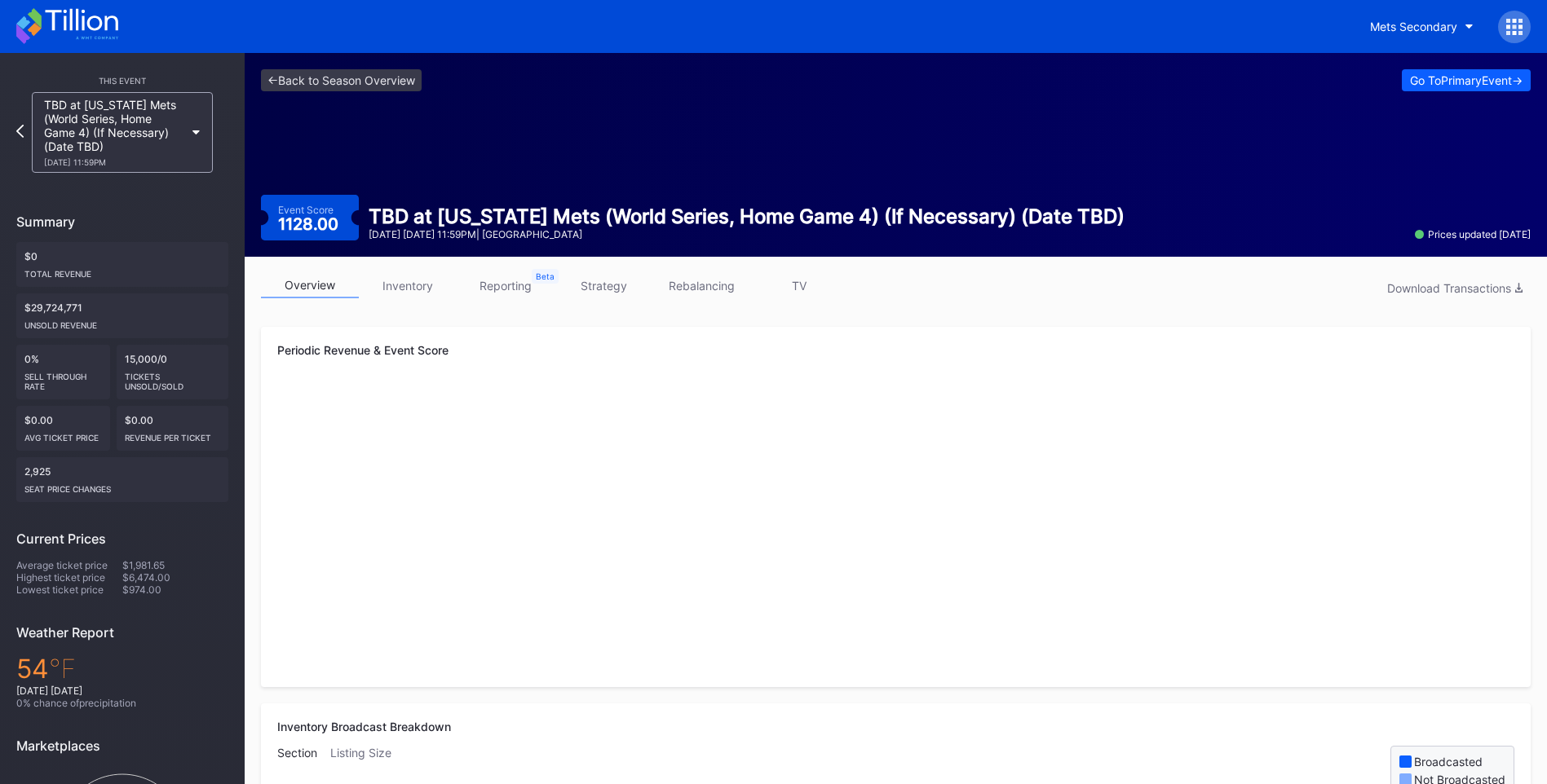
click at [101, 18] on icon at bounding box center [67, 25] width 102 height 36
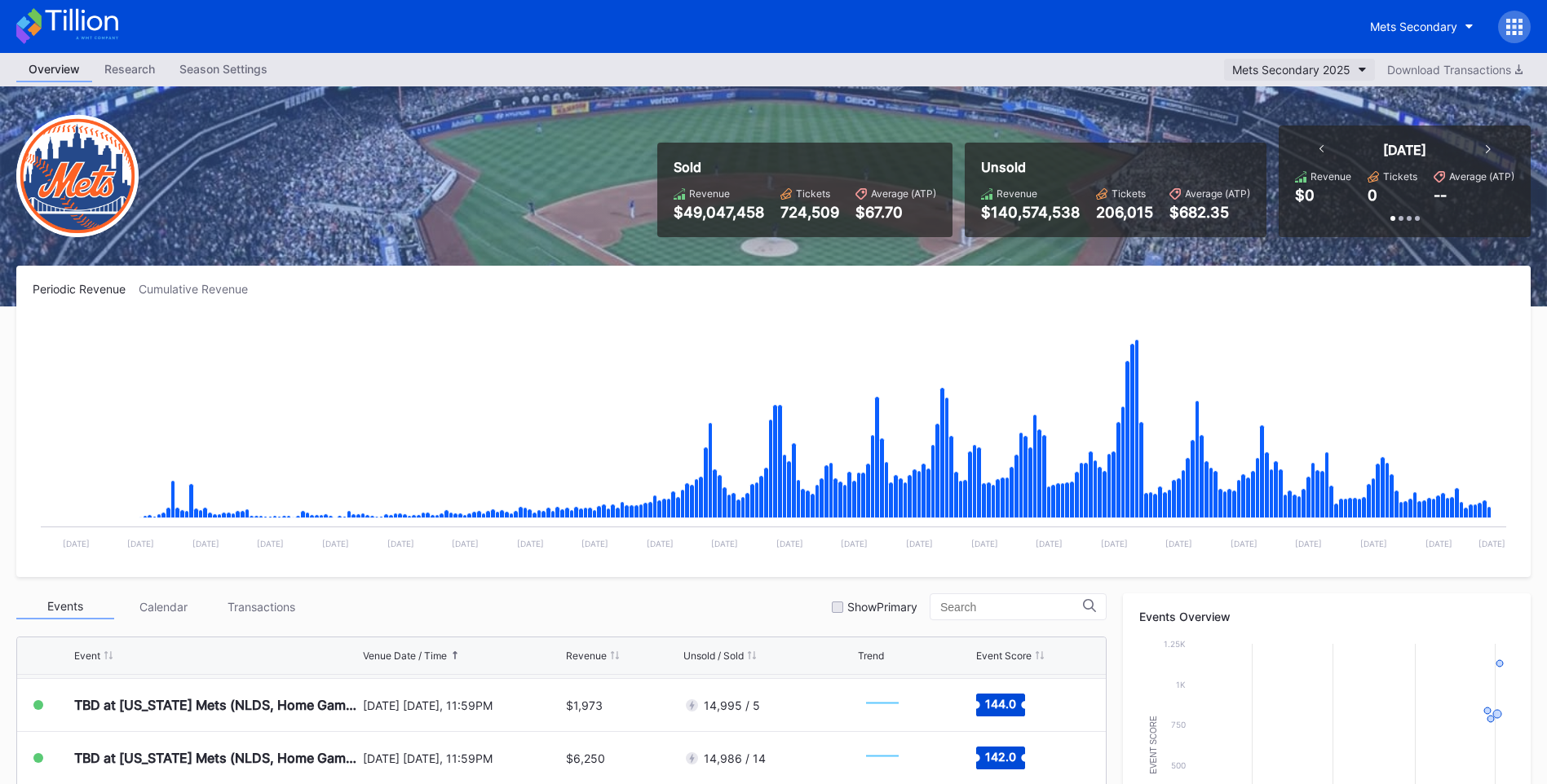
click at [1317, 67] on div "Mets Secondary 2025" at bounding box center [1291, 70] width 118 height 14
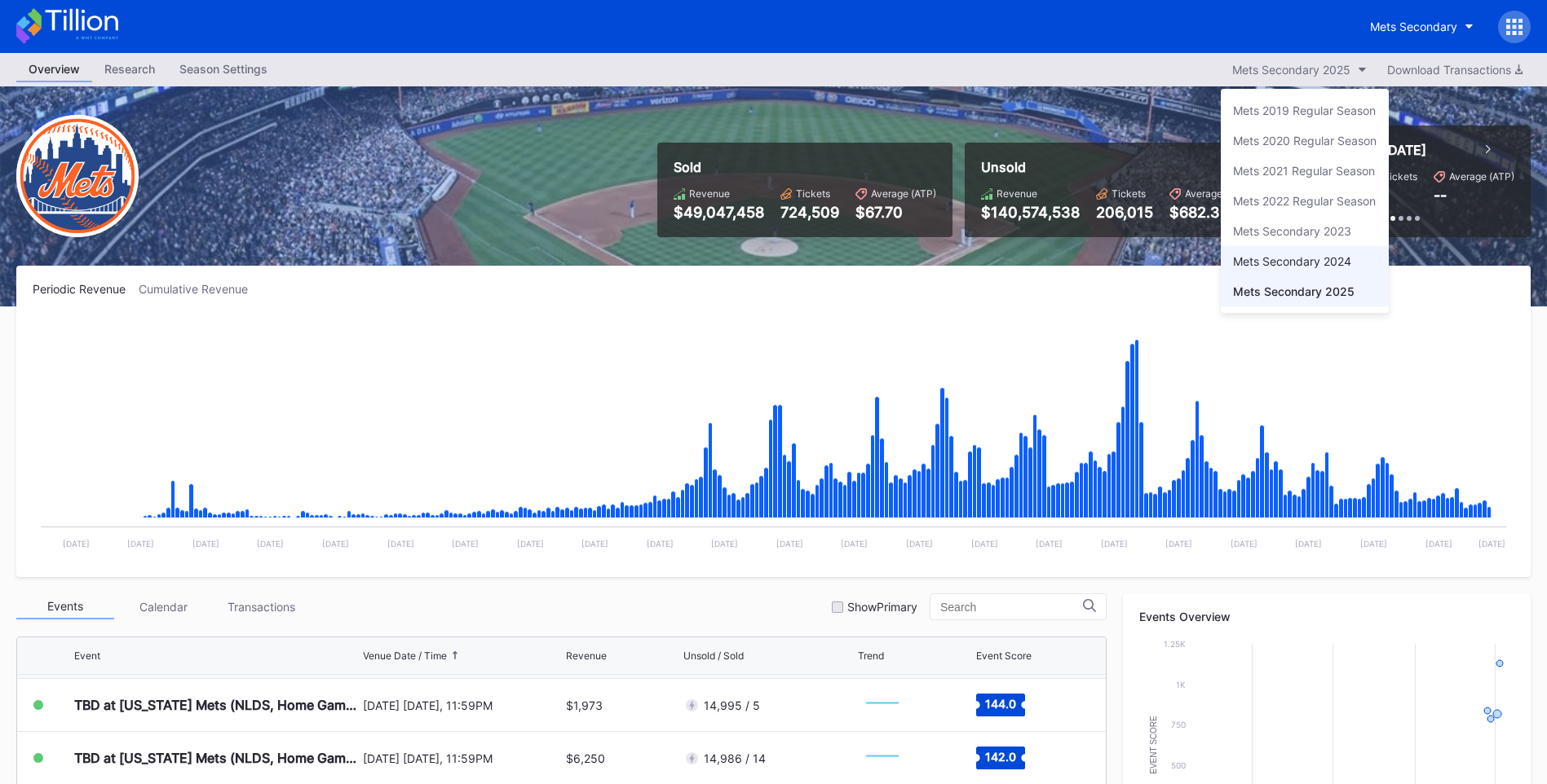
click at [1284, 265] on div "Mets Secondary 2024" at bounding box center [1292, 261] width 118 height 14
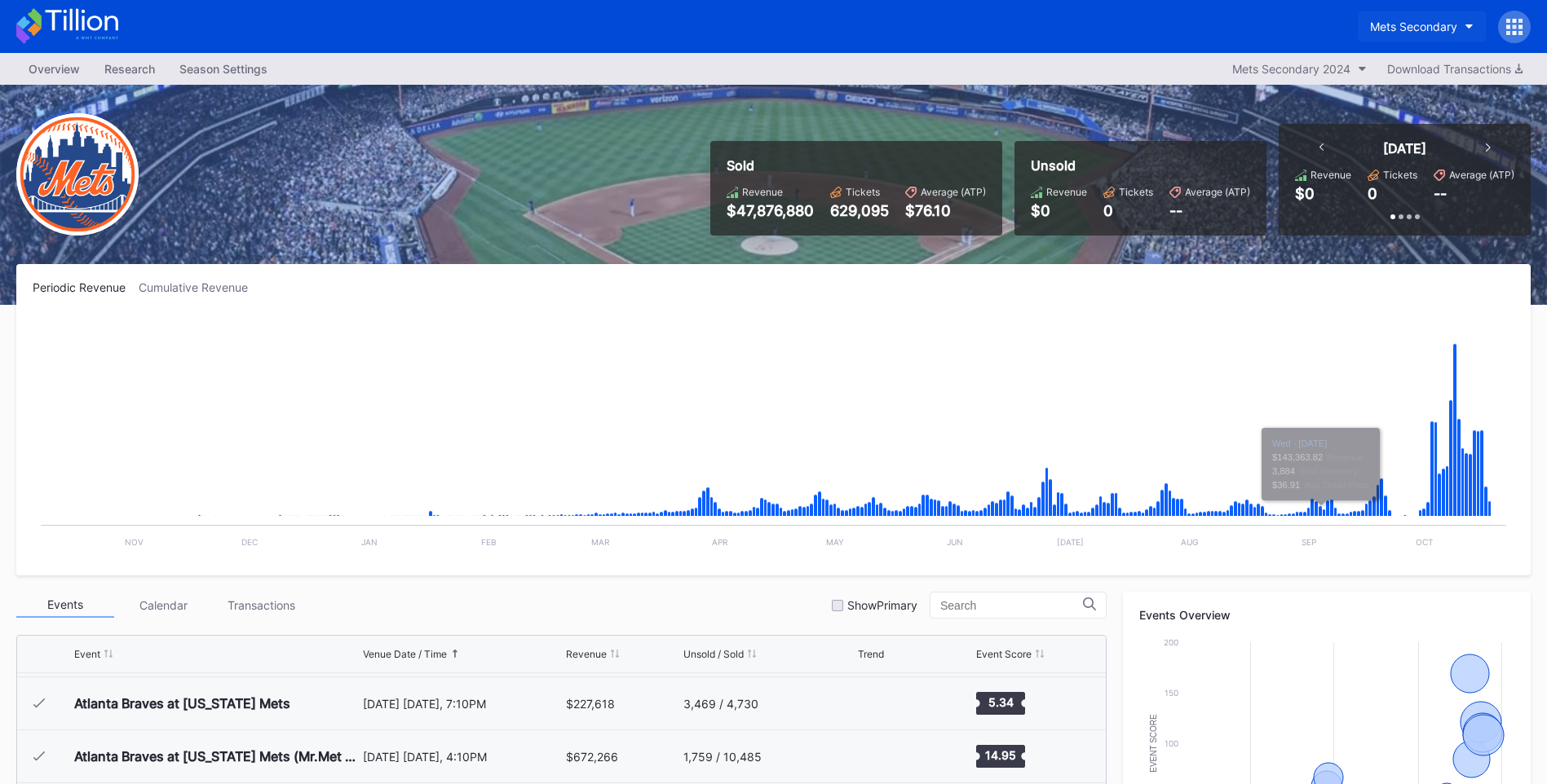
click at [1427, 30] on div "Mets Secondary" at bounding box center [1413, 26] width 87 height 14
click at [1327, 75] on div "Mets Secondary 2024" at bounding box center [1291, 69] width 118 height 14
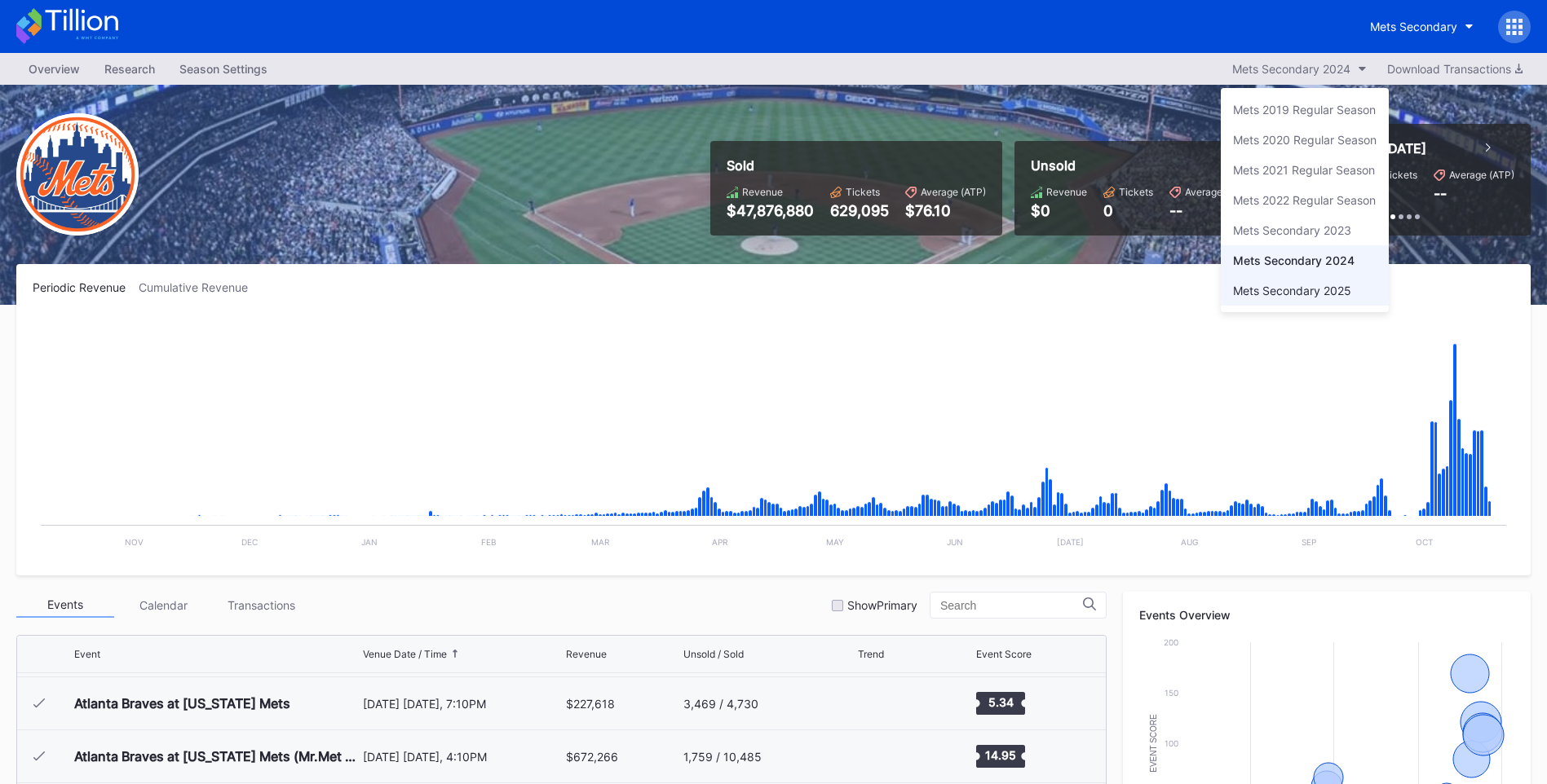
click at [1280, 294] on div "Mets Secondary 2025" at bounding box center [1292, 291] width 118 height 14
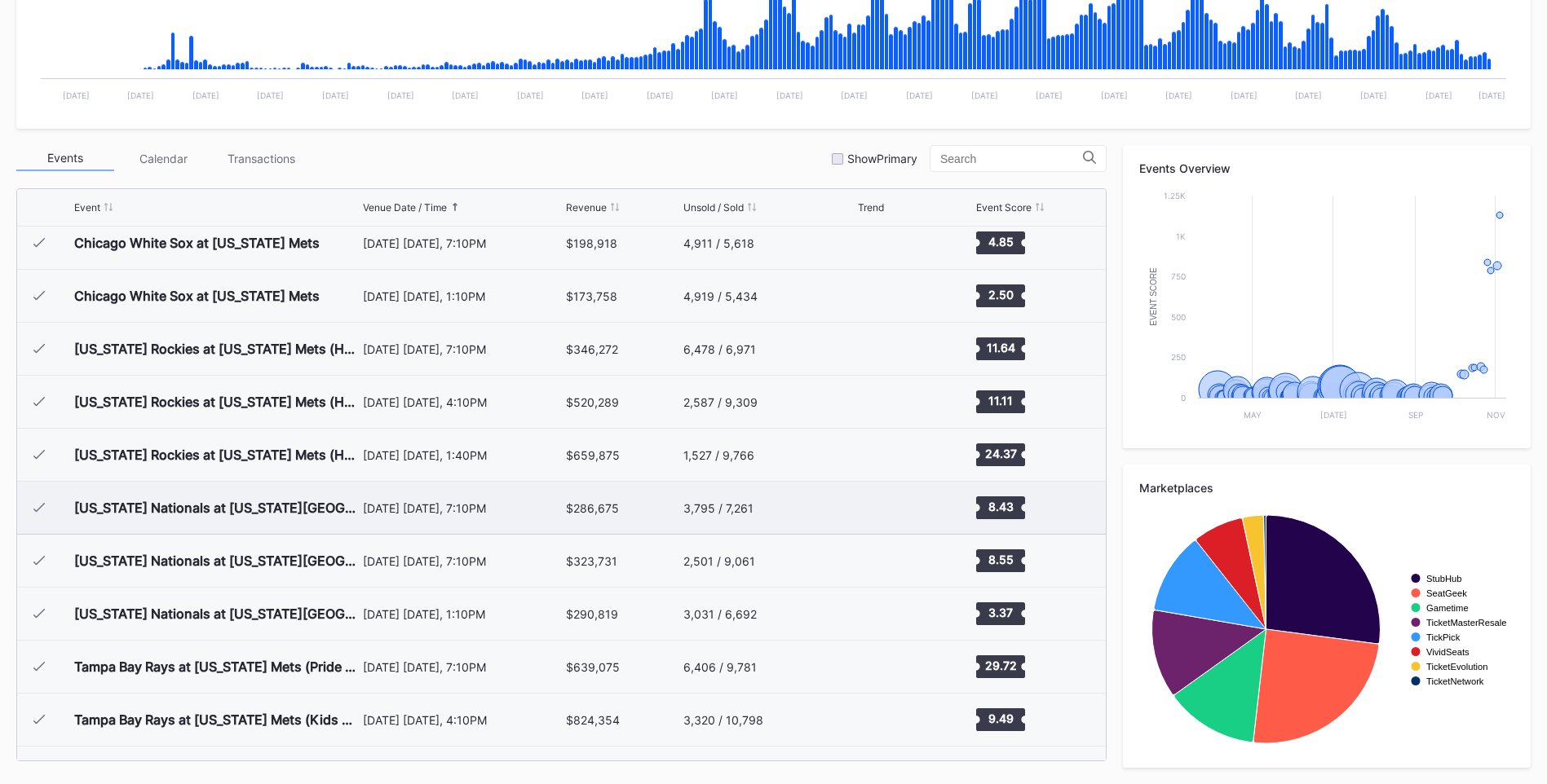
scroll to position [1382, 0]
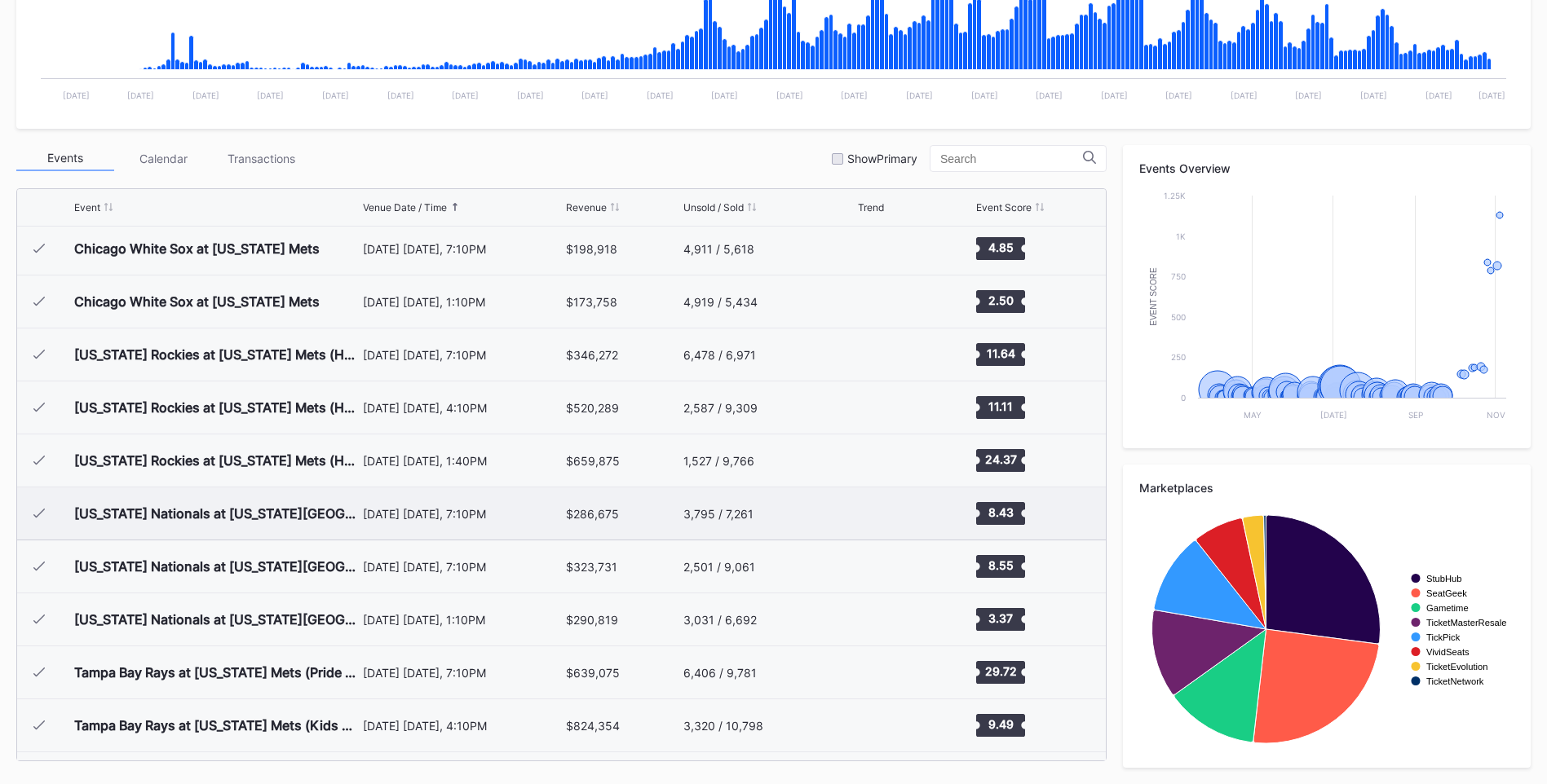
click at [462, 490] on div "[DATE] [DATE], 7:10PM" at bounding box center [461, 514] width 199 height 52
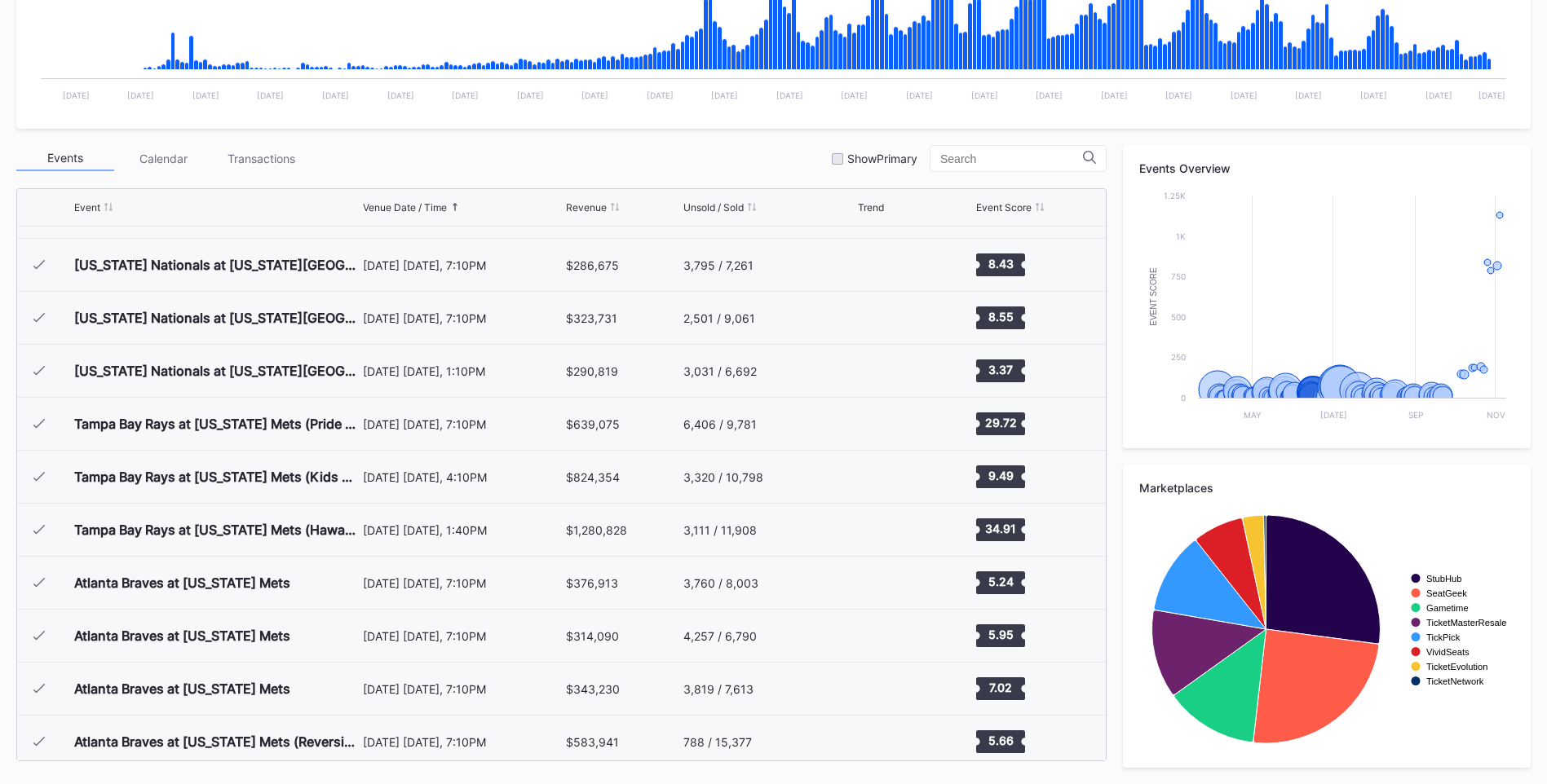
scroll to position [1711, 0]
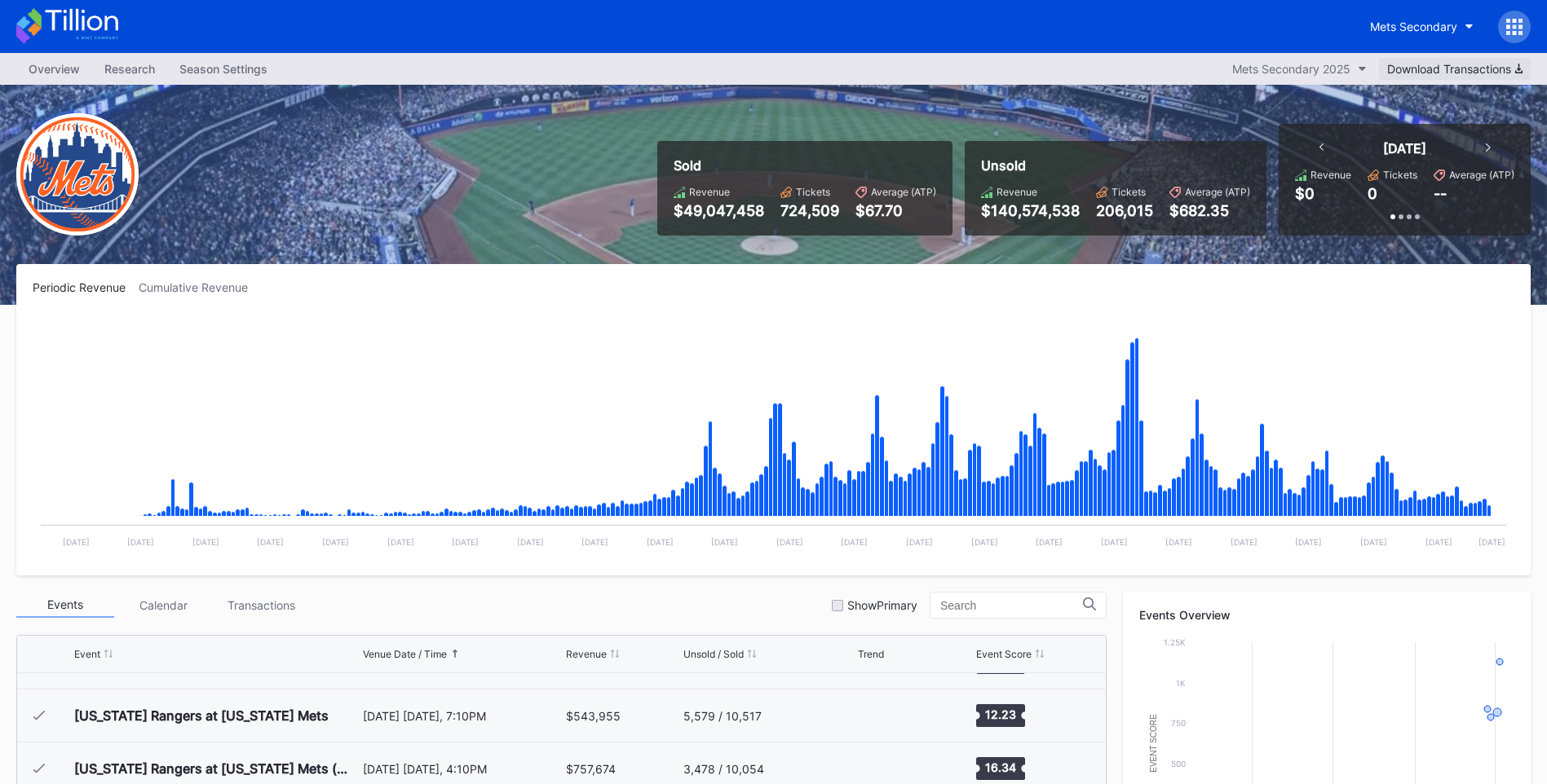
click at [1466, 66] on div "Download Transactions" at bounding box center [1455, 69] width 136 height 14
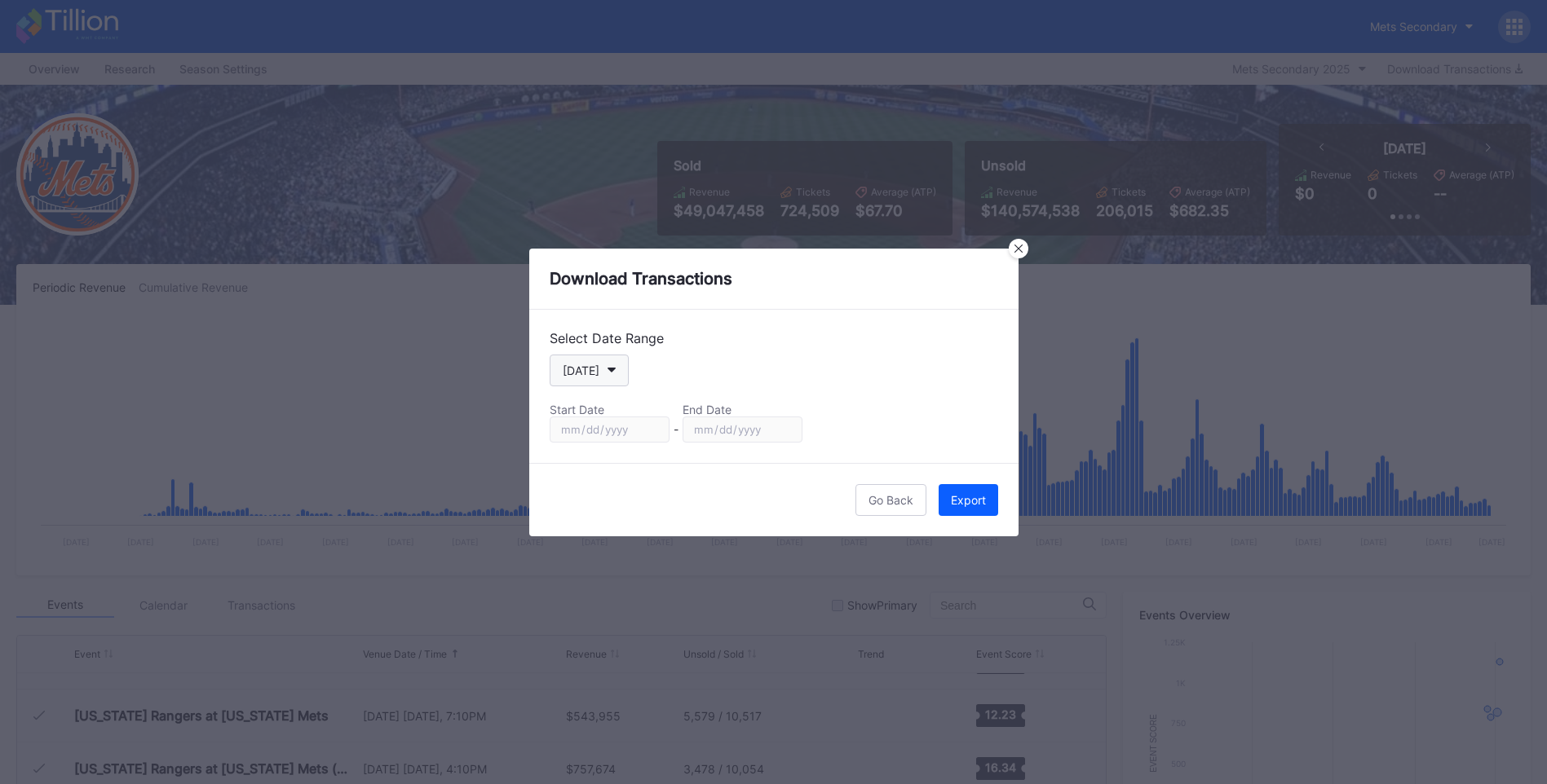
click at [608, 373] on button "[DATE]" at bounding box center [589, 370] width 79 height 32
click at [591, 563] on div "Custom" at bounding box center [583, 567] width 41 height 14
click at [647, 428] on input "[DATE]" at bounding box center [610, 429] width 120 height 26
type input "2025-07-28"
click at [783, 427] on input "[DATE]" at bounding box center [742, 429] width 120 height 26
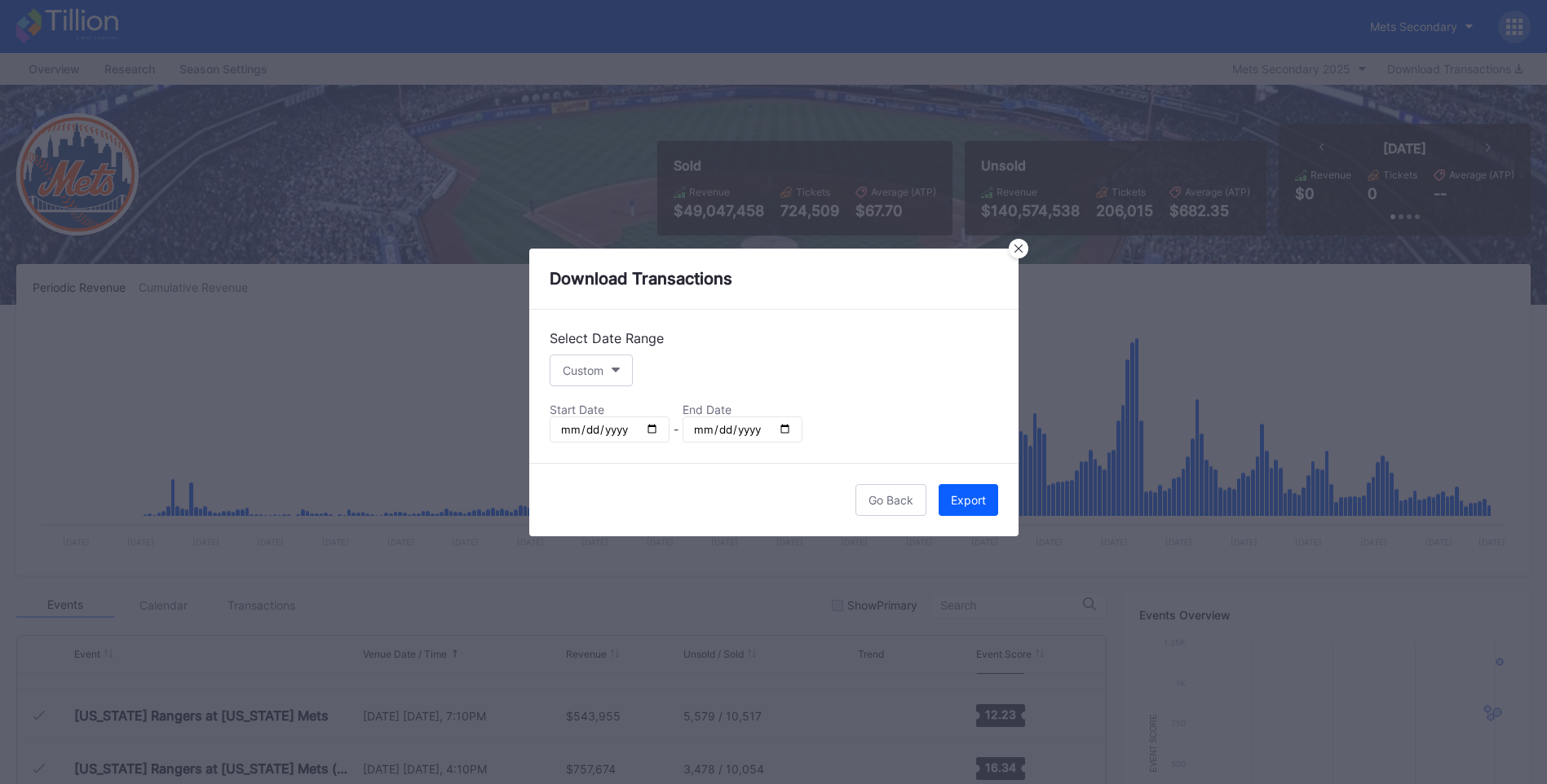
type input "2025-09-21"
click at [971, 501] on div "Export" at bounding box center [968, 500] width 35 height 14
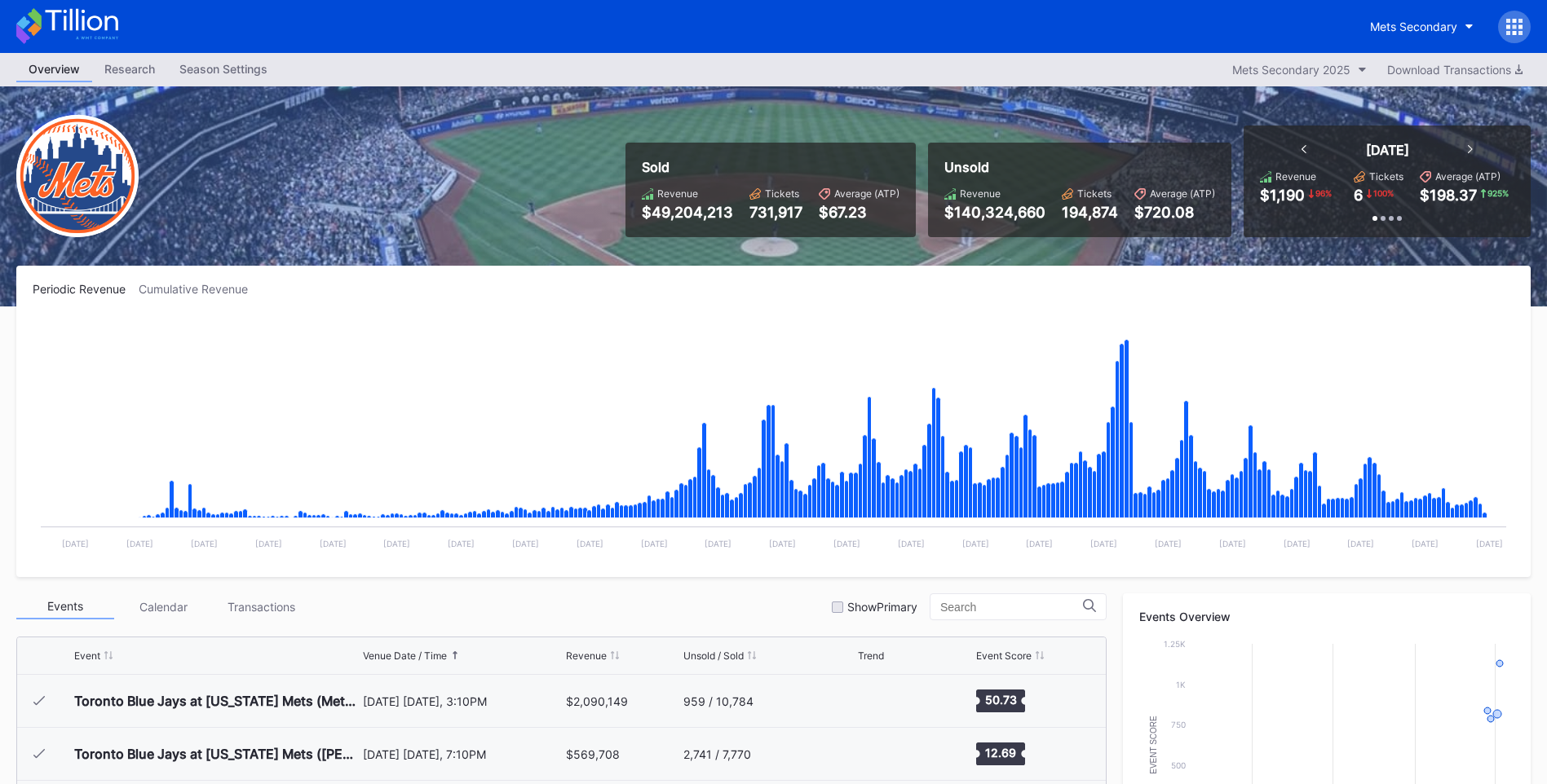
scroll to position [4235, 0]
